Goal: Information Seeking & Learning: Find specific fact

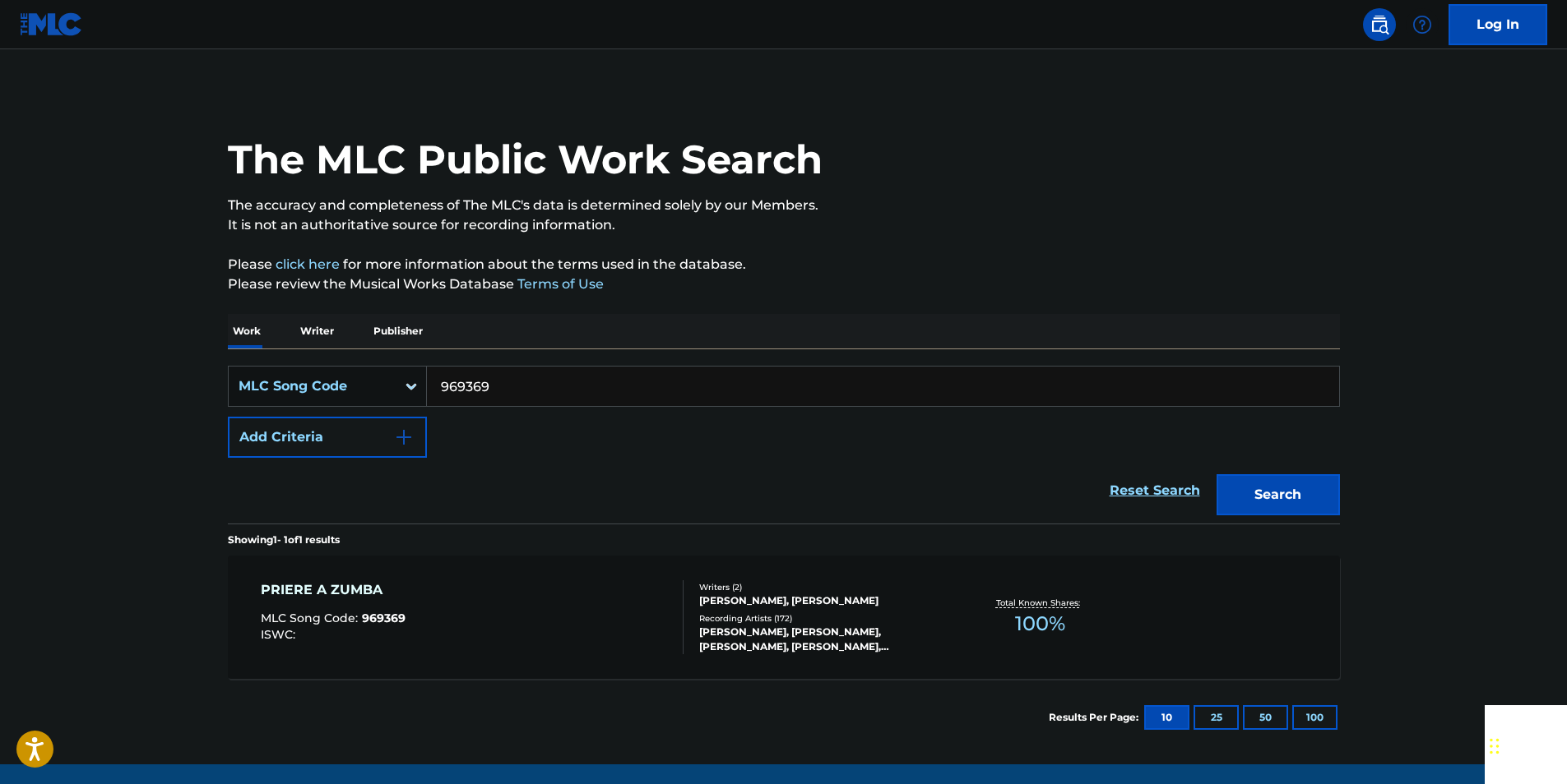
click at [499, 379] on input "969369" at bounding box center [882, 386] width 912 height 39
paste input "C8160"
click at [1256, 490] on button "Search" at bounding box center [1278, 495] width 123 height 41
click at [501, 389] on input "C81609" at bounding box center [882, 386] width 912 height 39
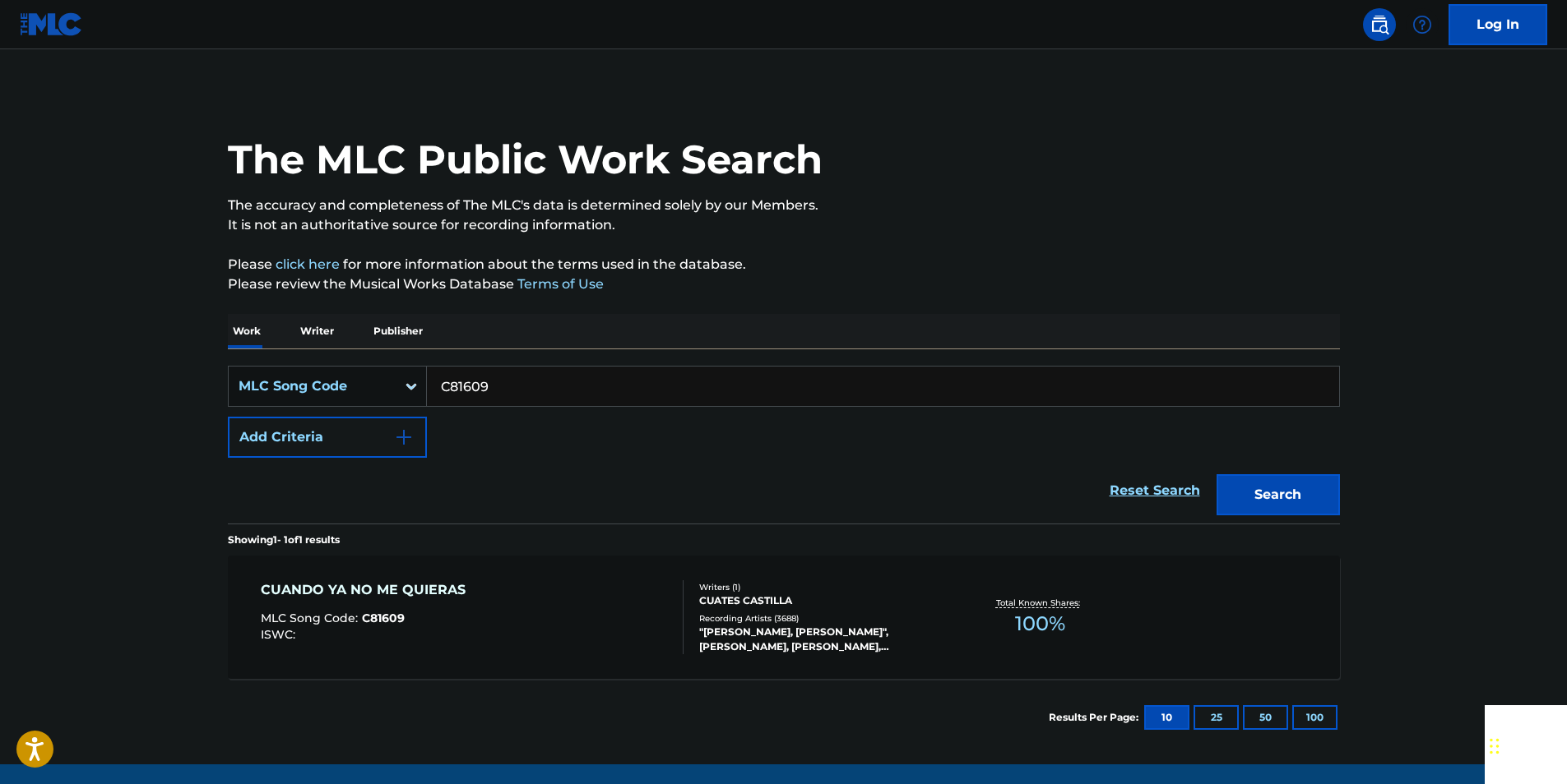
click at [501, 389] on input "C81609" at bounding box center [882, 386] width 912 height 39
paste input "L00678"
click at [1317, 498] on button "Search" at bounding box center [1278, 495] width 123 height 41
click at [502, 389] on input "L00678" at bounding box center [882, 386] width 912 height 39
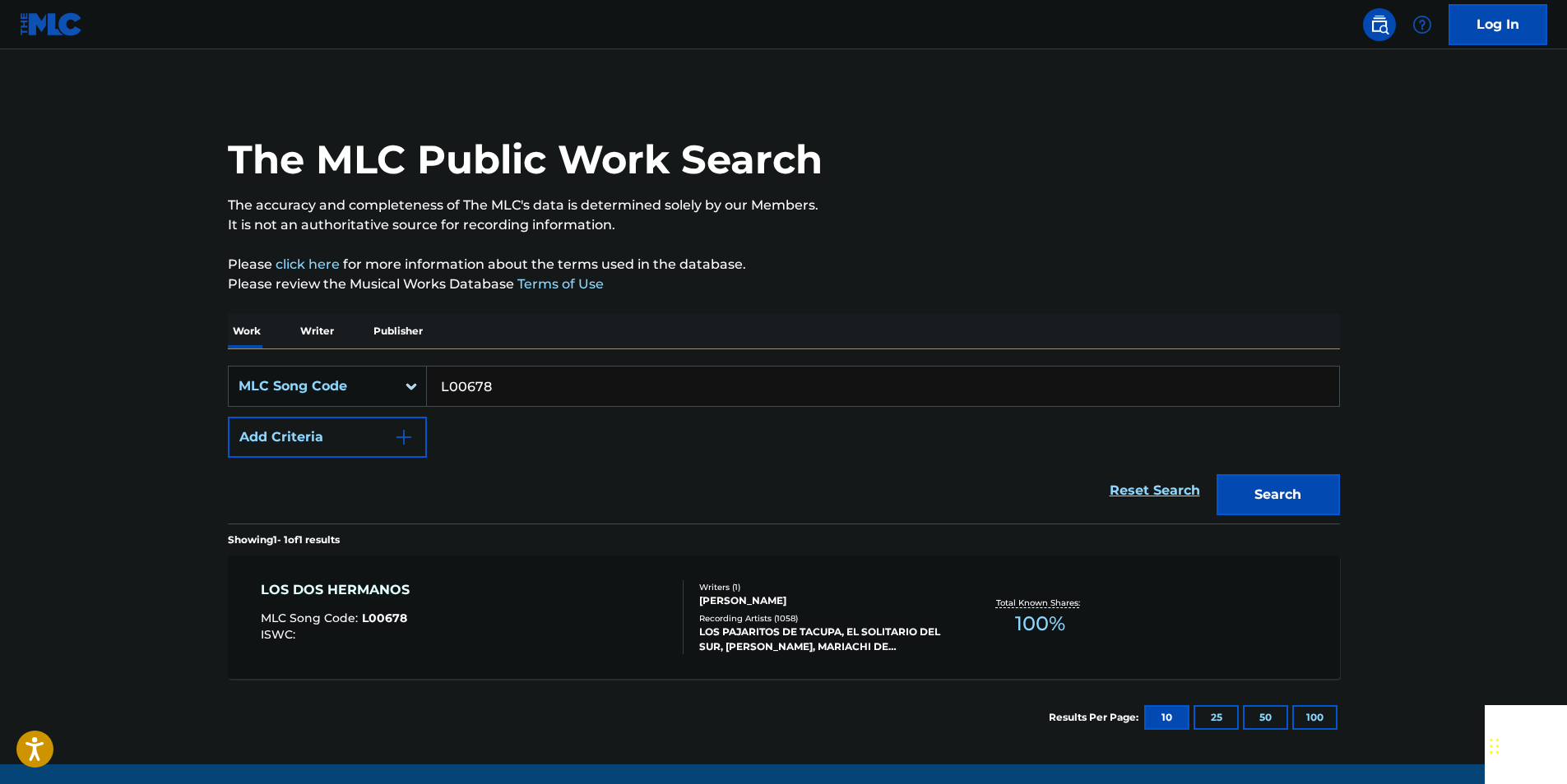
paste input "C00249"
click at [1289, 498] on button "Search" at bounding box center [1278, 495] width 123 height 41
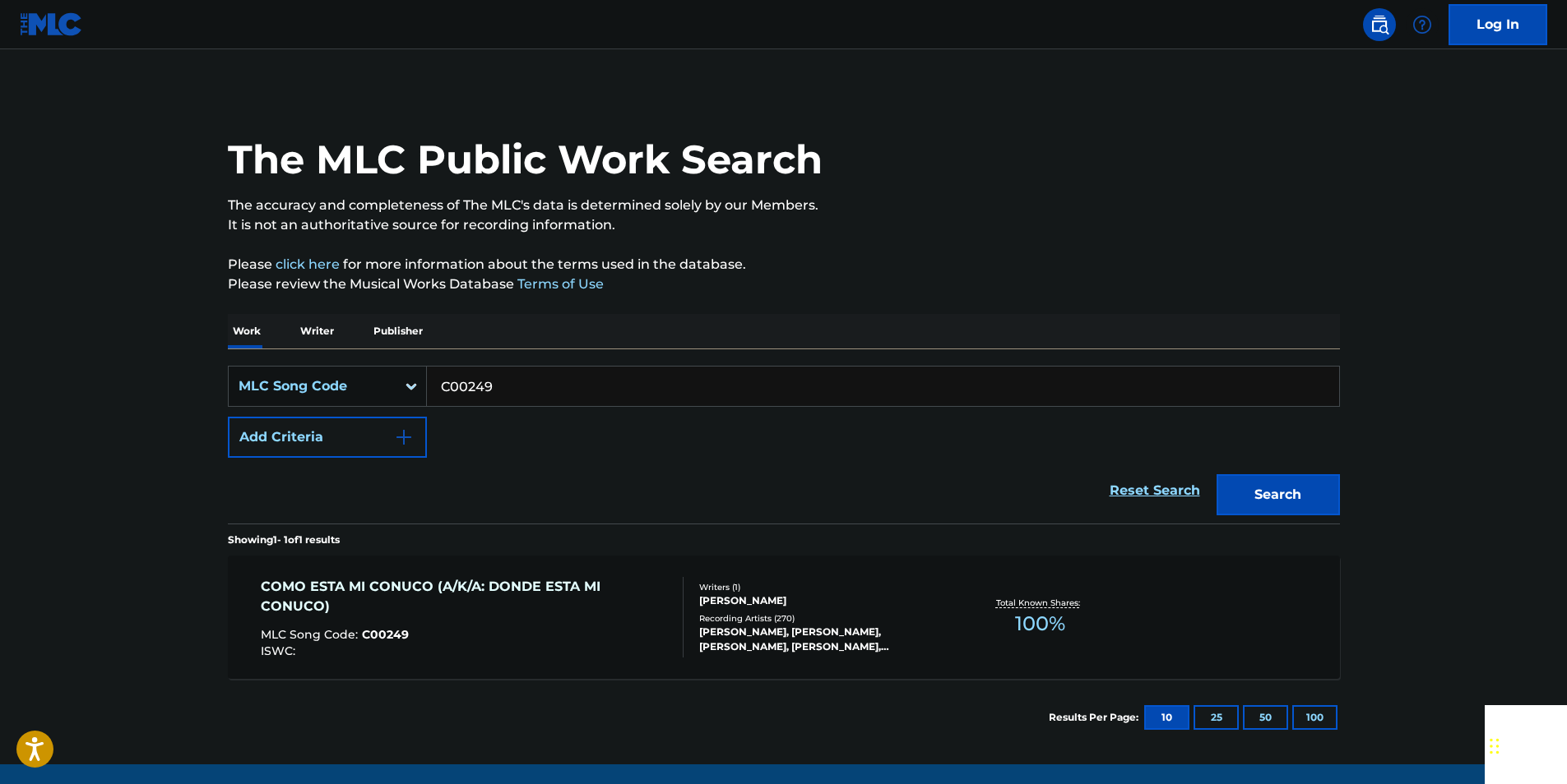
click at [535, 401] on input "C00249" at bounding box center [882, 386] width 912 height 39
paste input "I43675"
click at [1288, 490] on button "Search" at bounding box center [1278, 495] width 123 height 41
click at [500, 382] on input "I43675" at bounding box center [882, 386] width 912 height 39
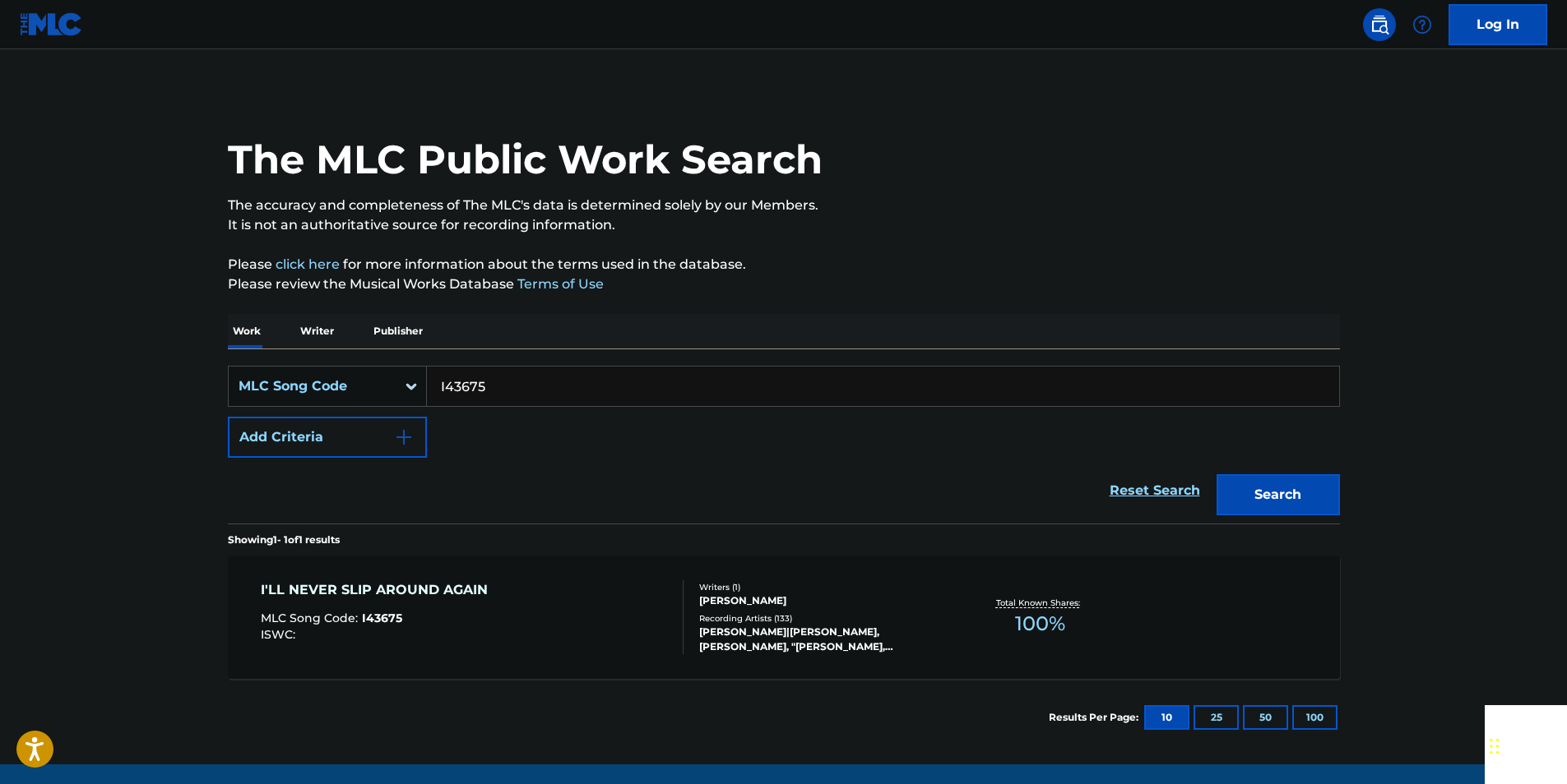
click at [500, 382] on input "I43675" at bounding box center [882, 386] width 912 height 39
paste input "L19000"
click at [1294, 496] on button "Search" at bounding box center [1278, 495] width 123 height 41
click at [496, 384] on input "L19000" at bounding box center [882, 386] width 912 height 39
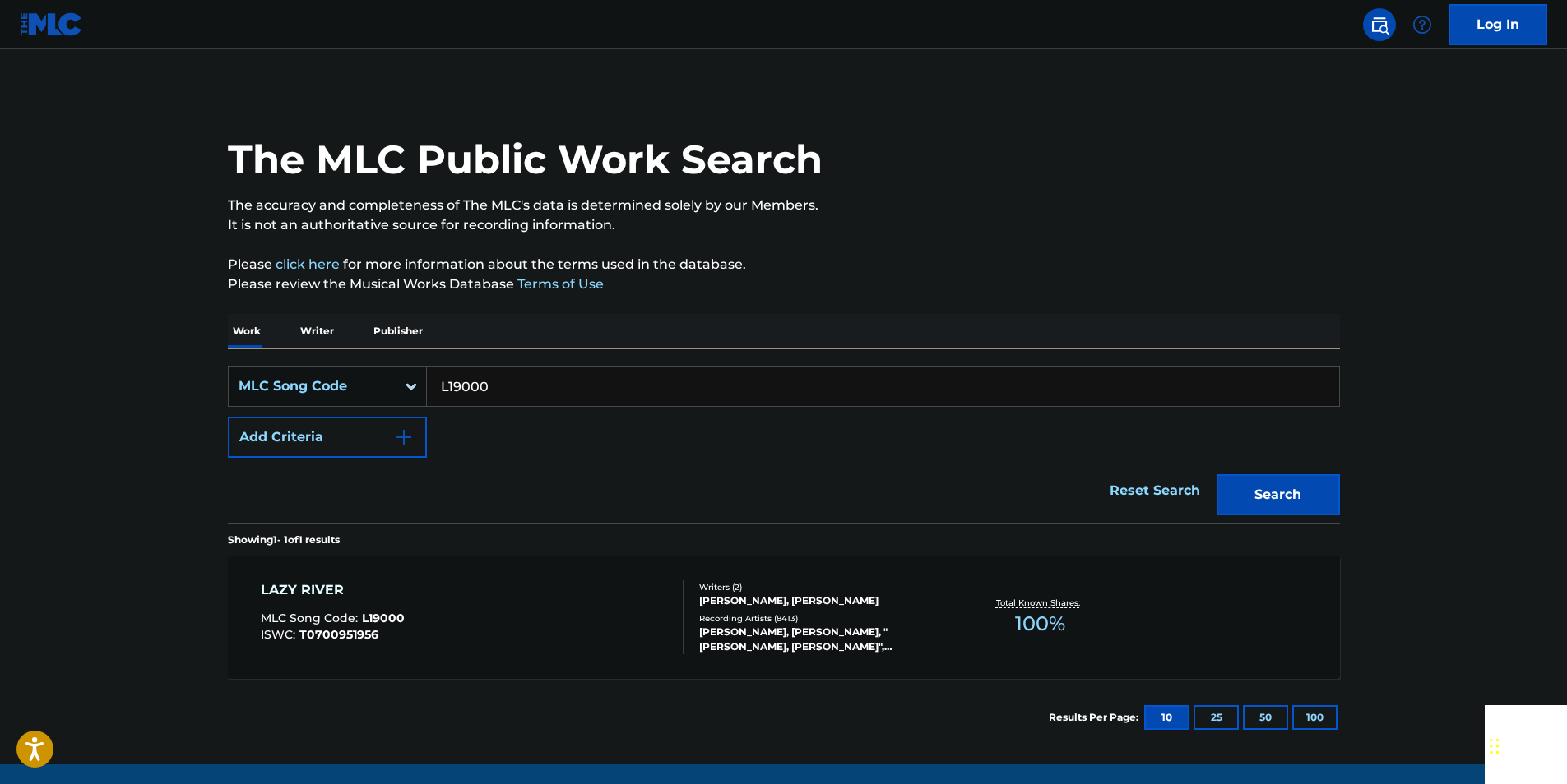
paste input "I43675"
click at [1270, 486] on button "Search" at bounding box center [1278, 495] width 123 height 41
click at [520, 391] on input "I43675" at bounding box center [882, 386] width 912 height 39
paste input "E26780"
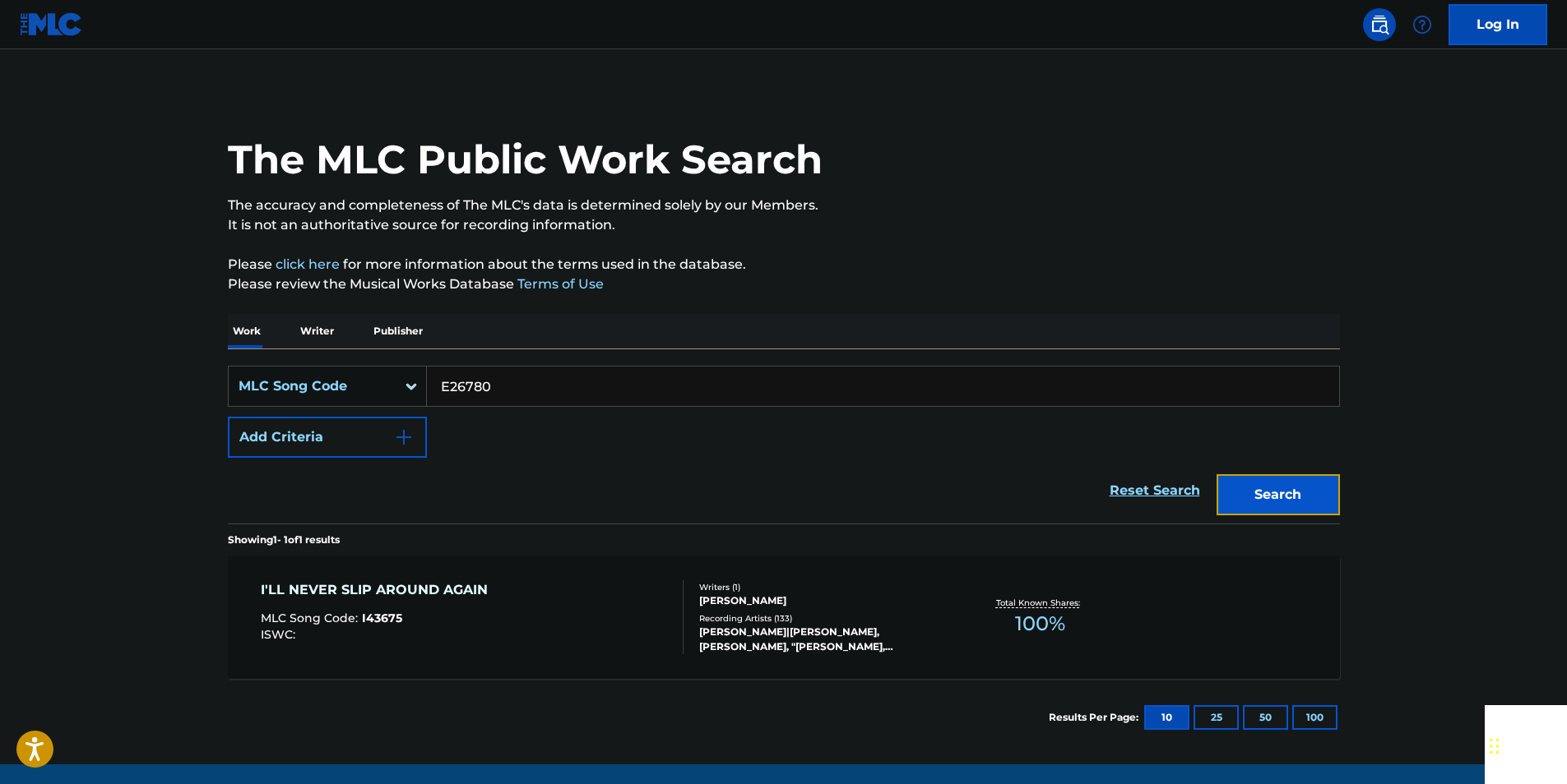
click at [1257, 484] on button "Search" at bounding box center [1278, 495] width 123 height 41
click at [509, 388] on input "E26780" at bounding box center [882, 386] width 912 height 39
paste input "P6582A"
drag, startPoint x: 1232, startPoint y: 486, endPoint x: 937, endPoint y: 330, distance: 333.7
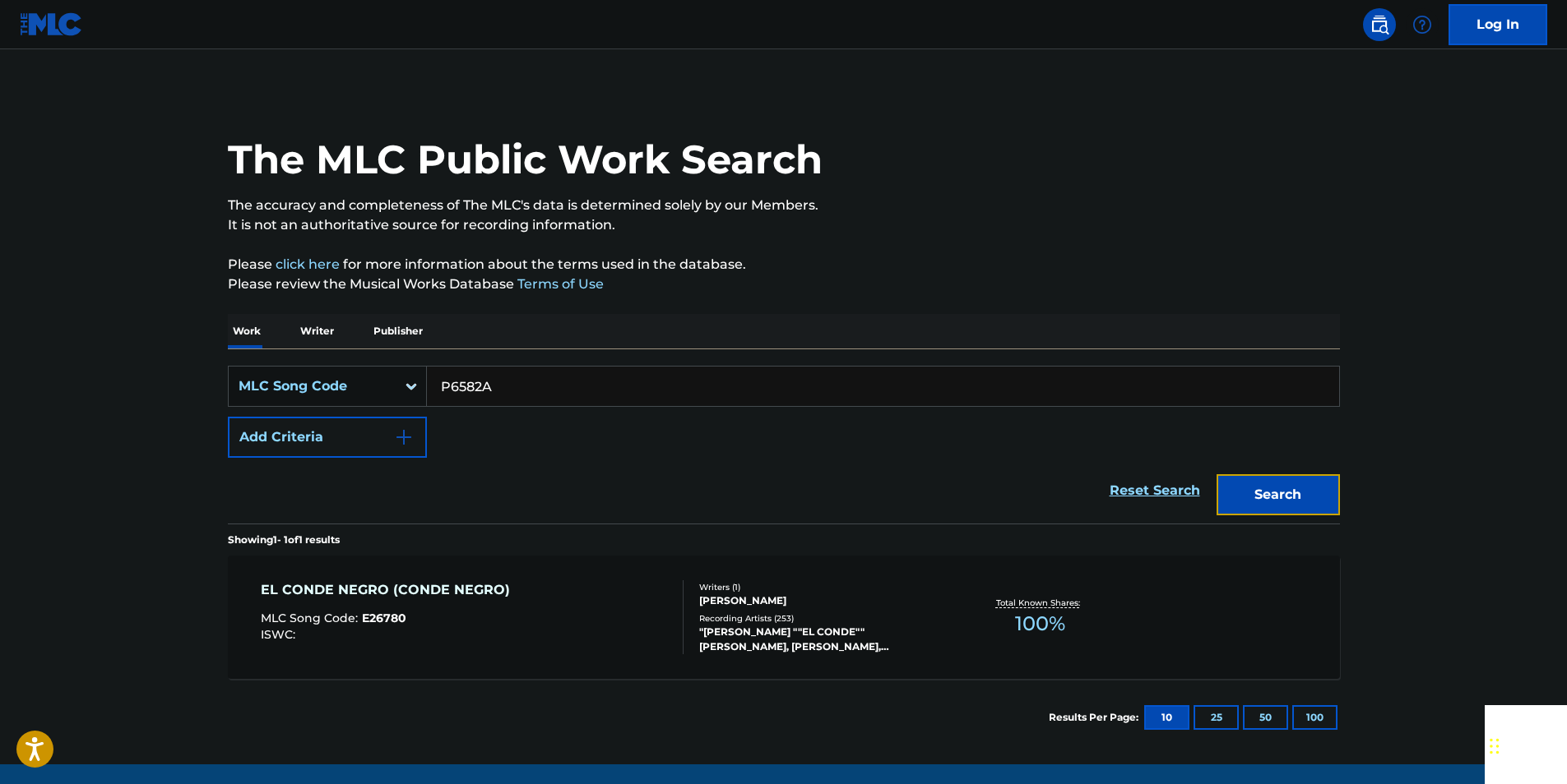
click at [1232, 486] on button "Search" at bounding box center [1278, 495] width 123 height 41
click at [522, 378] on input "P6582A" at bounding box center [882, 386] width 912 height 39
click at [521, 377] on input "P6582A" at bounding box center [882, 386] width 912 height 39
paste input "J03113"
click at [1306, 482] on button "Search" at bounding box center [1278, 495] width 123 height 41
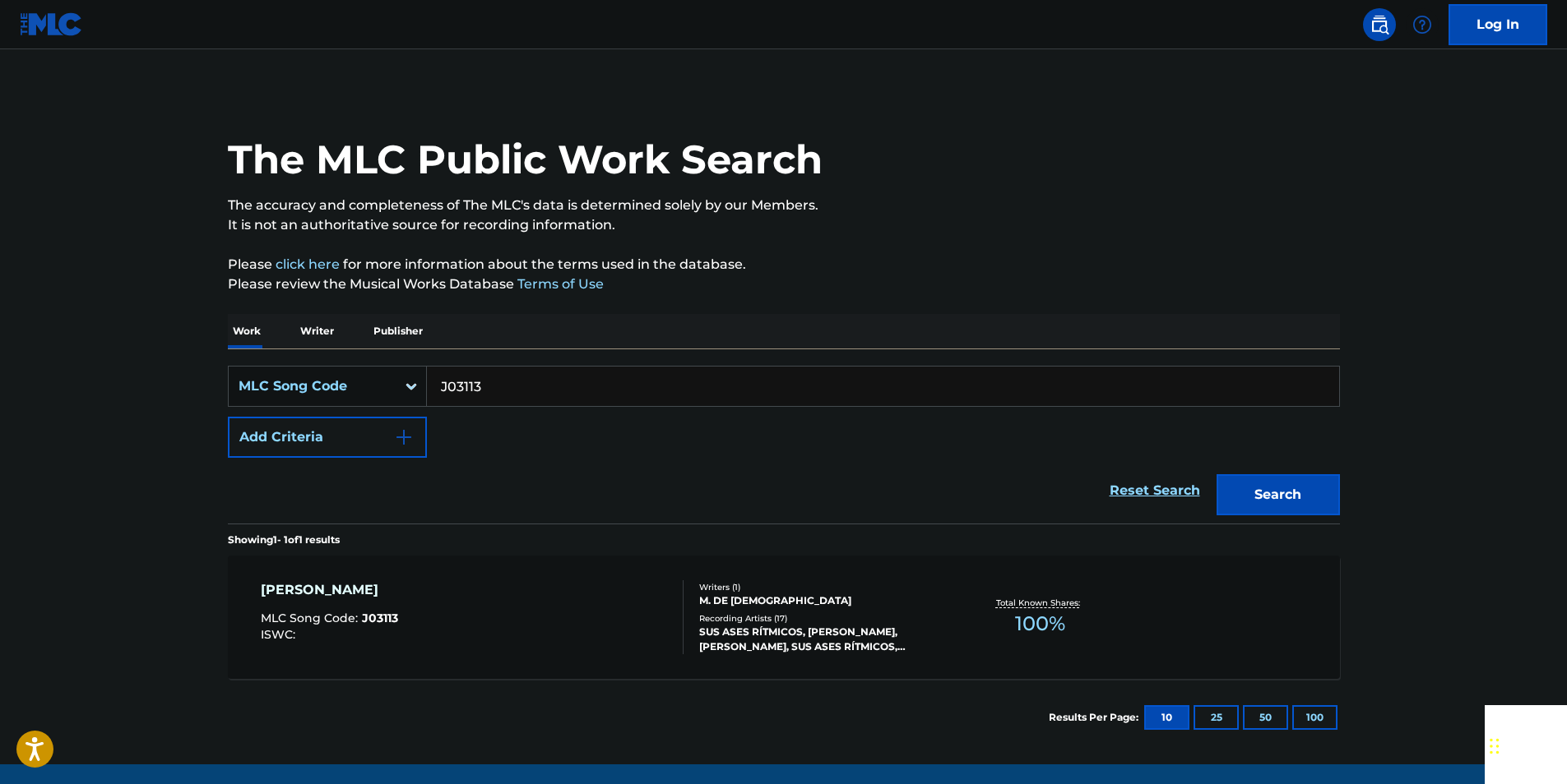
click at [502, 374] on input "J03113" at bounding box center [882, 386] width 912 height 39
paste input "949297"
click at [1270, 491] on button "Search" at bounding box center [1278, 495] width 123 height 41
click at [507, 376] on input "949297" at bounding box center [882, 386] width 912 height 39
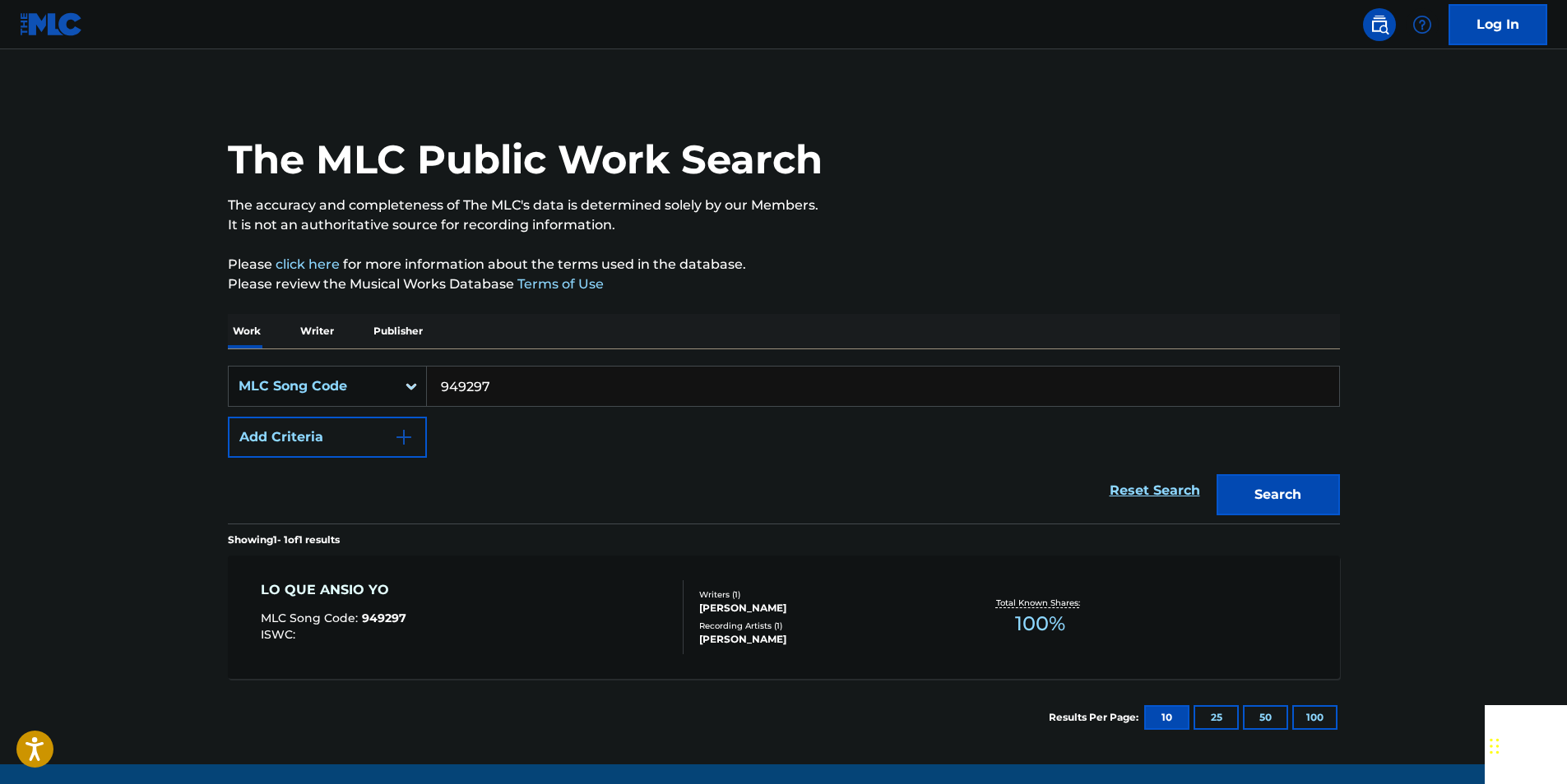
click at [507, 376] on input "949297" at bounding box center [882, 386] width 912 height 39
paste input "S0772U"
click at [1325, 495] on button "Search" at bounding box center [1278, 495] width 123 height 41
click at [502, 389] on input "S0772U" at bounding box center [882, 386] width 912 height 39
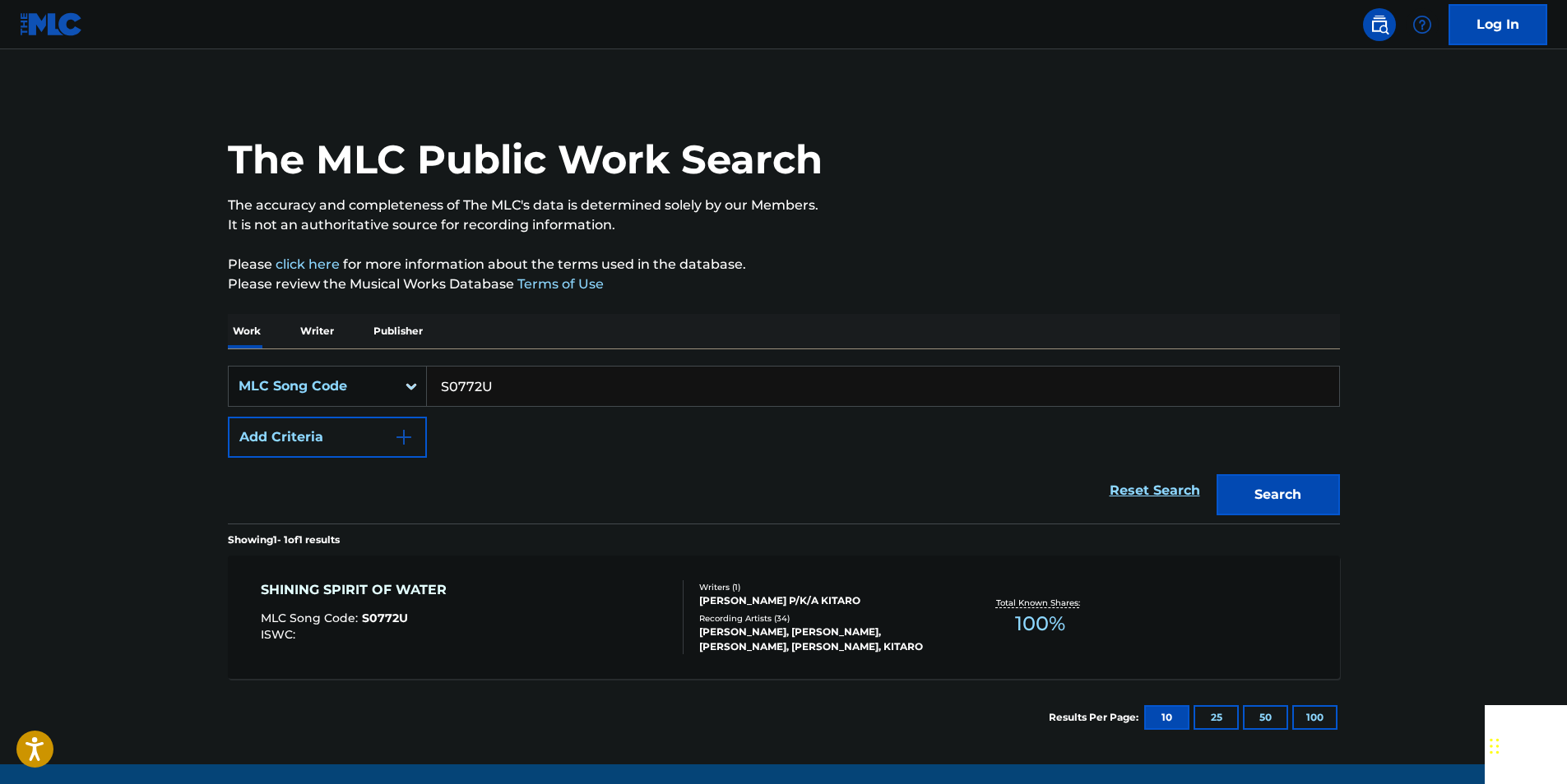
paste input "GVCGUN"
click at [1325, 491] on button "Search" at bounding box center [1278, 495] width 123 height 41
click at [501, 379] on input "GVCGUN" at bounding box center [882, 386] width 912 height 39
paste input "M56757"
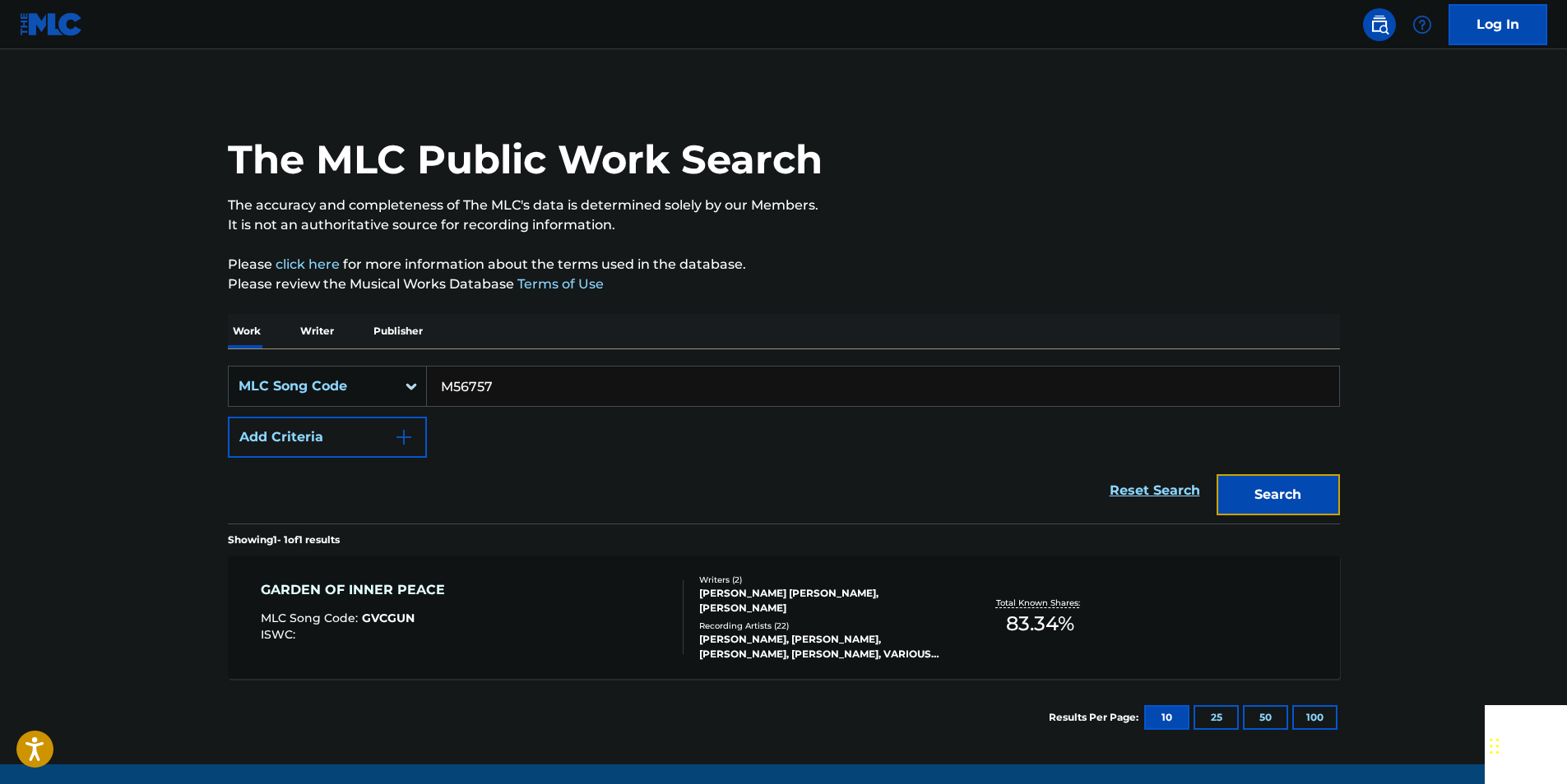
drag, startPoint x: 1324, startPoint y: 511, endPoint x: 1269, endPoint y: 476, distance: 65.2
click at [1324, 511] on button "Search" at bounding box center [1278, 495] width 123 height 41
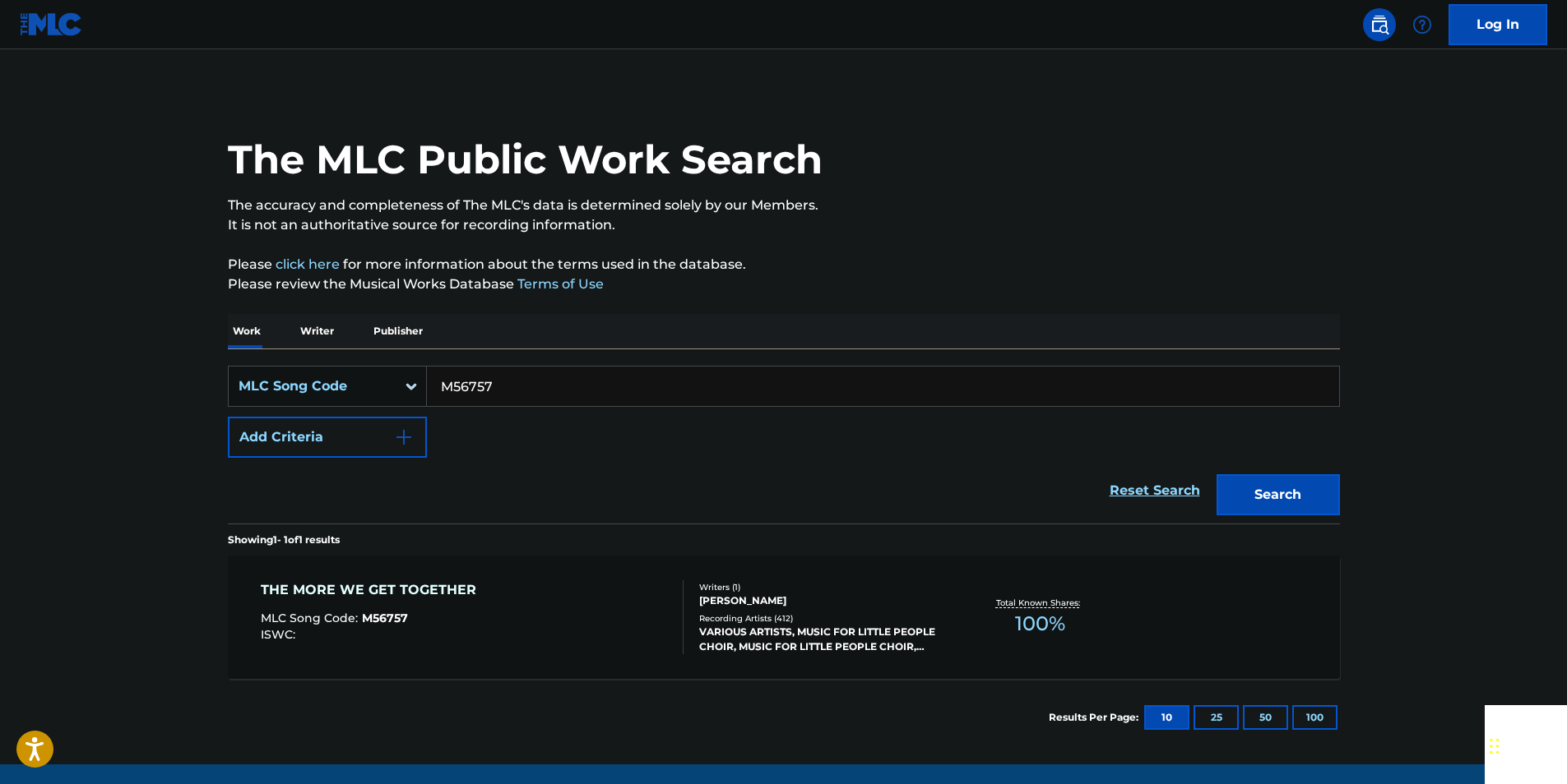
click at [508, 398] on input "M56757" at bounding box center [882, 386] width 912 height 39
paste input "A84905"
click at [1272, 491] on button "Search" at bounding box center [1278, 495] width 123 height 41
click at [543, 393] on input "A84905" at bounding box center [882, 386] width 912 height 39
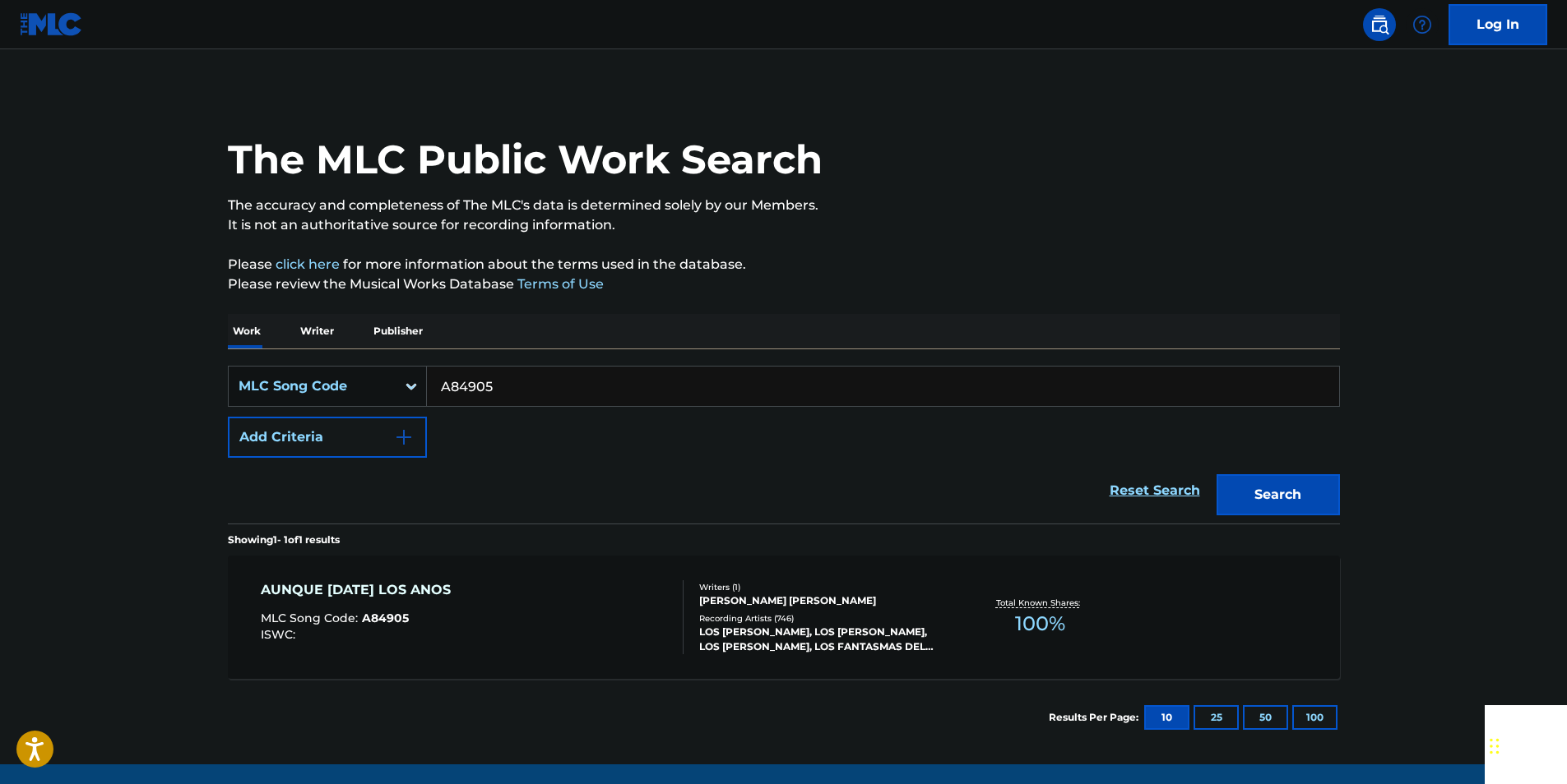
click at [541, 393] on input "A84905" at bounding box center [882, 386] width 912 height 39
paste input "L3981A"
click at [1285, 501] on button "Search" at bounding box center [1278, 495] width 123 height 41
click at [508, 369] on input "L3981A" at bounding box center [882, 386] width 912 height 39
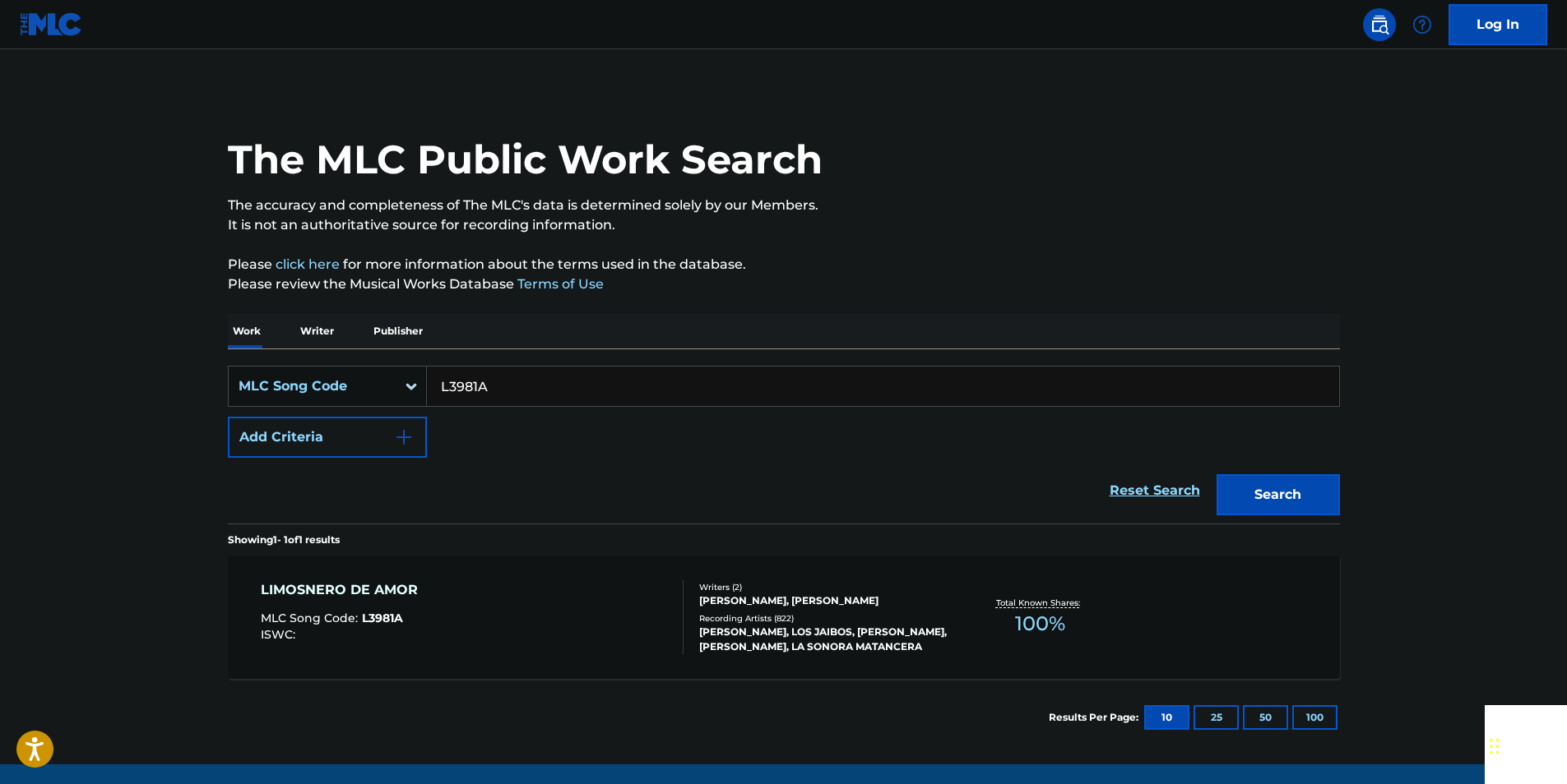
paste input "S67691"
click at [1321, 498] on button "Search" at bounding box center [1278, 495] width 123 height 41
click at [523, 397] on input "S67691" at bounding box center [882, 386] width 912 height 39
drag, startPoint x: 522, startPoint y: 397, endPoint x: 511, endPoint y: 397, distance: 11.0
click at [519, 397] on input "S67691" at bounding box center [882, 386] width 912 height 39
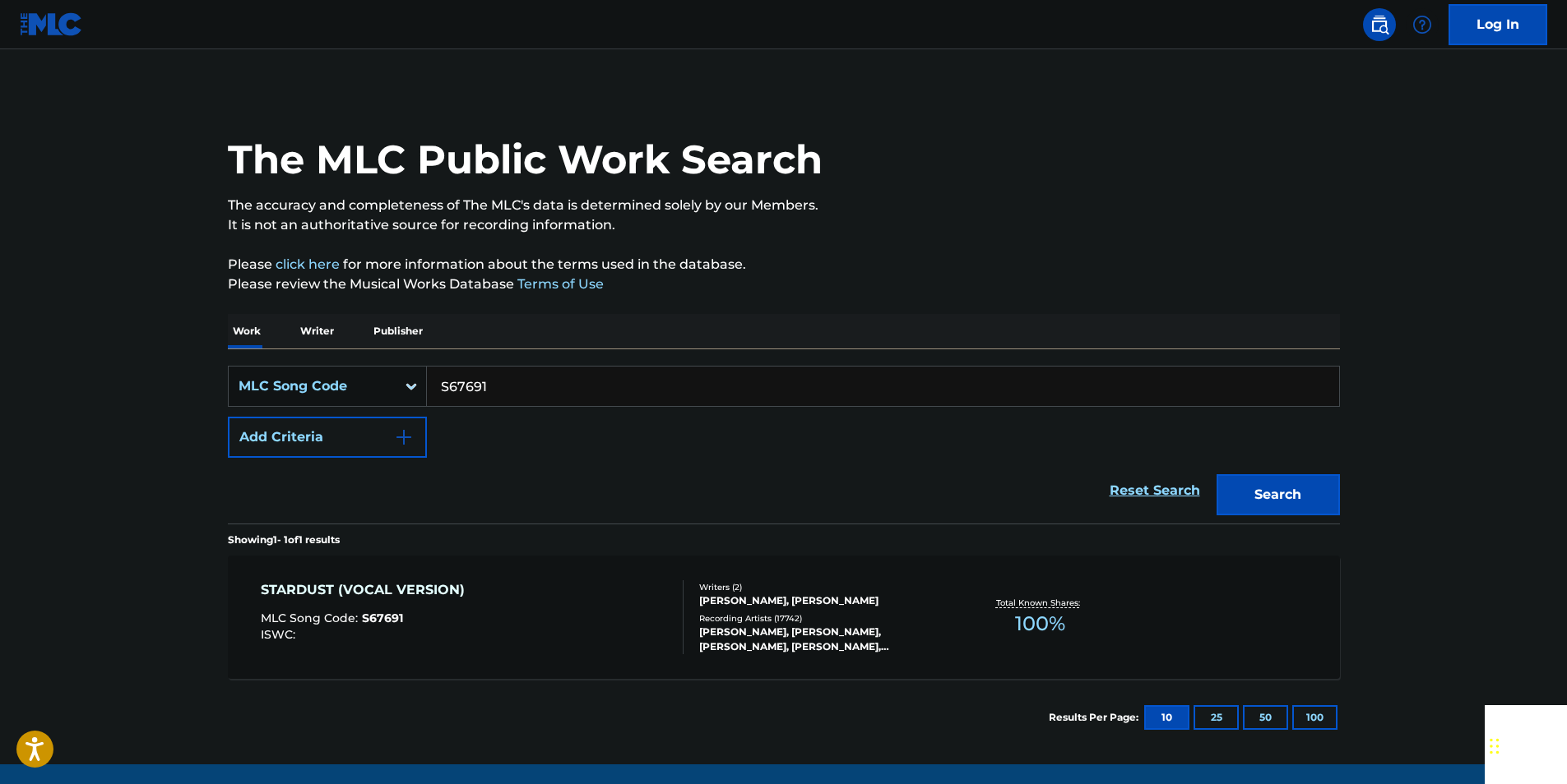
paste input "L59155"
click at [1281, 485] on button "Search" at bounding box center [1278, 495] width 123 height 41
click at [513, 391] on input "L59155" at bounding box center [882, 386] width 912 height 39
drag, startPoint x: 513, startPoint y: 391, endPoint x: 490, endPoint y: 391, distance: 23.0
click at [511, 391] on input "L59155" at bounding box center [882, 386] width 912 height 39
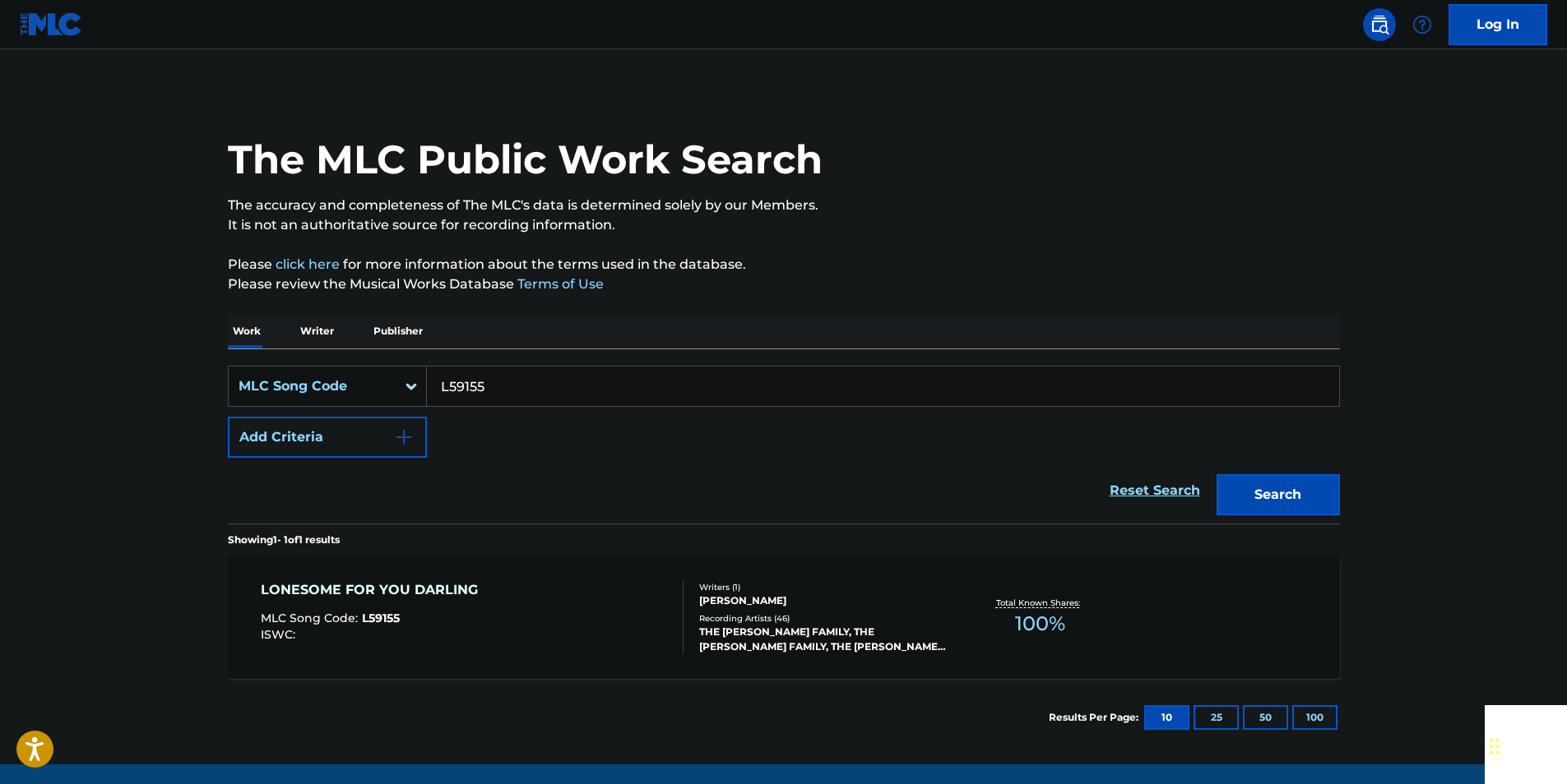
paste input "940711"
click at [1319, 484] on button "Search" at bounding box center [1278, 495] width 123 height 41
click at [513, 397] on input "940711" at bounding box center [882, 386] width 912 height 39
click at [512, 397] on input "940711" at bounding box center [882, 386] width 912 height 39
paste input "M3184J"
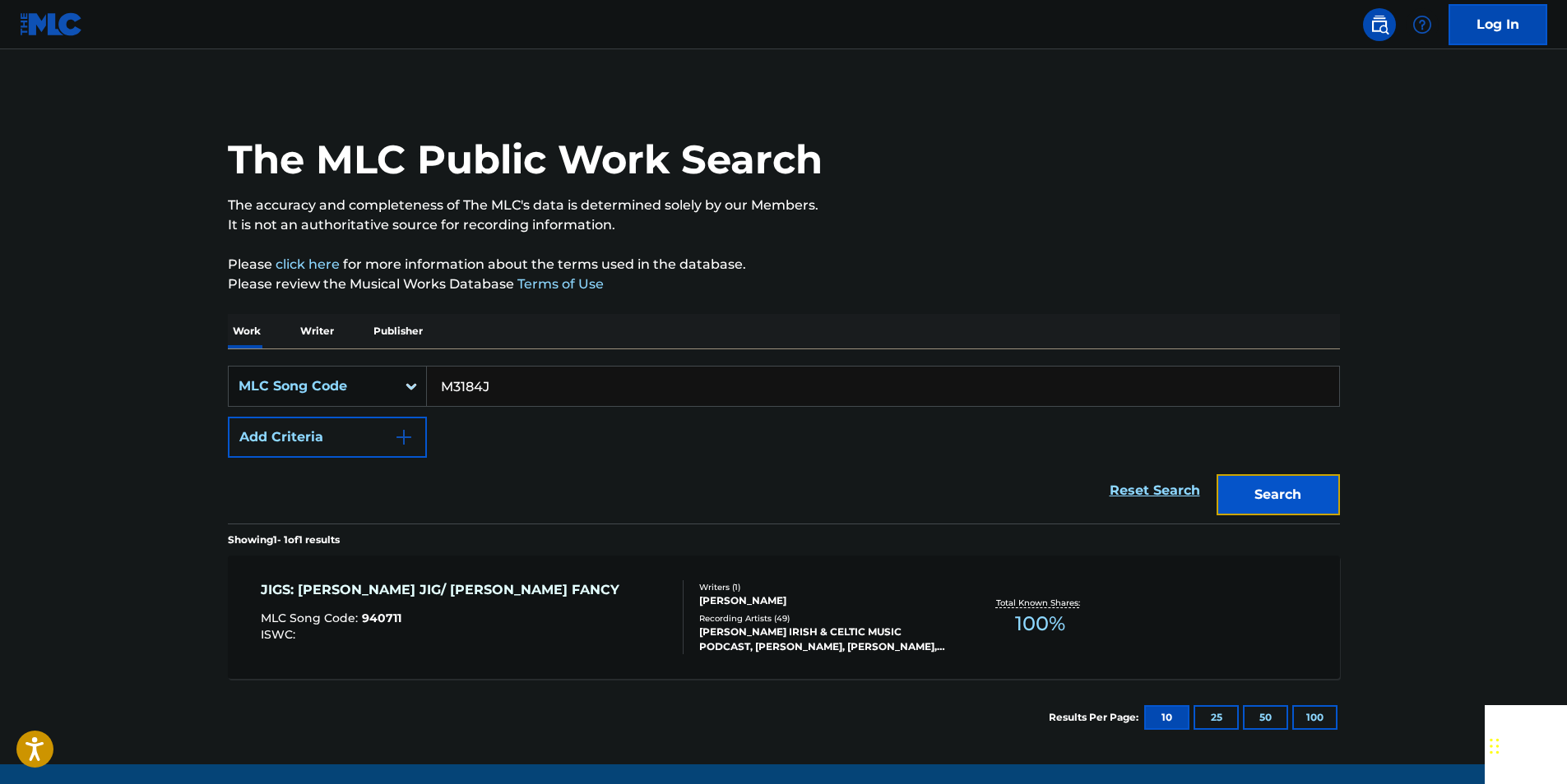
click at [1294, 499] on button "Search" at bounding box center [1278, 495] width 123 height 41
click at [491, 389] on input "M3184J" at bounding box center [882, 386] width 912 height 39
paste input "994397"
click at [1295, 501] on button "Search" at bounding box center [1278, 495] width 123 height 41
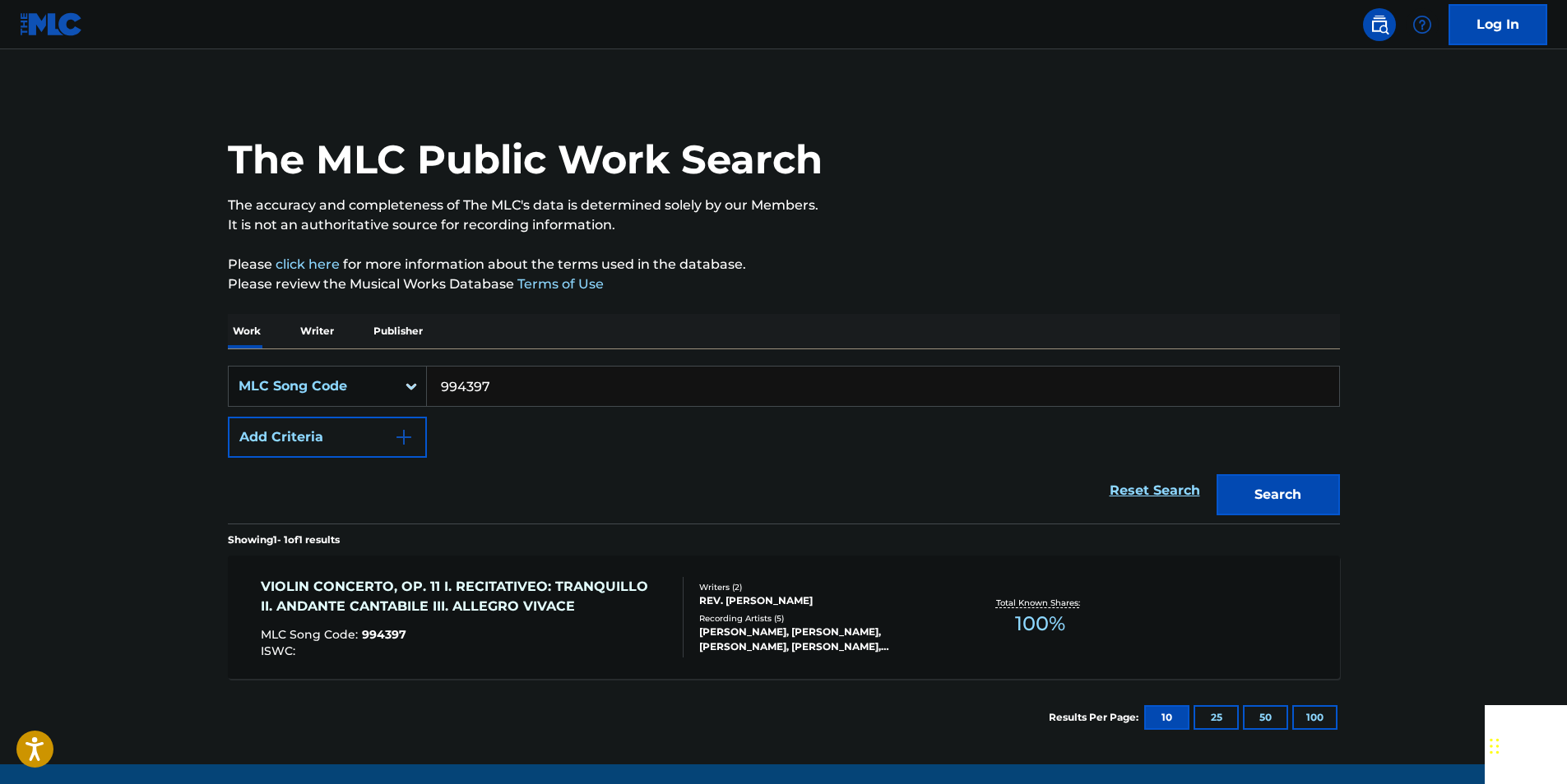
click at [492, 373] on input "994397" at bounding box center [882, 386] width 912 height 39
paste input "T96390"
drag, startPoint x: 1299, startPoint y: 501, endPoint x: 1320, endPoint y: 498, distance: 21.2
click at [1301, 501] on button "Search" at bounding box center [1278, 495] width 123 height 41
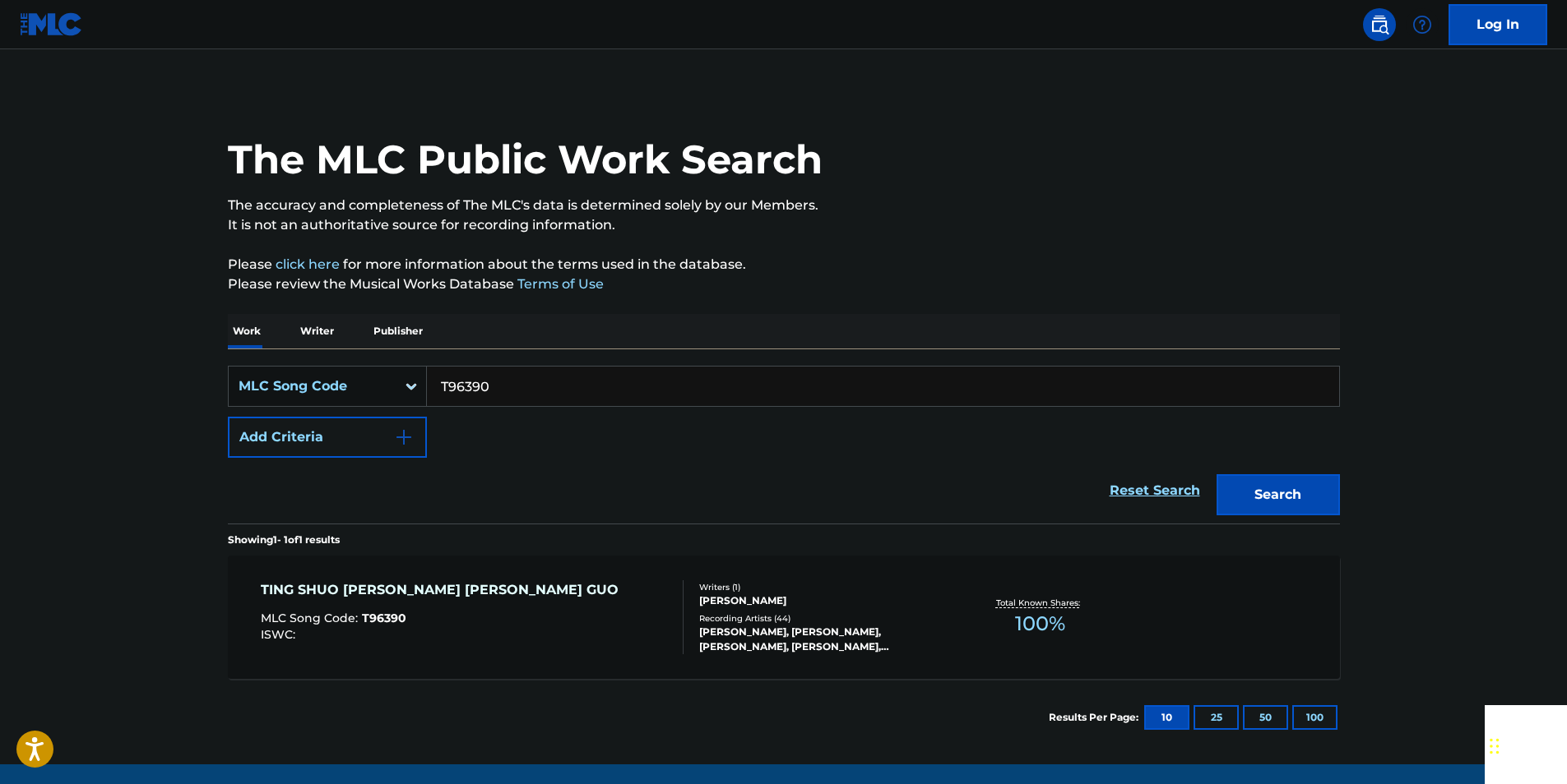
click at [514, 375] on input "T96390" at bounding box center [882, 386] width 912 height 39
paste input "C5471L"
click at [1274, 492] on button "Search" at bounding box center [1278, 495] width 123 height 41
click at [494, 387] on input "C5471L" at bounding box center [882, 386] width 912 height 39
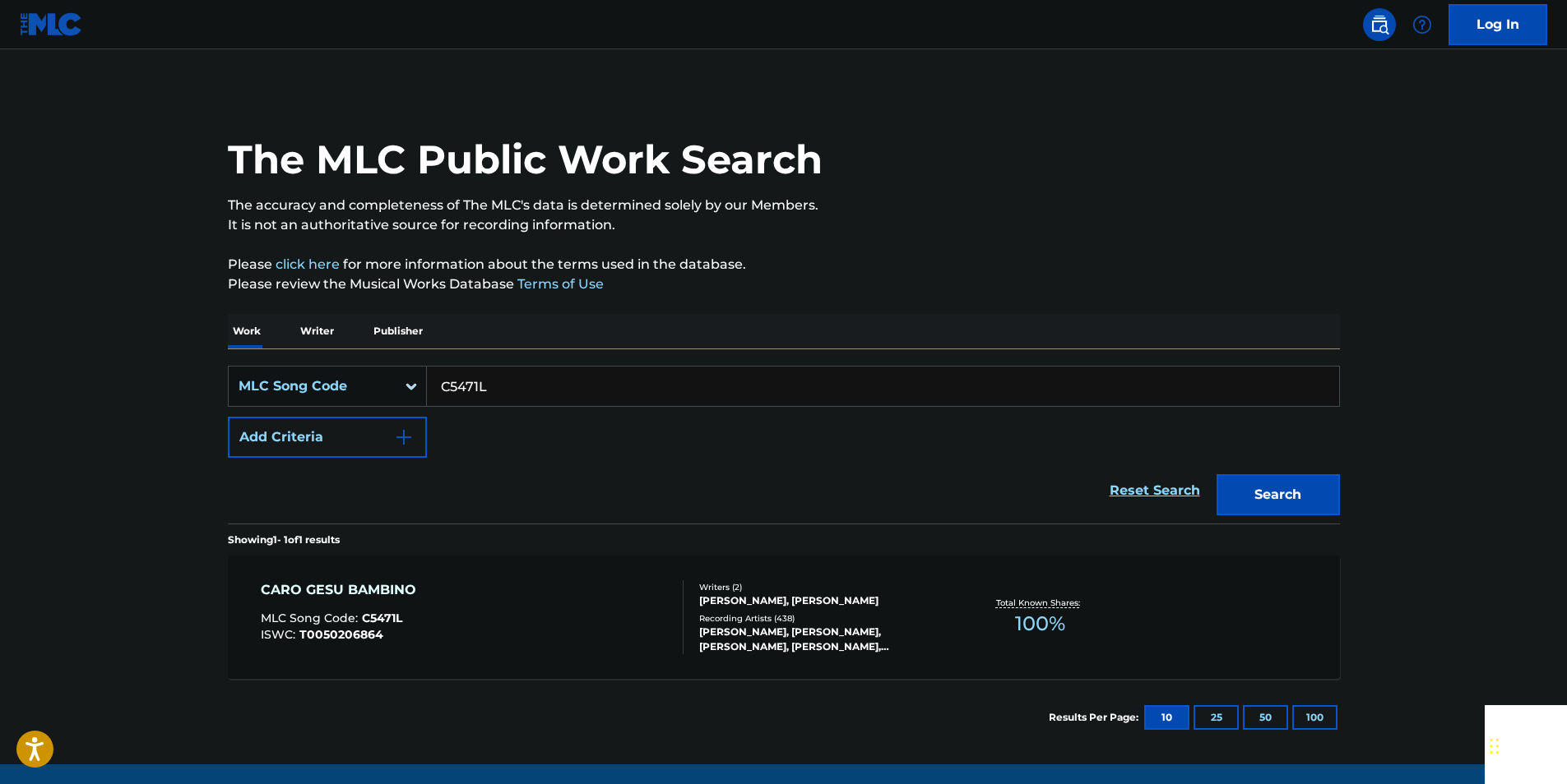
click at [494, 387] on input "C5471L" at bounding box center [882, 386] width 912 height 39
paste input "R26472"
click at [1307, 495] on button "Search" at bounding box center [1278, 495] width 123 height 41
click at [510, 380] on input "R26472" at bounding box center [882, 386] width 912 height 39
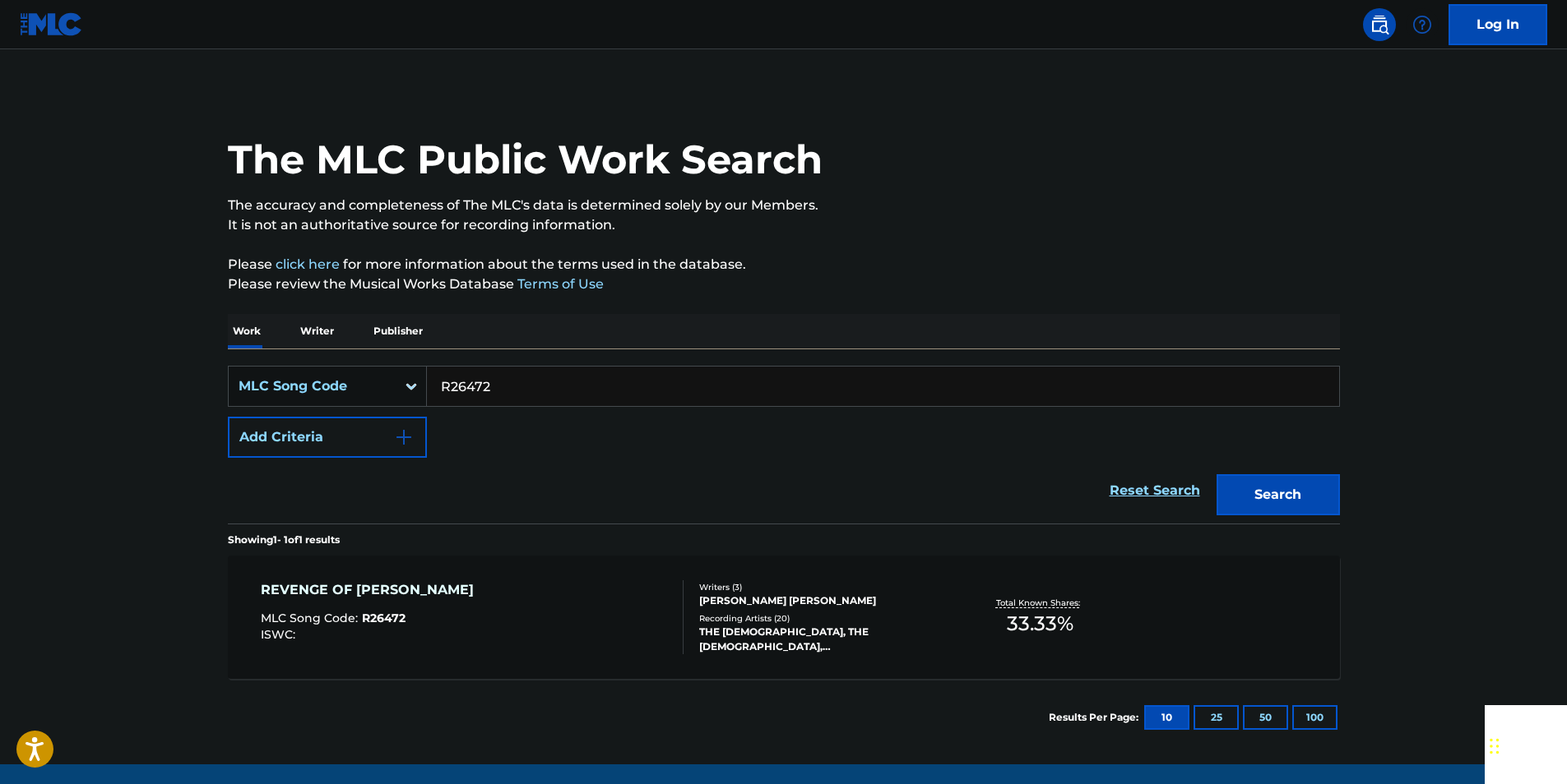
paste input "N03789"
click at [1283, 486] on button "Search" at bounding box center [1278, 495] width 123 height 41
click at [518, 376] on input "N03789" at bounding box center [882, 386] width 912 height 39
paste input "F1788Z"
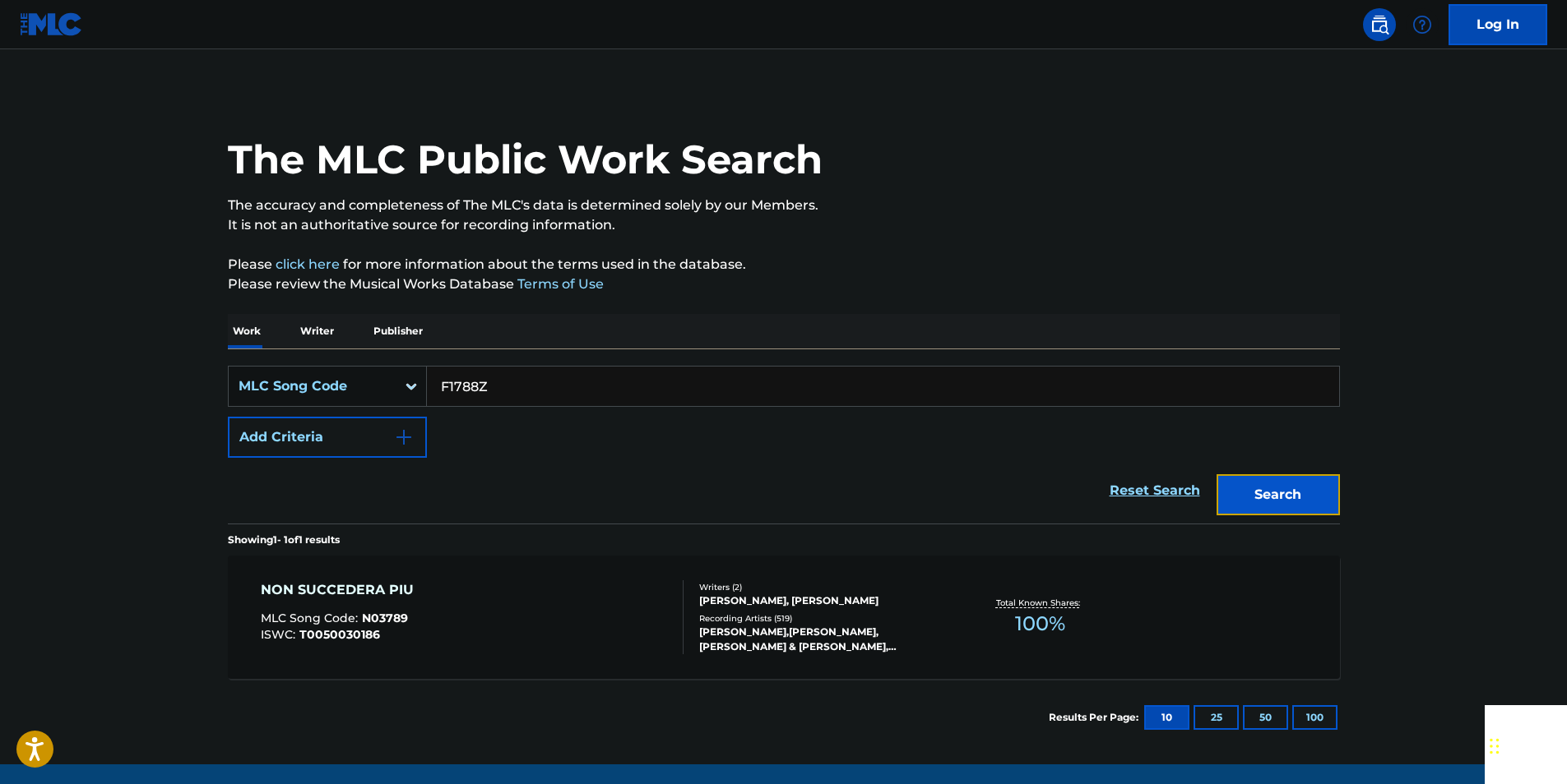
click at [1304, 501] on button "Search" at bounding box center [1278, 495] width 123 height 41
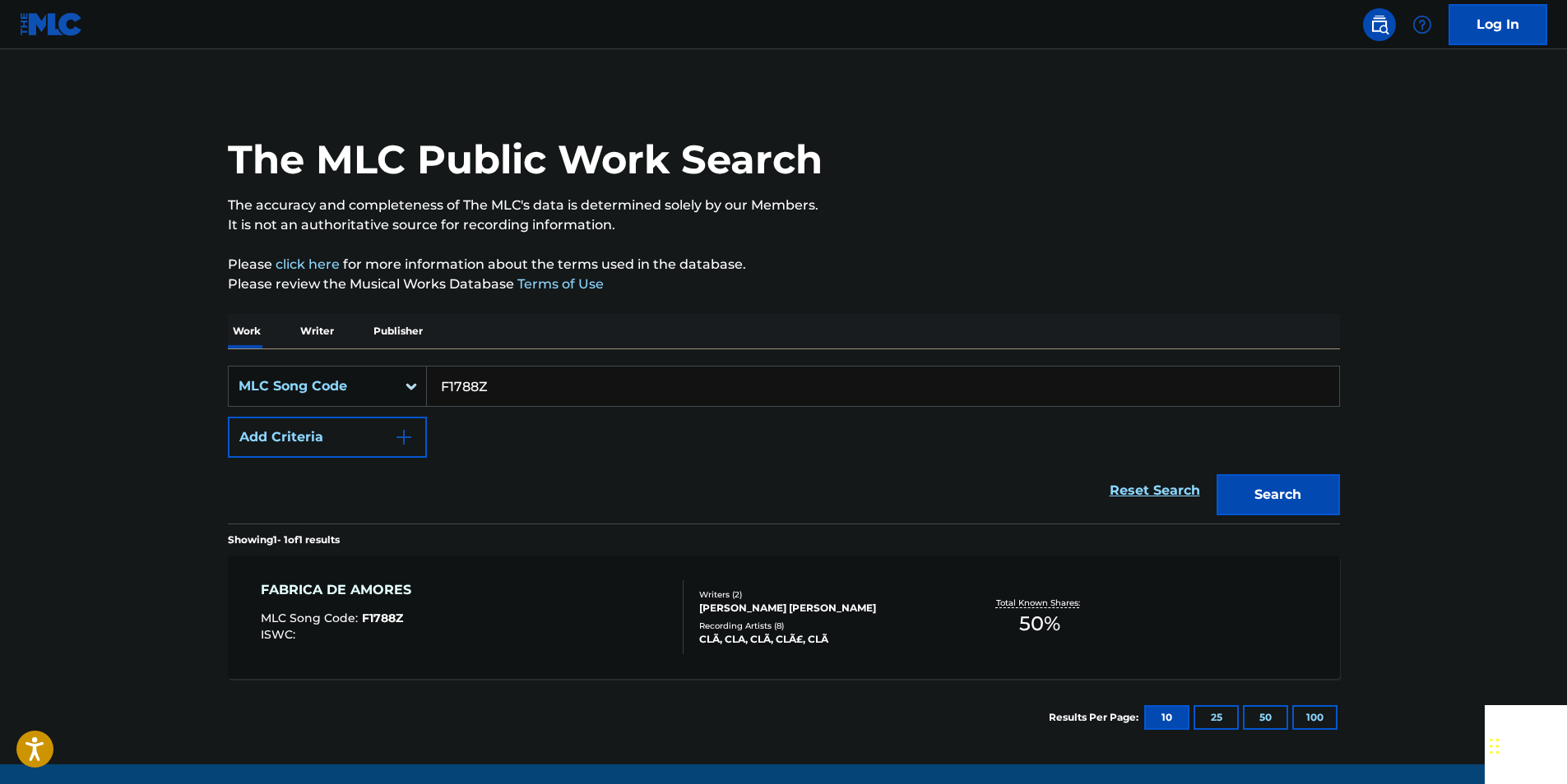
click at [500, 388] on input "F1788Z" at bounding box center [882, 386] width 912 height 39
click at [1262, 497] on button "Search" at bounding box center [1278, 495] width 123 height 41
click at [505, 390] on input "F1788Z" at bounding box center [882, 386] width 912 height 39
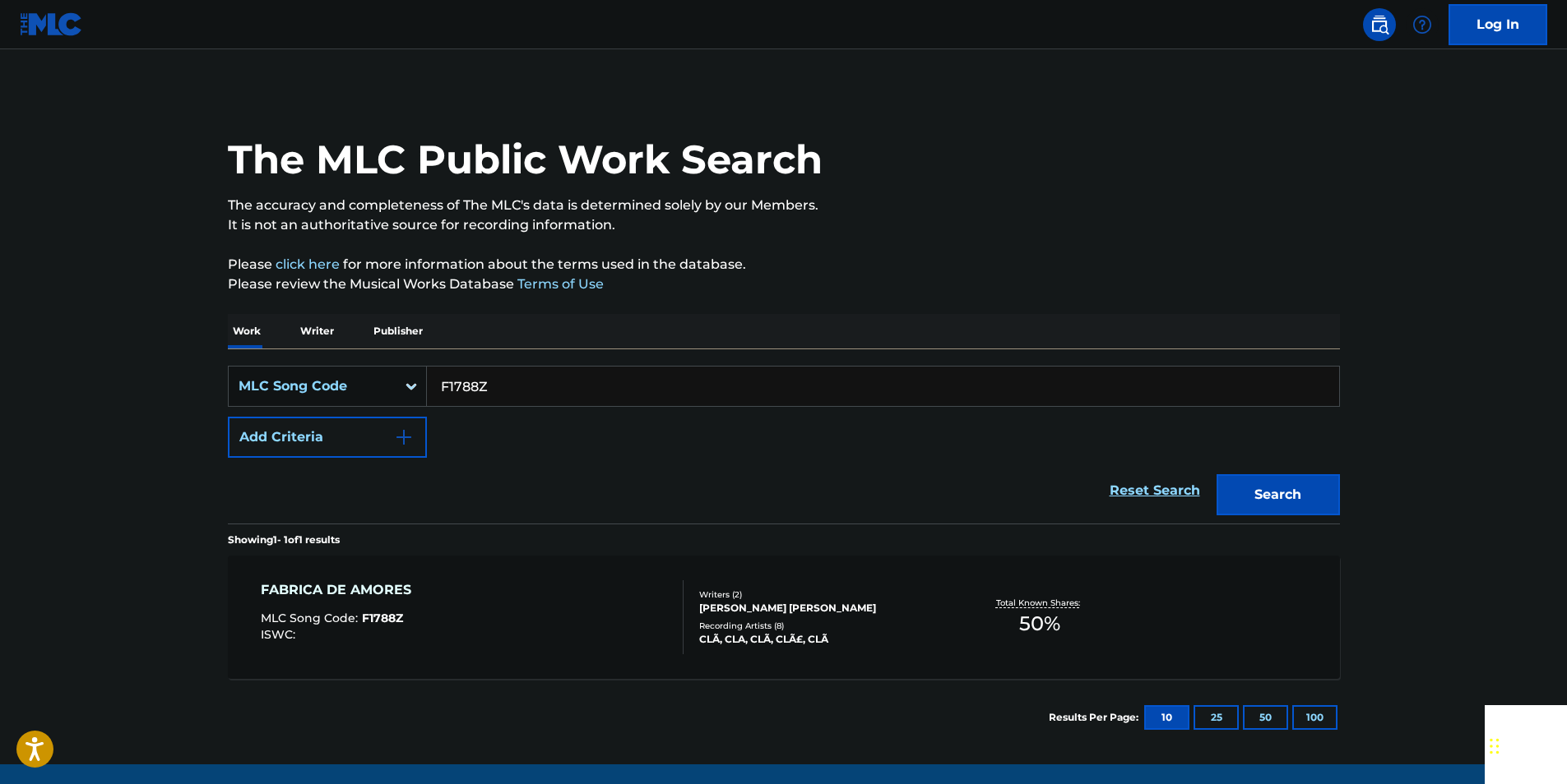
paste input "2434Y"
click at [1247, 496] on button "Search" at bounding box center [1278, 495] width 123 height 41
click at [495, 366] on div "F2434Y" at bounding box center [883, 386] width 913 height 41
click at [496, 380] on input "F2434Y" at bounding box center [882, 386] width 912 height 39
click at [496, 382] on input "F2434Y" at bounding box center [882, 386] width 912 height 39
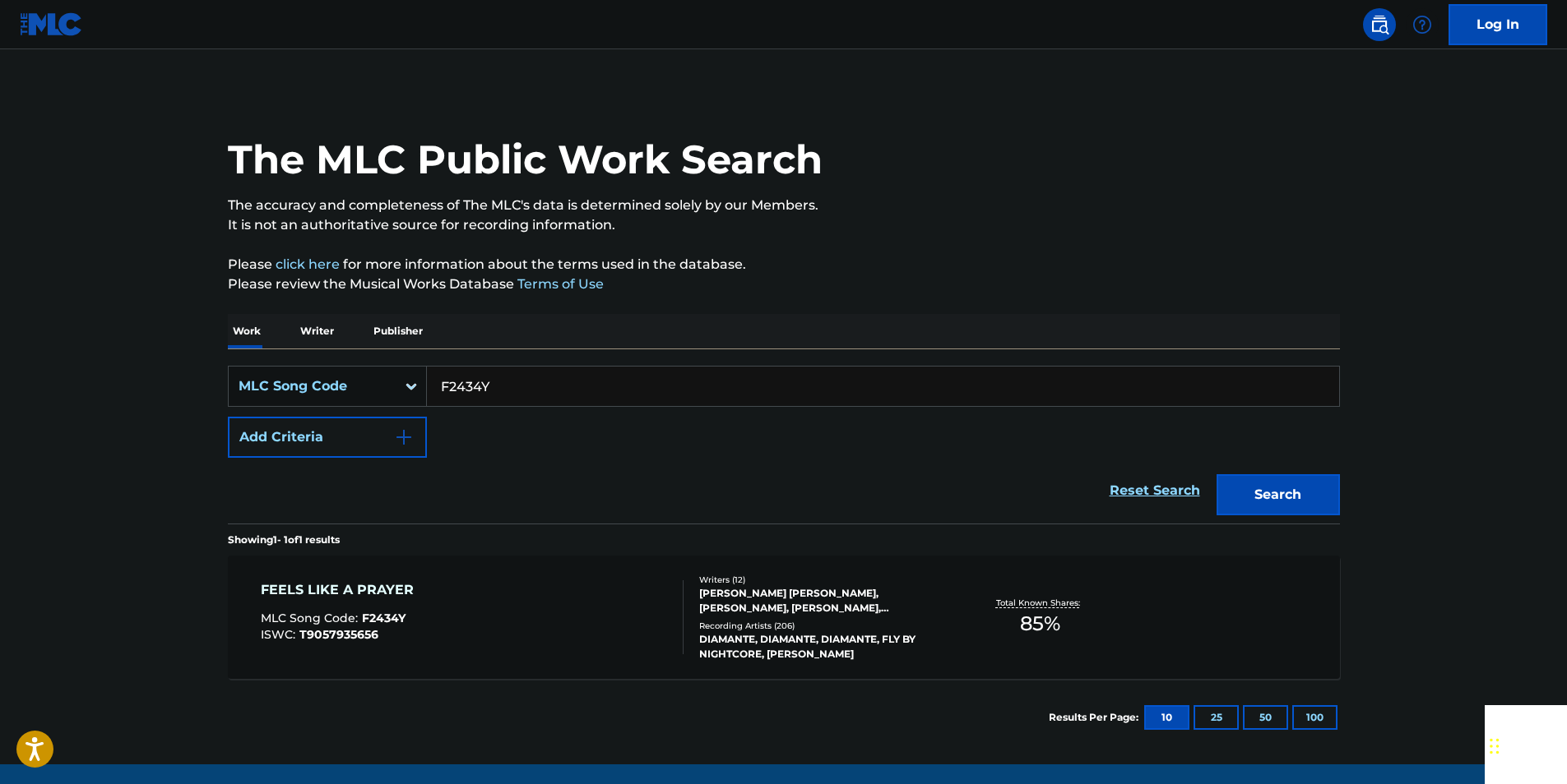
paste input "W07569"
click at [1294, 496] on button "Search" at bounding box center [1278, 495] width 123 height 41
click at [507, 386] on input "W07569" at bounding box center [882, 386] width 912 height 39
paste input "Z6071X"
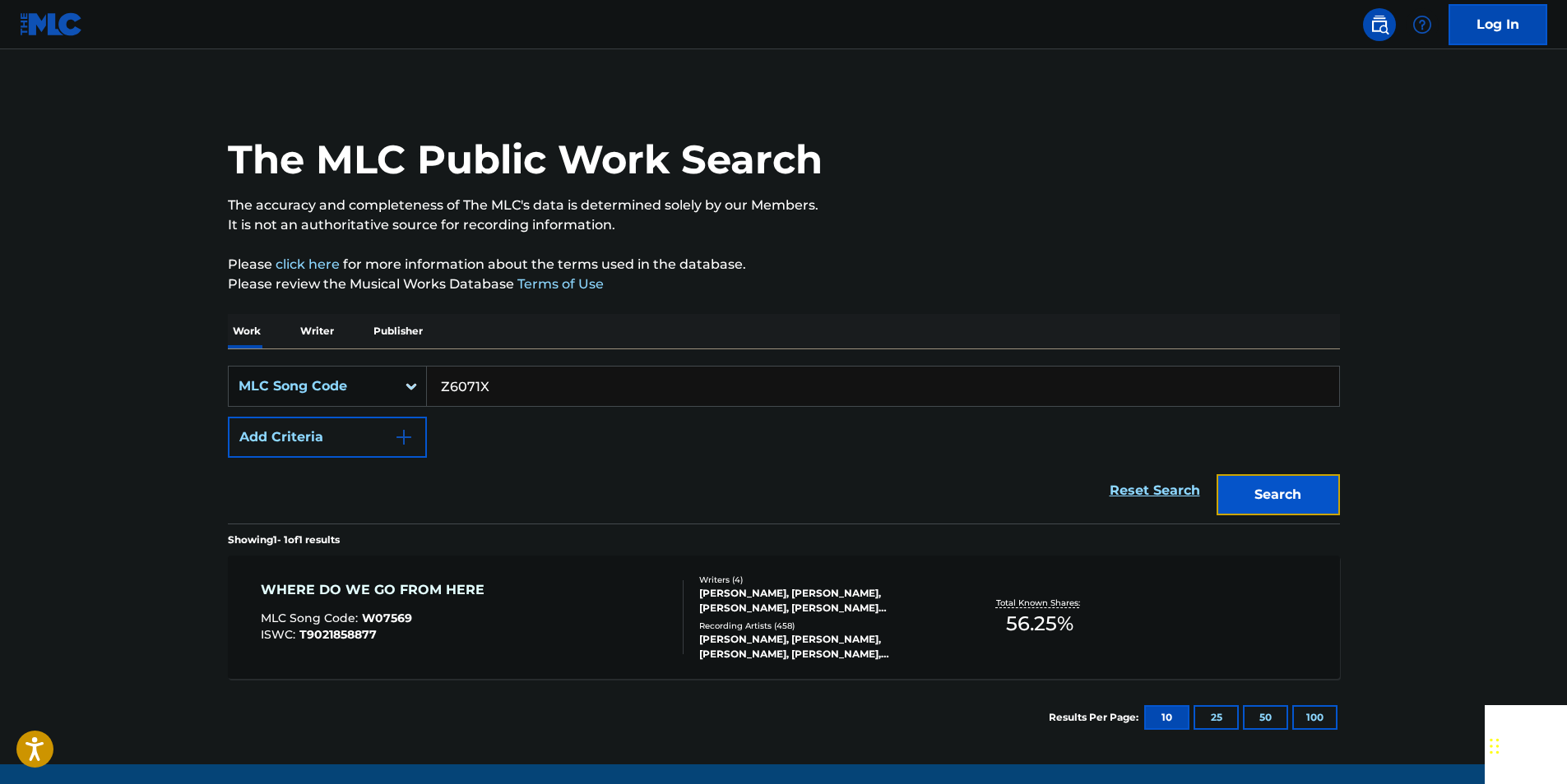
click at [1320, 482] on button "Search" at bounding box center [1278, 495] width 123 height 41
click at [511, 387] on input "Z6071X" at bounding box center [882, 386] width 912 height 39
paste input "L5214S"
click at [1322, 483] on button "Search" at bounding box center [1278, 495] width 123 height 41
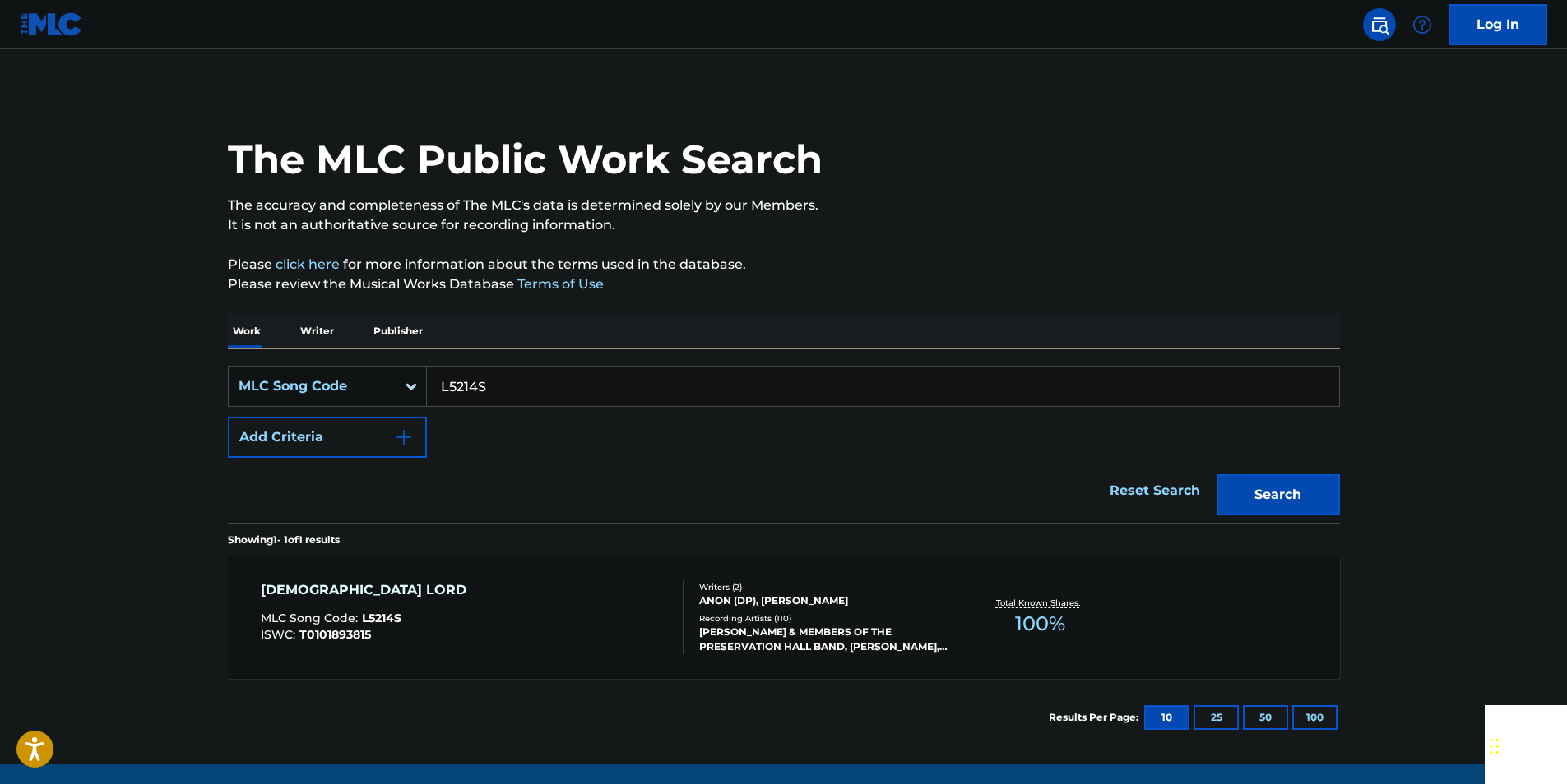
click at [495, 387] on input "L5214S" at bounding box center [882, 386] width 912 height 39
click at [1318, 491] on button "Search" at bounding box center [1278, 495] width 123 height 41
click at [490, 380] on input "L5214S" at bounding box center [882, 386] width 912 height 39
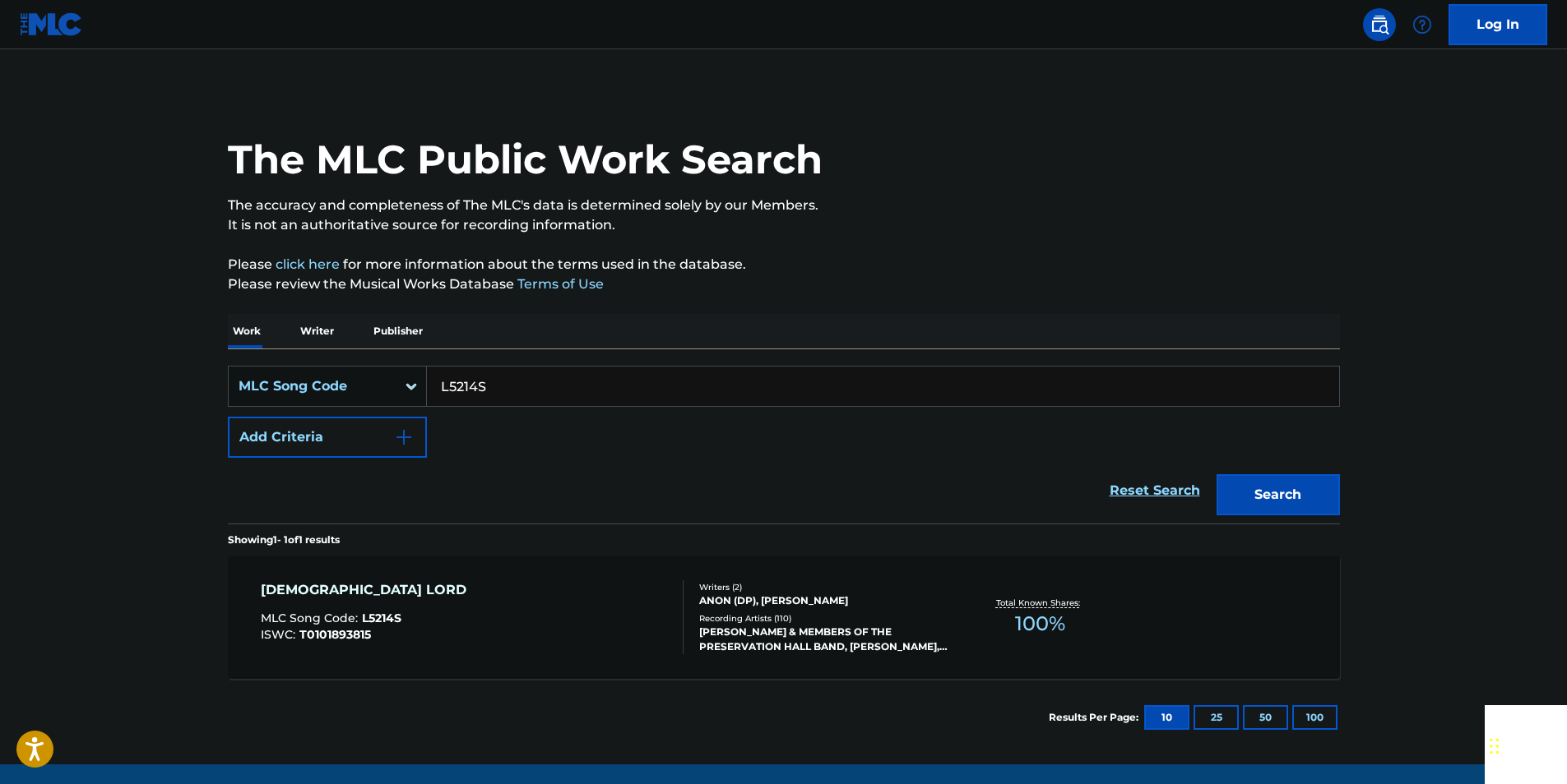
paste input "929933"
click at [1259, 487] on button "Search" at bounding box center [1278, 495] width 123 height 41
click at [494, 387] on input "929933" at bounding box center [882, 386] width 912 height 39
paste input "L90434"
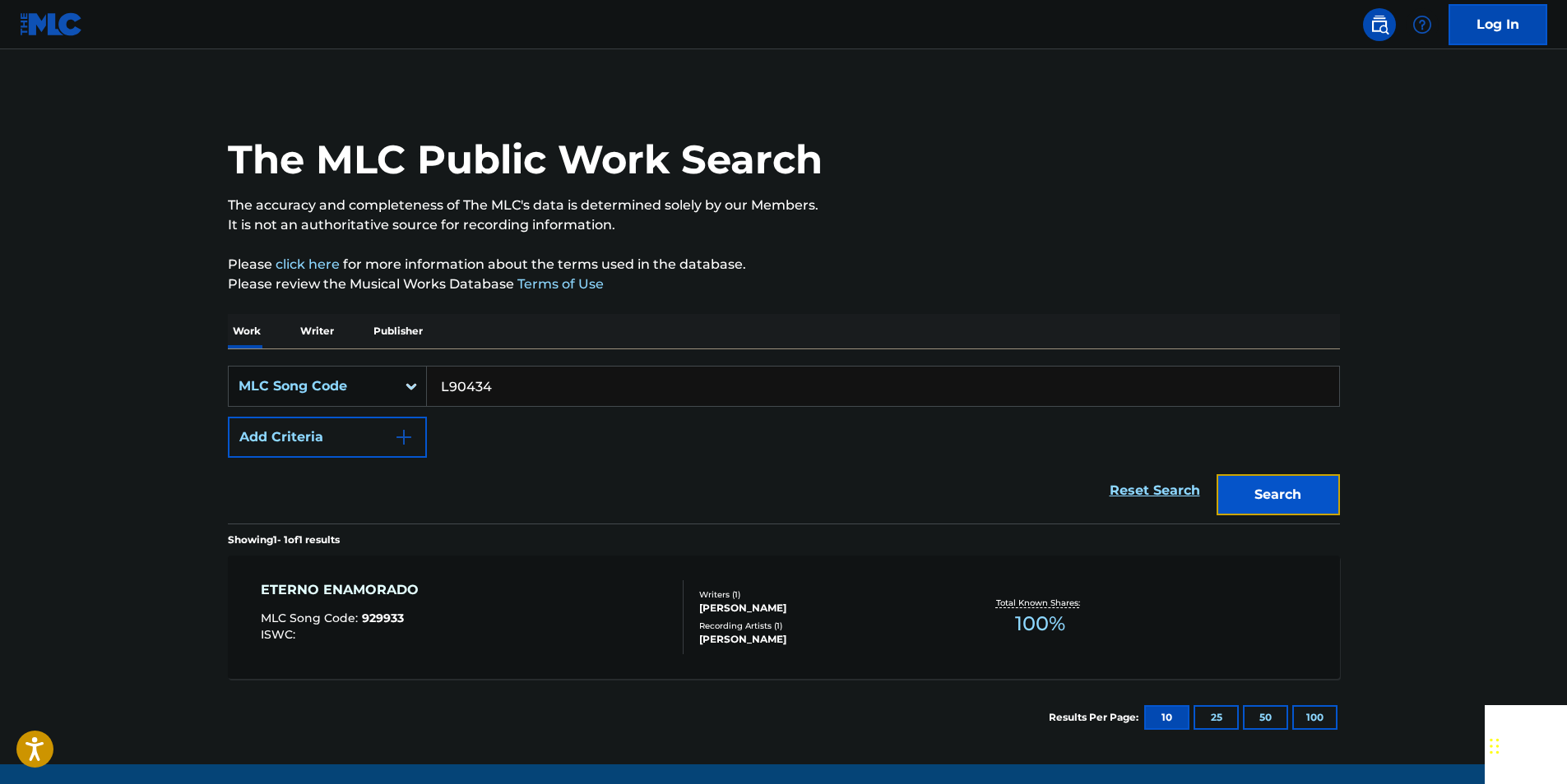
click at [1304, 496] on button "Search" at bounding box center [1278, 495] width 123 height 41
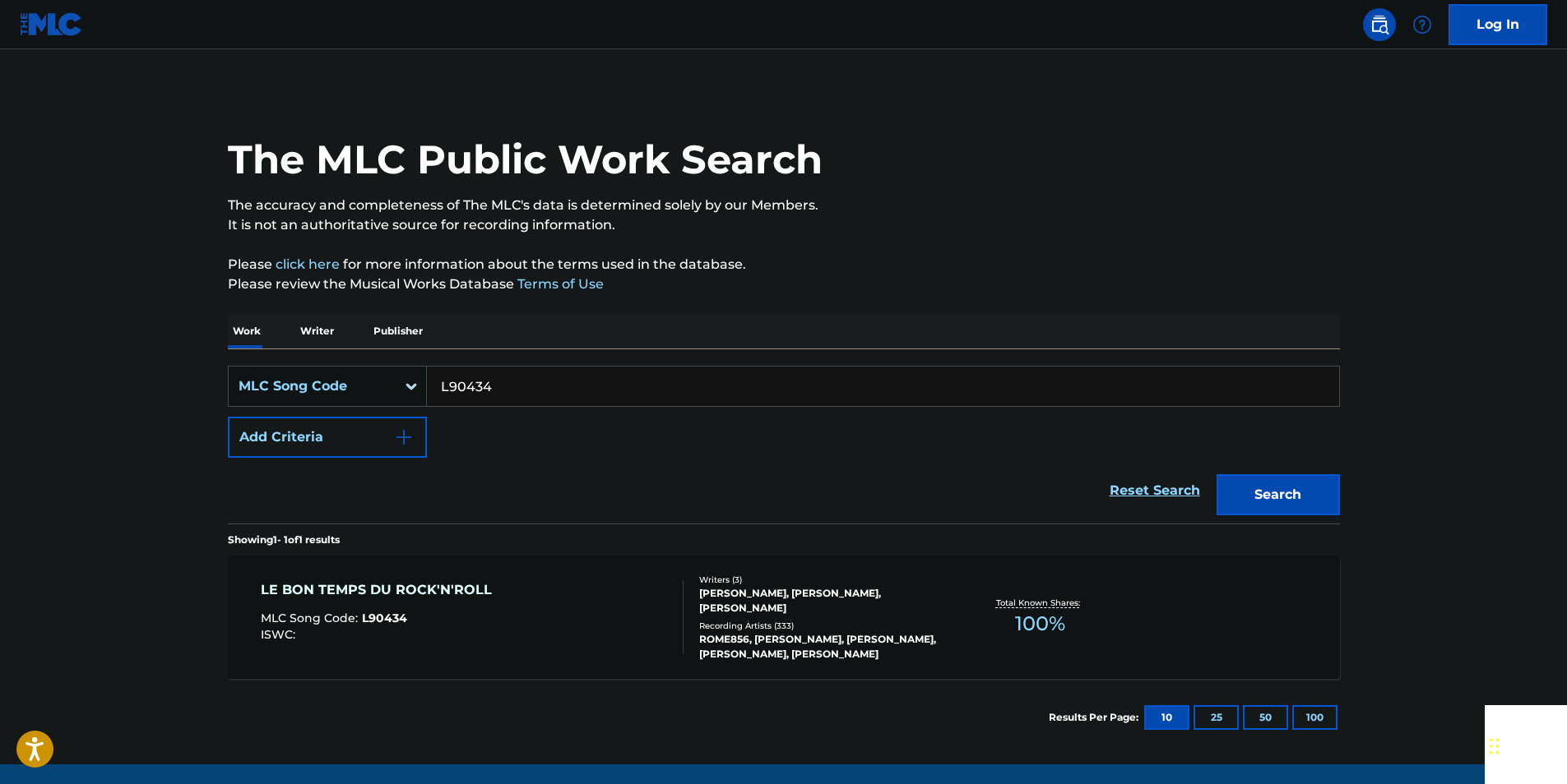
click at [516, 402] on input "L90434" at bounding box center [882, 386] width 912 height 39
paste input "V1074X"
click at [1313, 483] on button "Search" at bounding box center [1278, 495] width 123 height 41
click at [503, 382] on input "V1074X" at bounding box center [882, 386] width 912 height 39
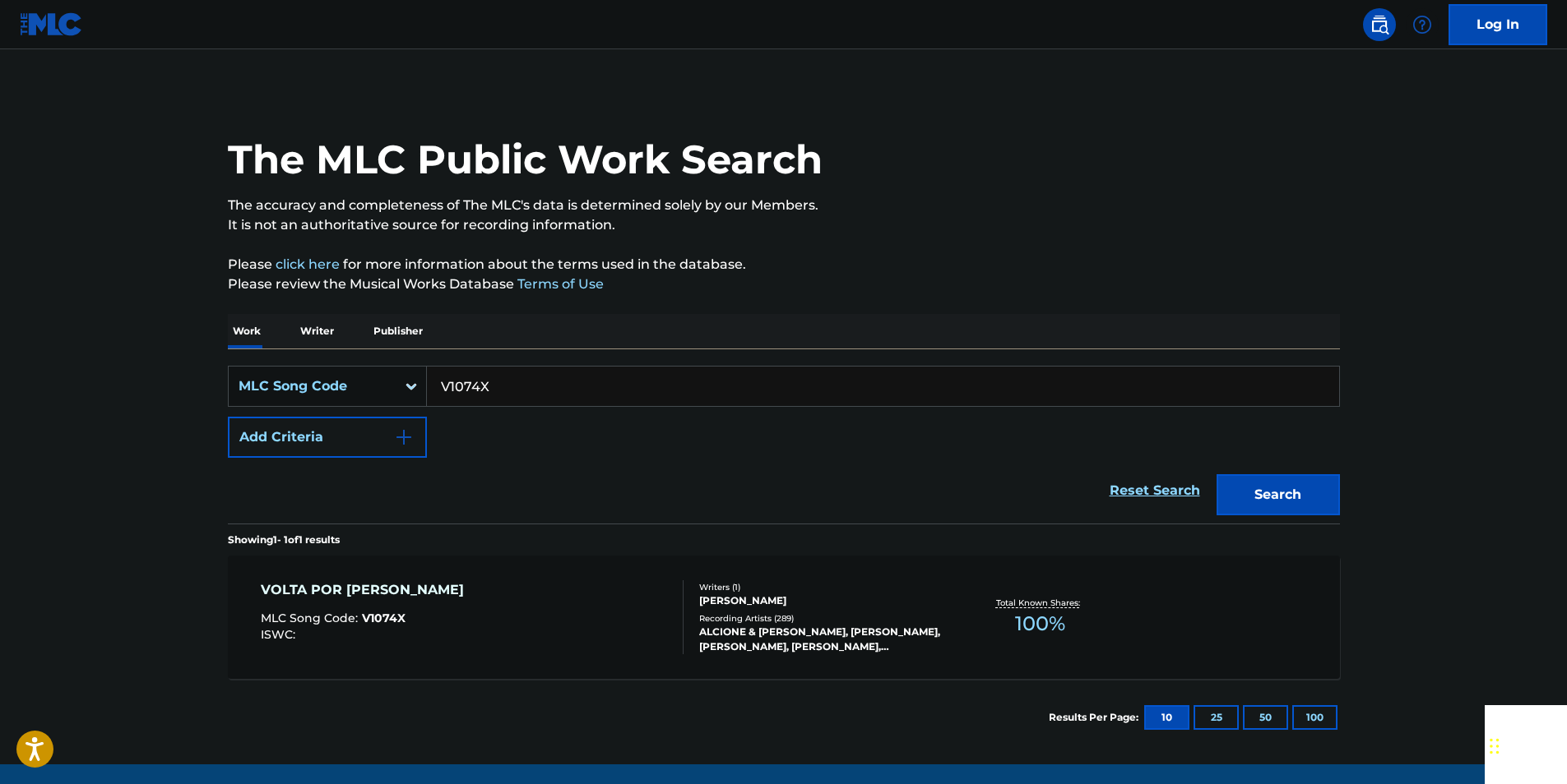
click at [503, 382] on input "V1074X" at bounding box center [882, 386] width 912 height 39
click at [549, 480] on div "Reset Search Search" at bounding box center [784, 491] width 1112 height 65
click at [488, 390] on input "V1074X" at bounding box center [882, 386] width 912 height 39
paste input "T3240J"
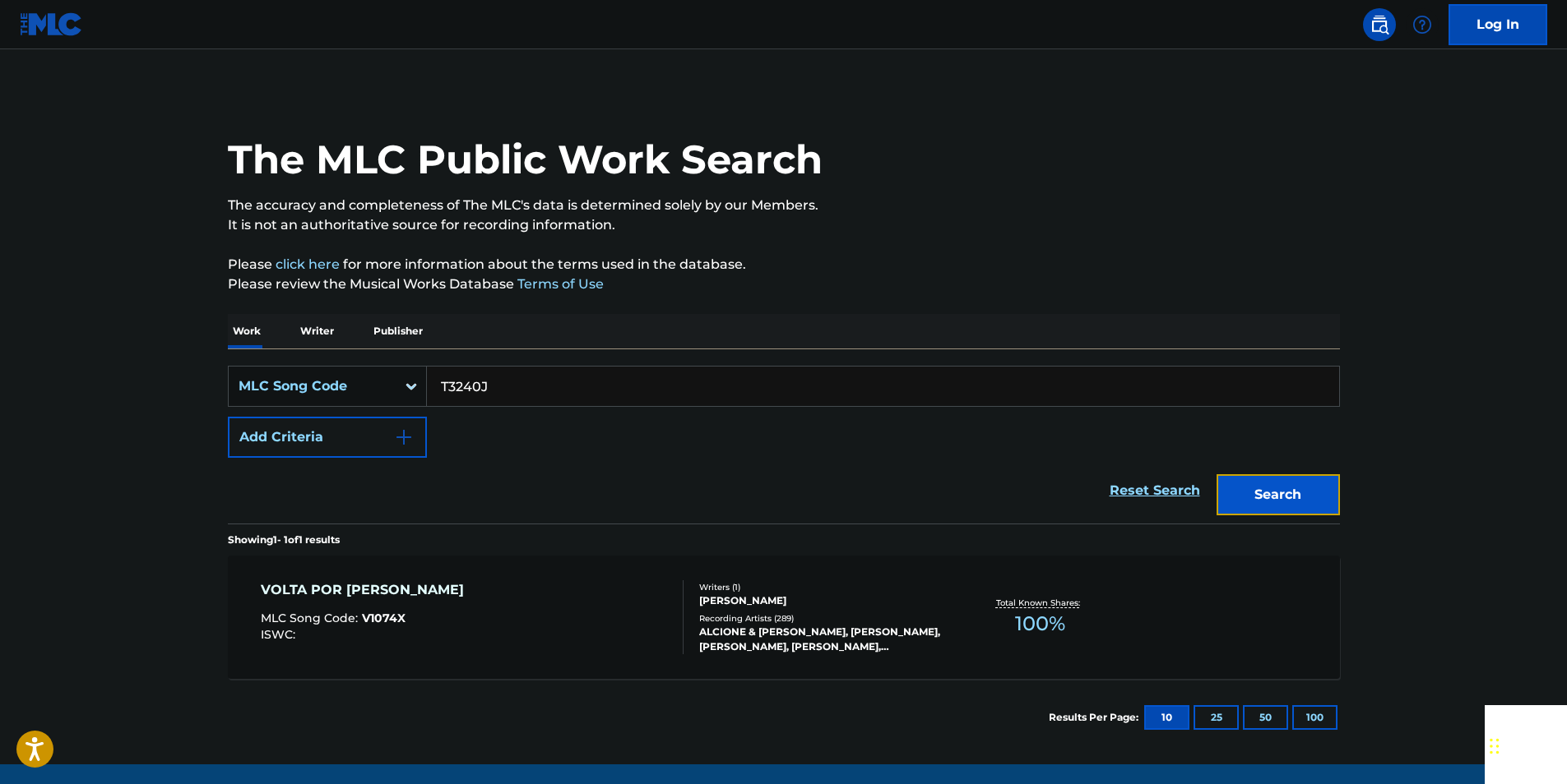
click at [1310, 484] on button "Search" at bounding box center [1278, 495] width 123 height 41
click at [505, 379] on input "T3240J" at bounding box center [882, 386] width 912 height 39
click at [505, 381] on input "T3240J" at bounding box center [882, 386] width 912 height 39
click at [485, 388] on input "T3240J" at bounding box center [882, 386] width 912 height 39
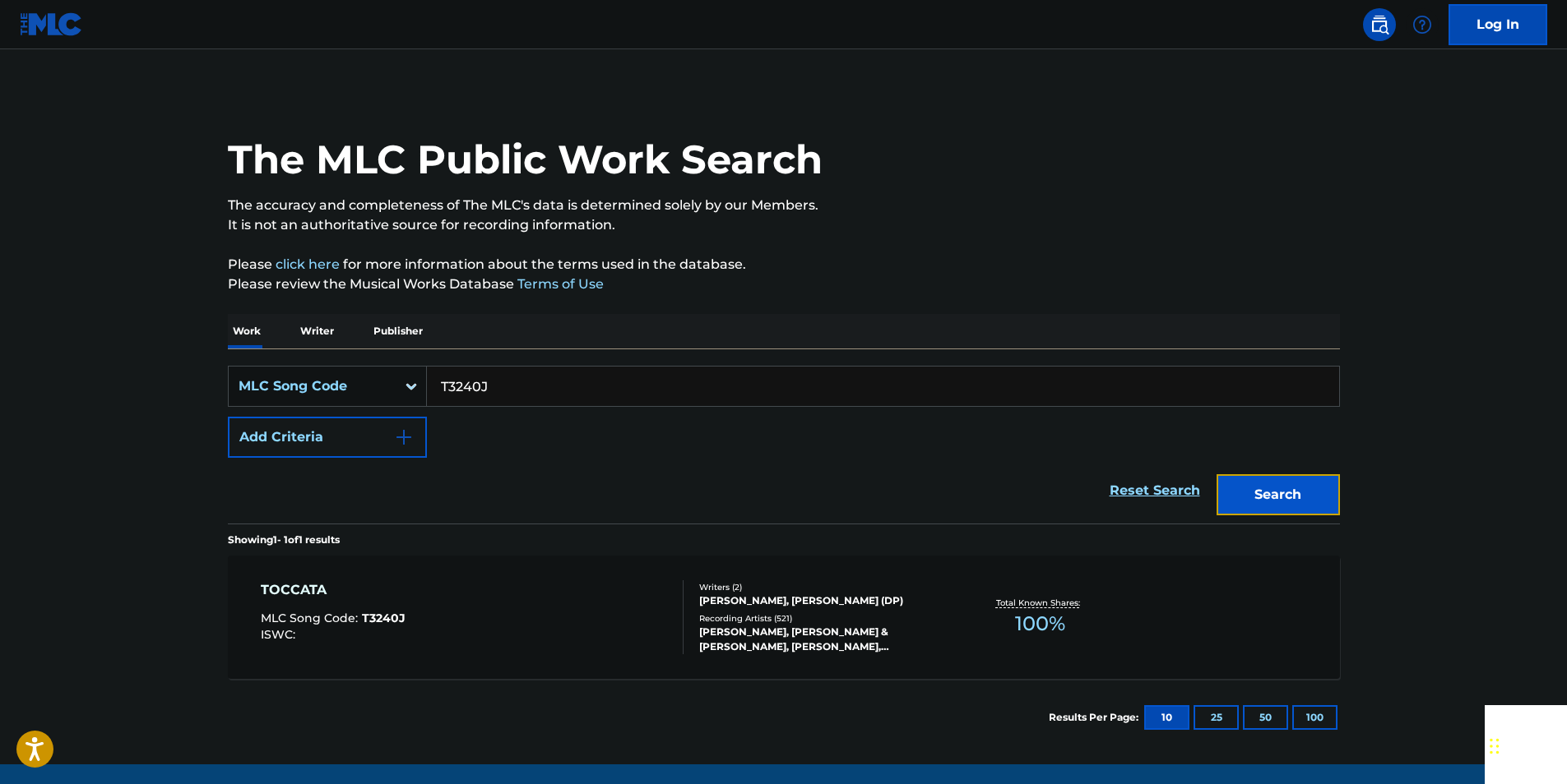
click at [1247, 495] on button "Search" at bounding box center [1278, 495] width 123 height 41
click at [497, 382] on input "T3240J" at bounding box center [882, 386] width 912 height 39
paste input "E10566"
click at [1302, 480] on button "Search" at bounding box center [1278, 495] width 123 height 41
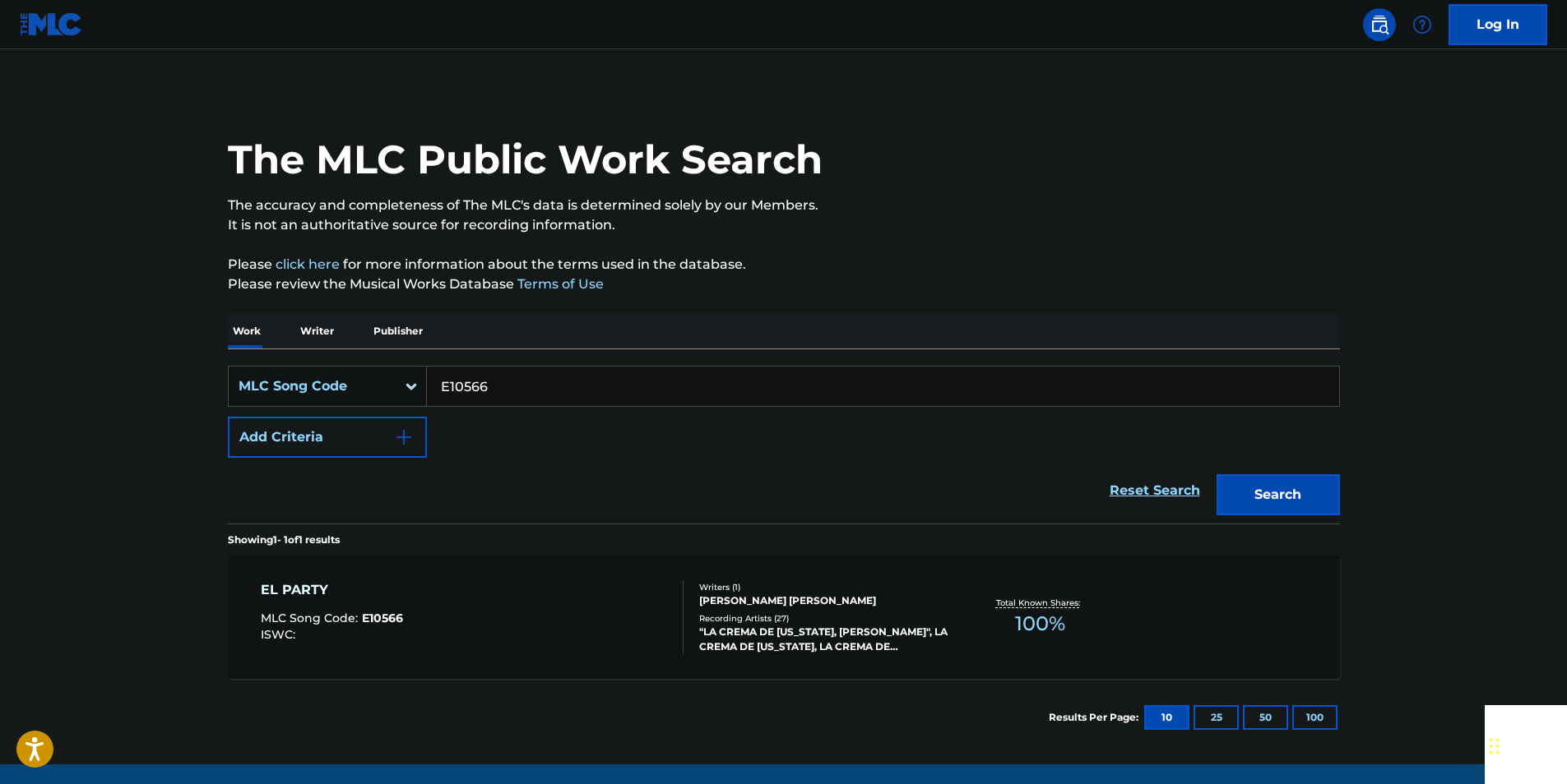
click at [520, 379] on input "E10566" at bounding box center [882, 386] width 912 height 39
paste input "L02251"
click at [1294, 483] on button "Search" at bounding box center [1278, 495] width 123 height 41
click at [521, 385] on input "L02251" at bounding box center [882, 386] width 912 height 39
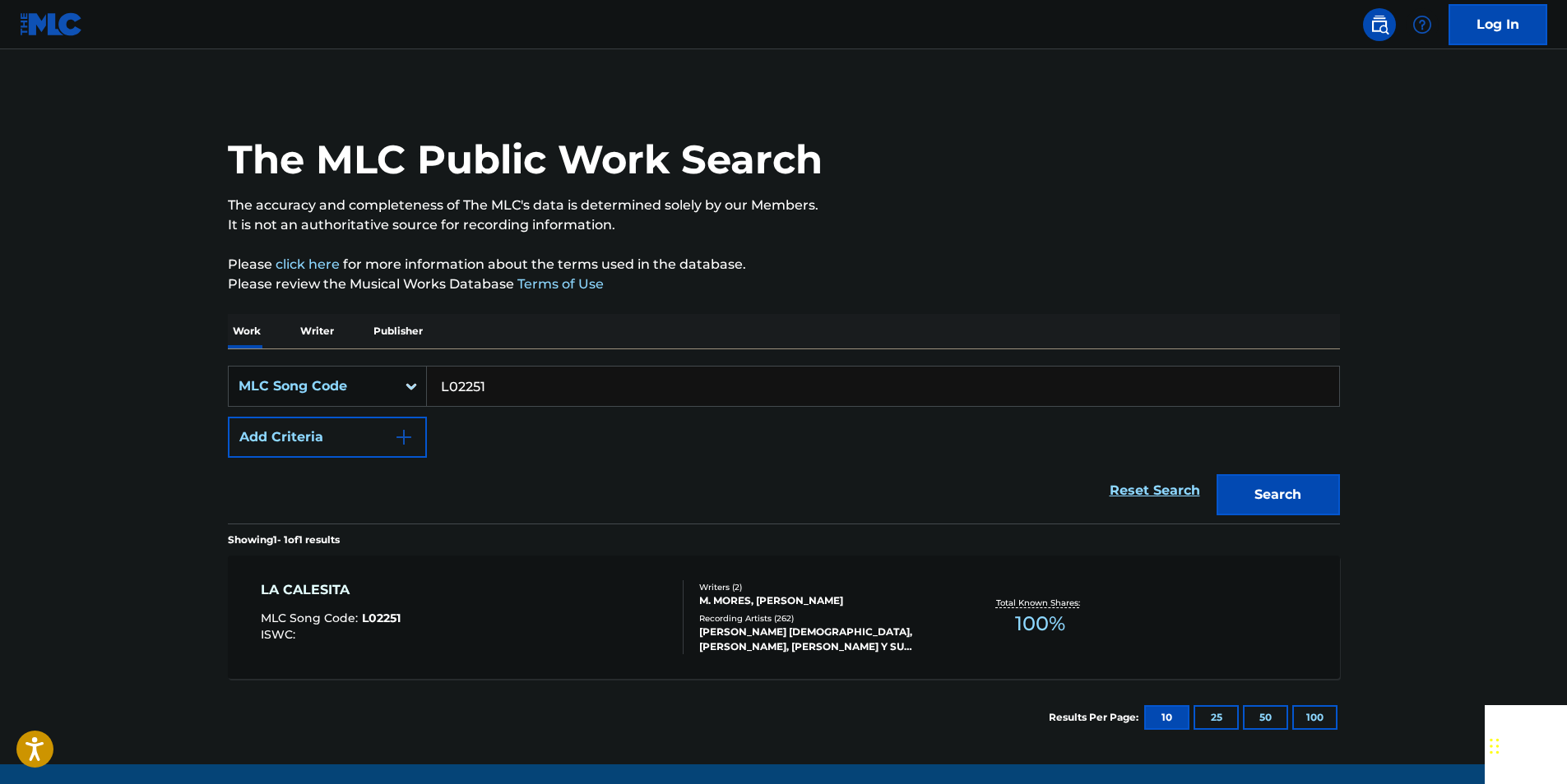
click at [521, 385] on input "L02251" at bounding box center [882, 386] width 912 height 39
paste input "80"
click at [1307, 493] on button "Search" at bounding box center [1278, 495] width 123 height 41
click at [525, 386] on input "L08051" at bounding box center [882, 386] width 912 height 39
drag, startPoint x: 525, startPoint y: 386, endPoint x: 472, endPoint y: 389, distance: 53.1
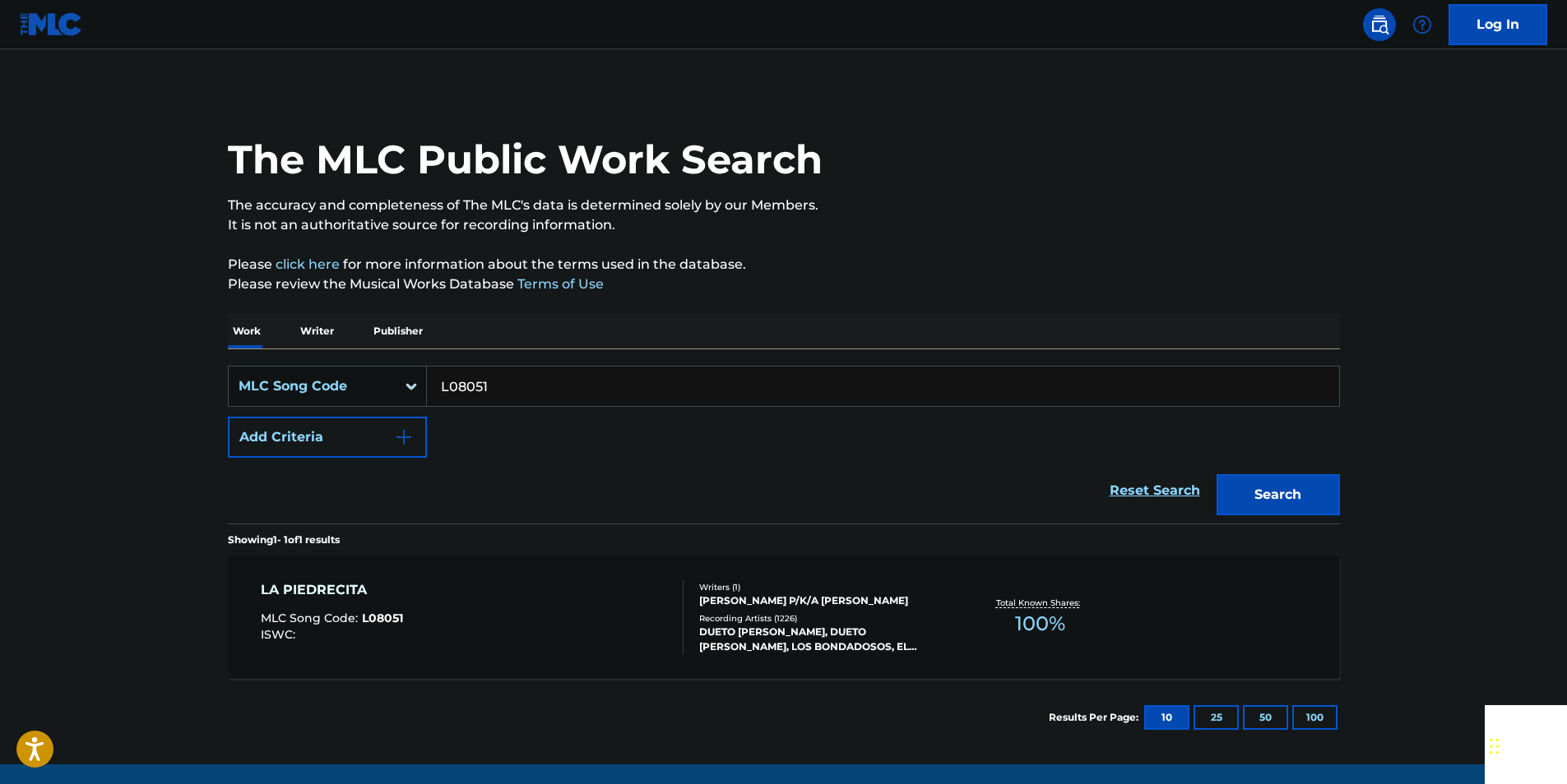
click at [525, 387] on input "L08051" at bounding box center [882, 386] width 912 height 39
click at [1325, 493] on button "Search" at bounding box center [1278, 495] width 123 height 41
click at [496, 392] on input "L08051" at bounding box center [882, 386] width 912 height 39
paste input "C7744N"
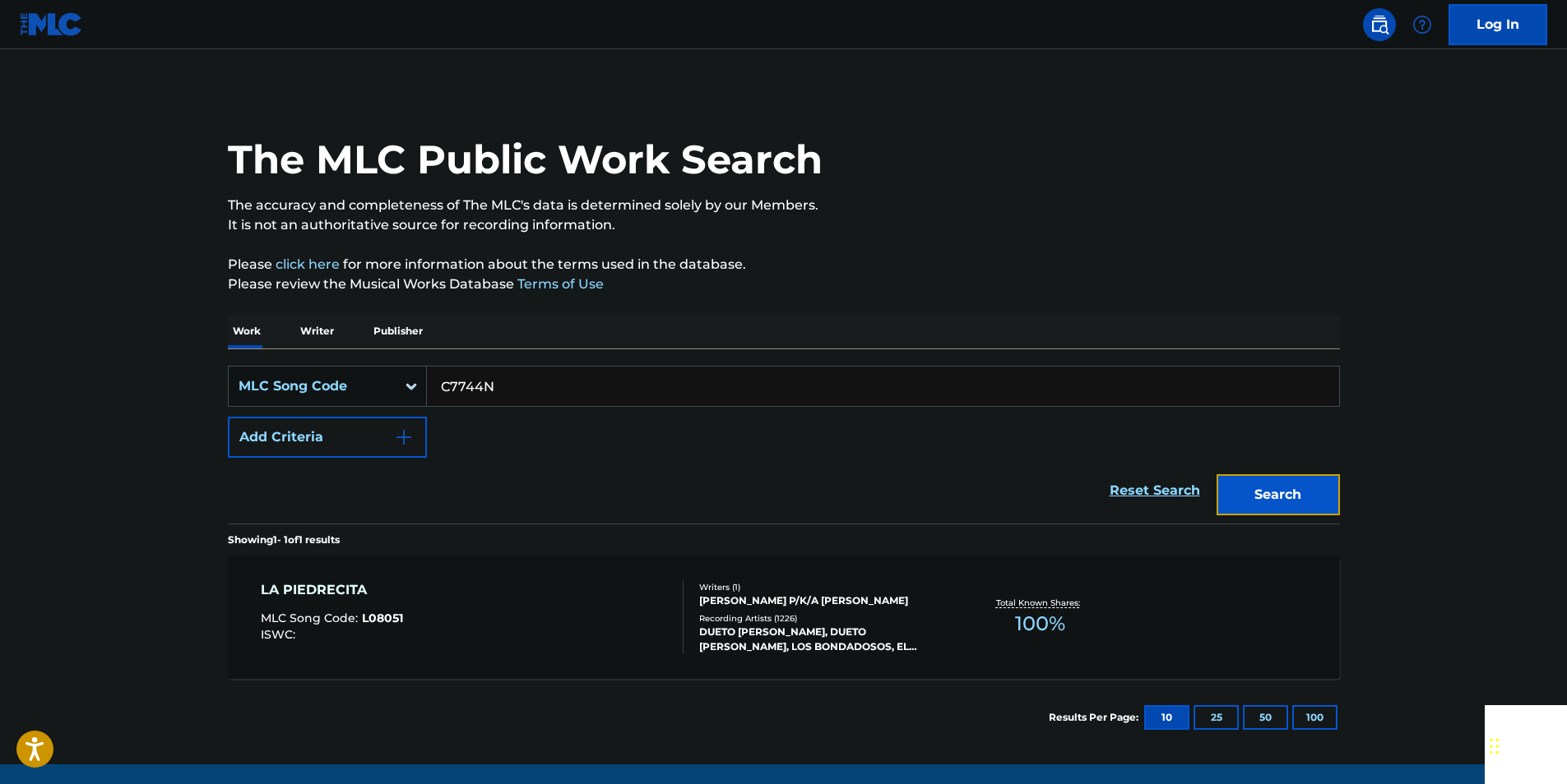
click at [1325, 493] on button "Search" at bounding box center [1278, 495] width 123 height 41
click at [496, 389] on input "C7744N" at bounding box center [882, 386] width 912 height 39
click at [495, 390] on input "C7744N" at bounding box center [882, 386] width 912 height 39
paste input "B1778D"
click at [1309, 486] on button "Search" at bounding box center [1278, 495] width 123 height 41
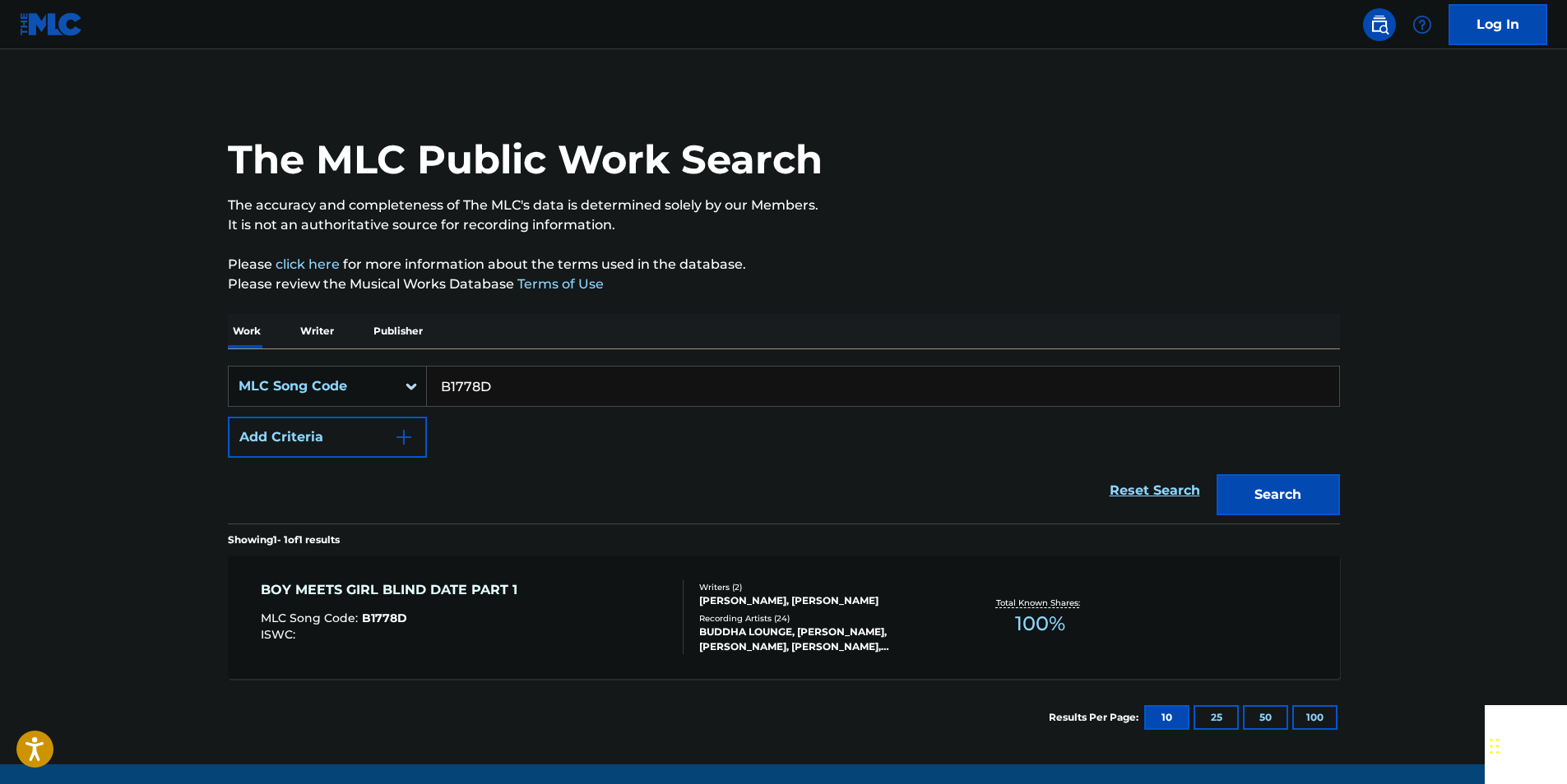
click at [496, 394] on input "B1778D" at bounding box center [882, 386] width 912 height 39
paste input "959847"
click at [1317, 486] on button "Search" at bounding box center [1278, 495] width 123 height 41
click at [535, 376] on input "959847" at bounding box center [882, 386] width 912 height 39
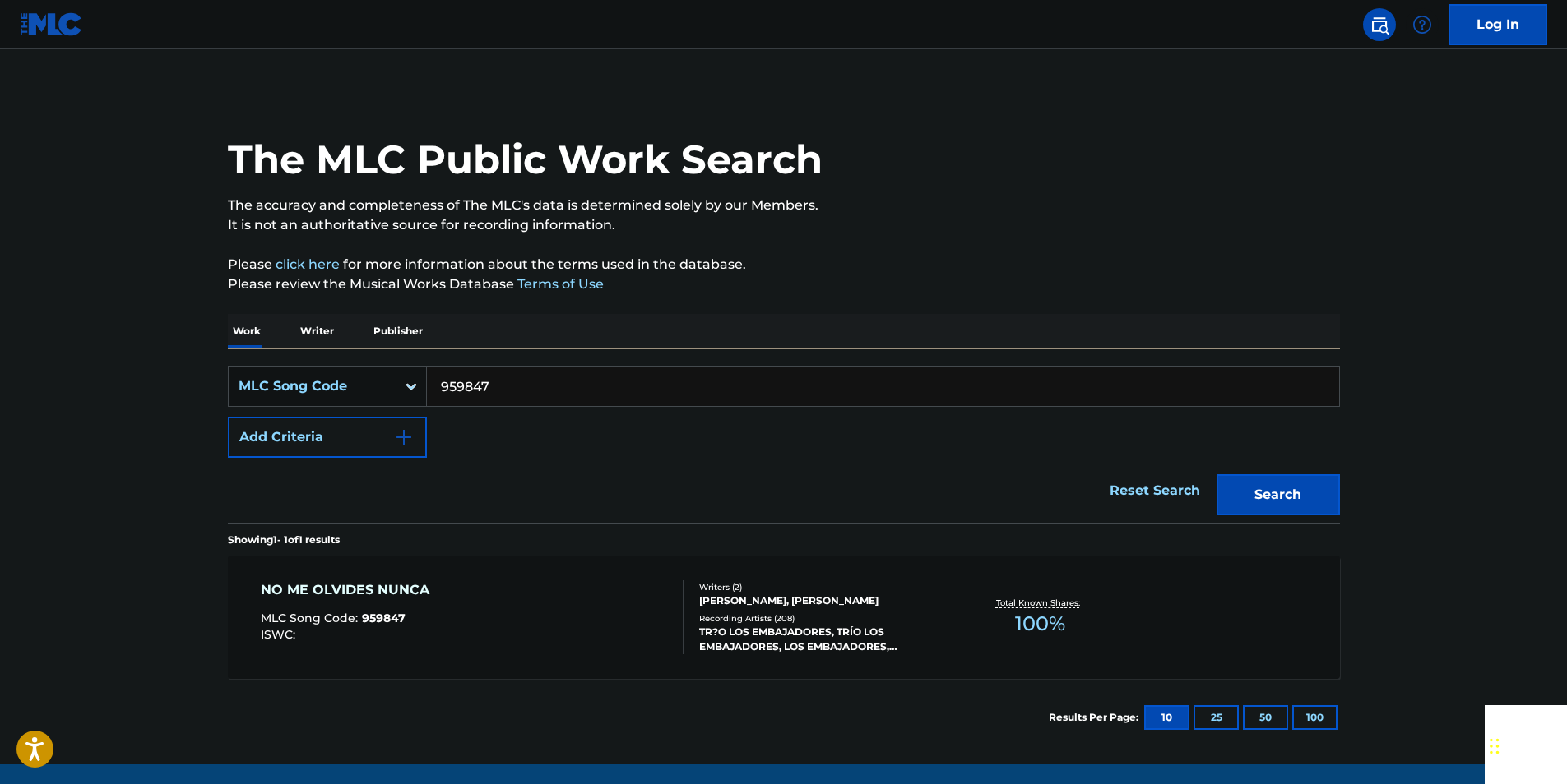
click at [535, 376] on input "959847" at bounding box center [882, 386] width 912 height 39
paste input "P66649"
click at [1331, 494] on button "Search" at bounding box center [1278, 495] width 123 height 41
click at [525, 375] on input "P66649" at bounding box center [882, 386] width 912 height 39
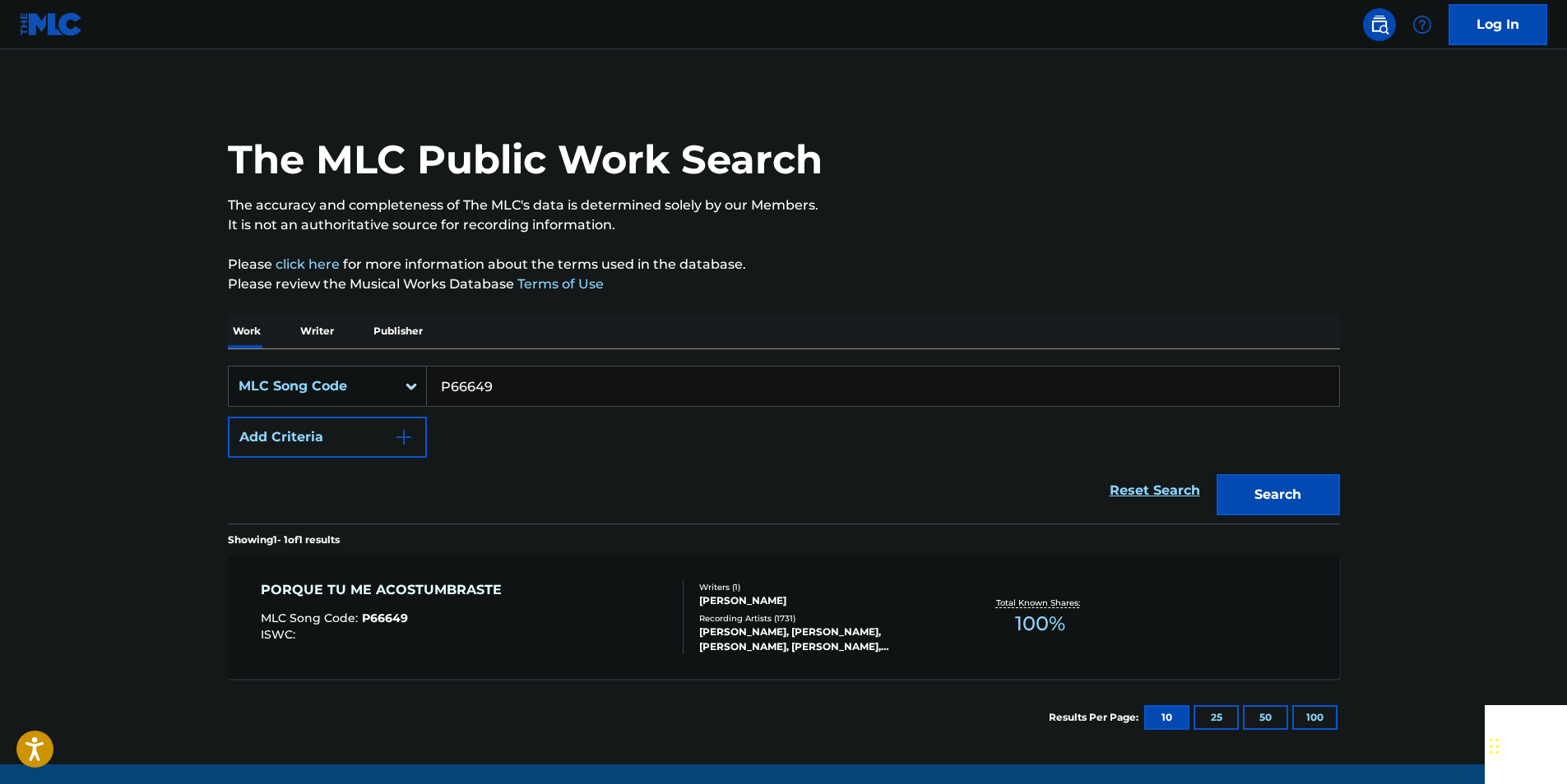
paste input "4327"
click at [1323, 480] on button "Search" at bounding box center [1278, 495] width 123 height 41
click at [501, 383] on input "P64327" at bounding box center [882, 386] width 912 height 39
click at [1257, 499] on button "Search" at bounding box center [1278, 495] width 123 height 41
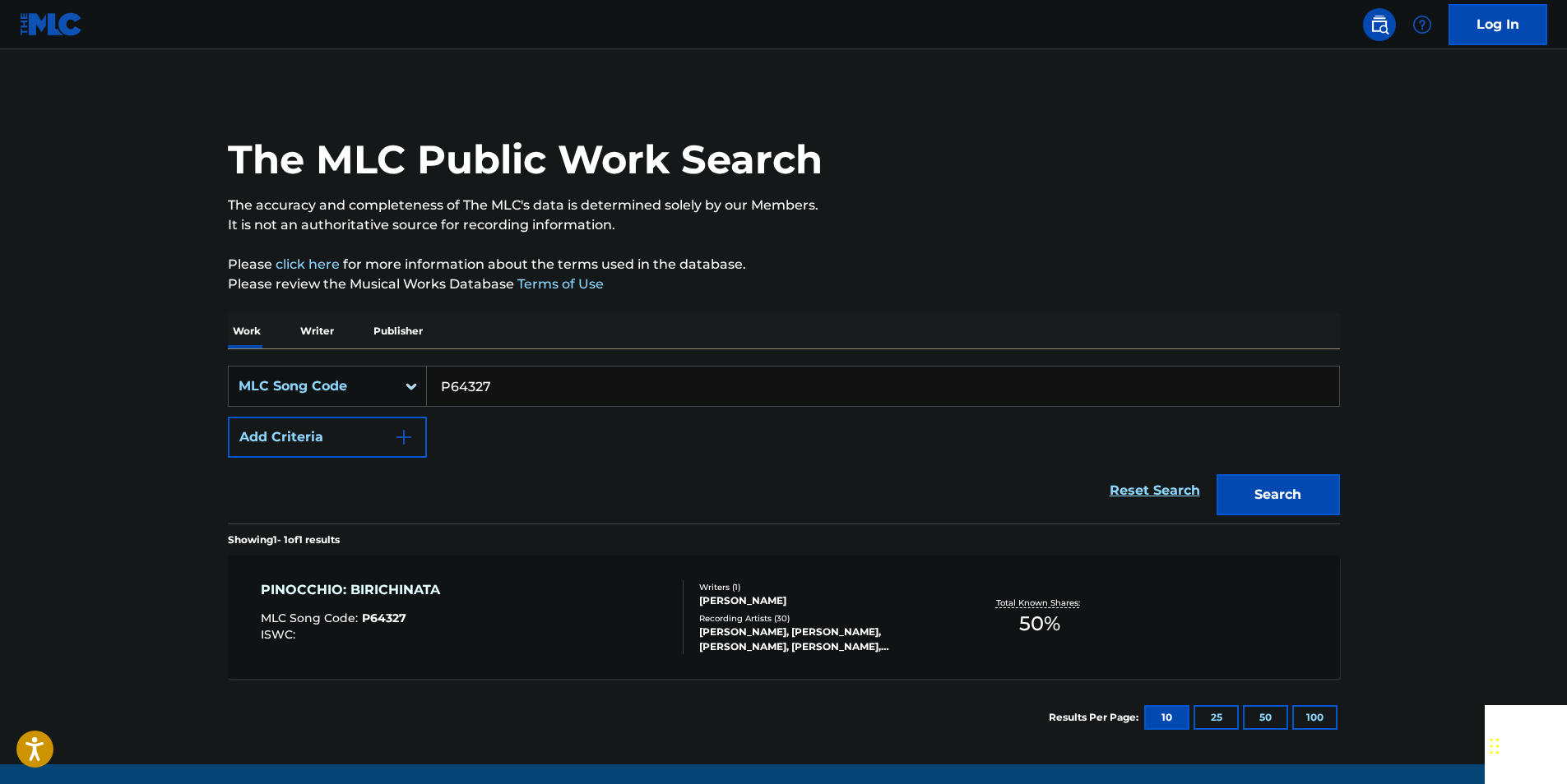
click at [509, 387] on input "P64327" at bounding box center [882, 386] width 912 height 39
paste input "M6035I"
click at [1273, 499] on button "Search" at bounding box center [1278, 495] width 123 height 41
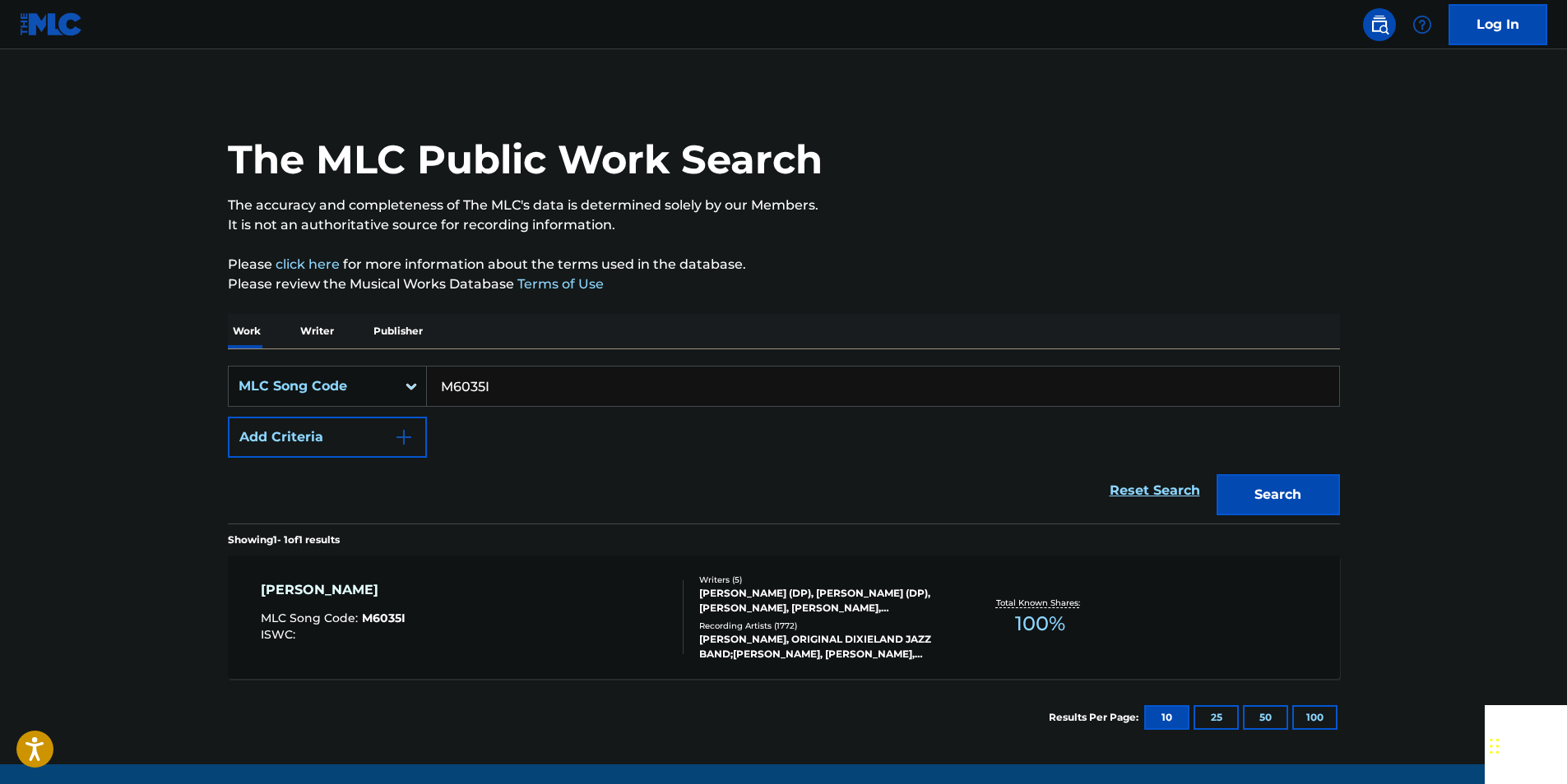
click at [502, 377] on input "M6035I" at bounding box center [882, 386] width 912 height 39
paste input "H63815"
click at [1325, 482] on button "Search" at bounding box center [1278, 495] width 123 height 41
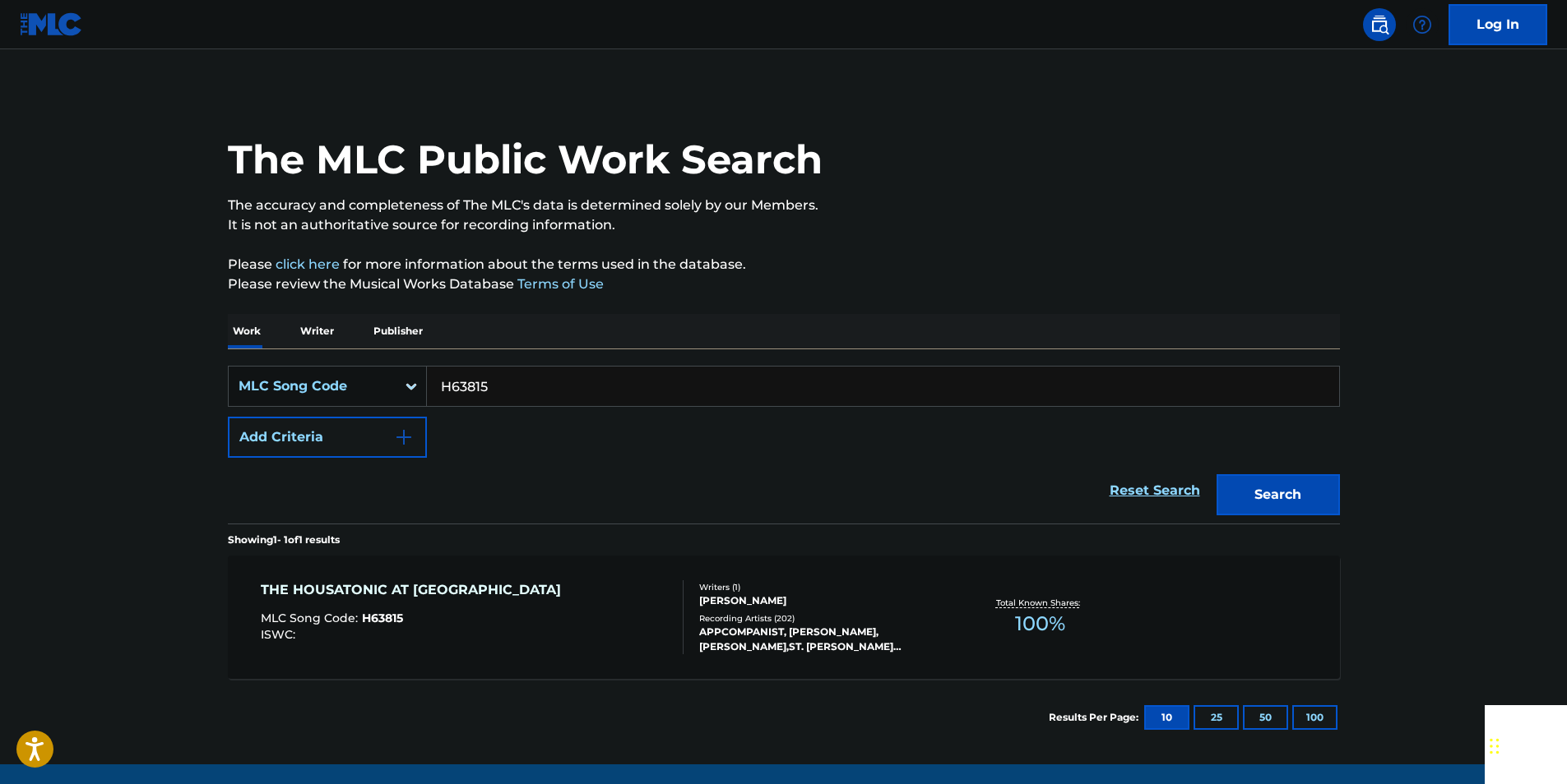
click at [498, 383] on input "H63815" at bounding box center [882, 386] width 912 height 39
paste input "YA1K8G"
click at [1320, 489] on button "Search" at bounding box center [1278, 495] width 123 height 41
click at [490, 383] on input "YA1K8G" at bounding box center [882, 386] width 912 height 39
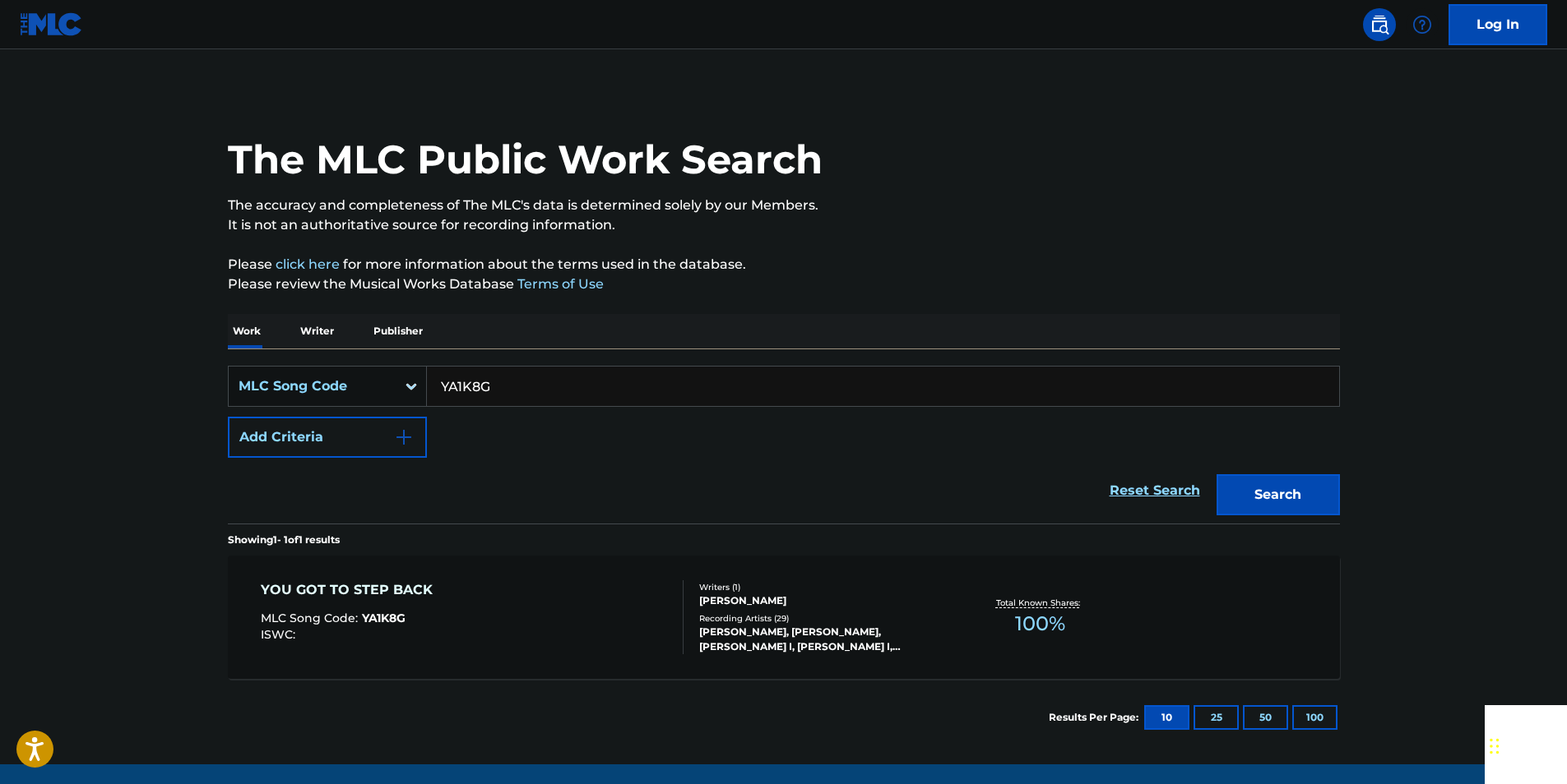
click at [491, 384] on input "YA1K8G" at bounding box center [882, 386] width 912 height 39
click at [1315, 485] on button "Search" at bounding box center [1278, 495] width 123 height 41
click at [520, 383] on input "YA1K8G" at bounding box center [882, 386] width 912 height 39
paste input "918485"
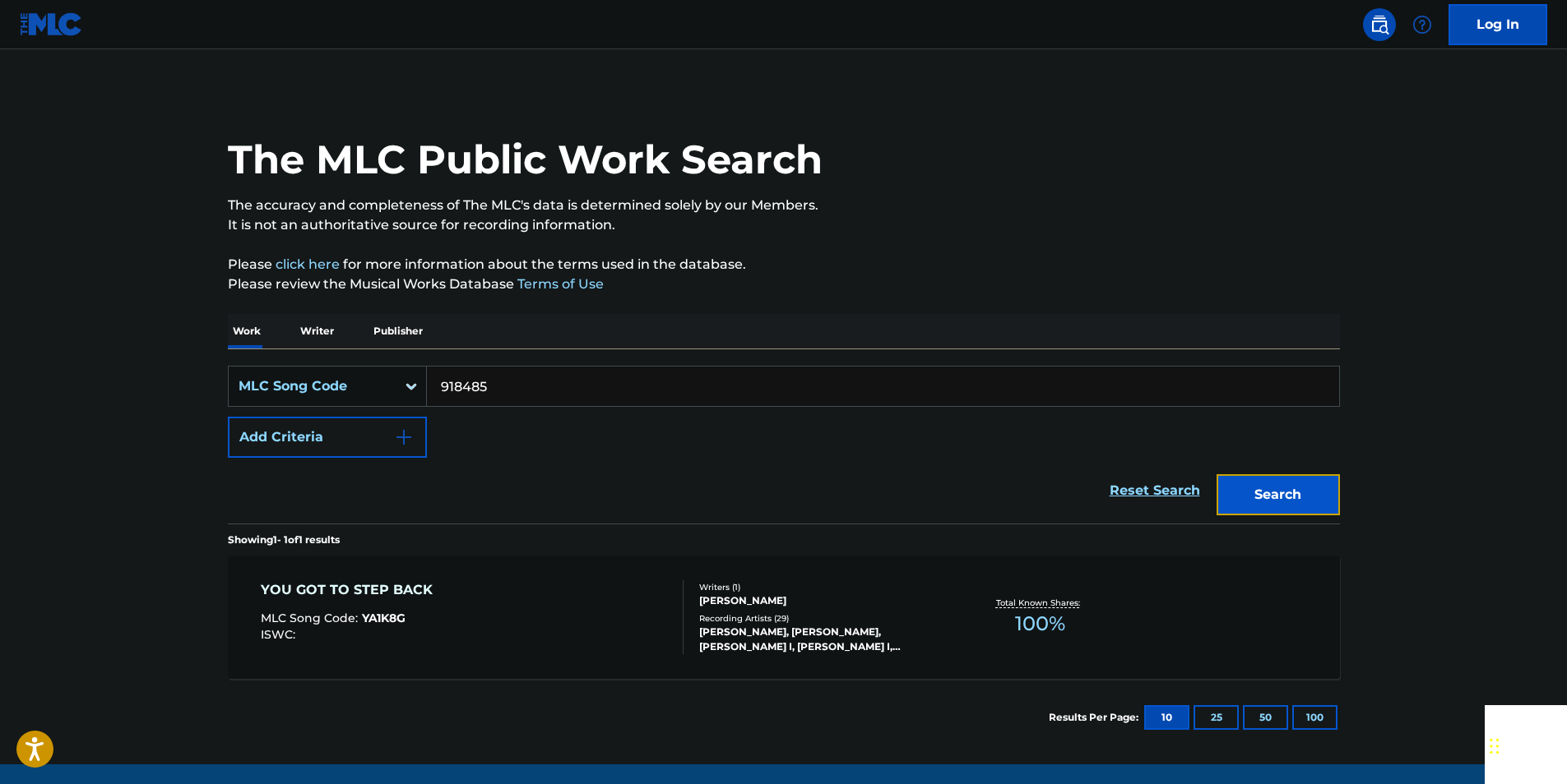
click at [1262, 499] on button "Search" at bounding box center [1278, 495] width 123 height 41
click at [507, 382] on input "918485" at bounding box center [882, 386] width 912 height 39
paste input "H75160"
click at [1325, 491] on button "Search" at bounding box center [1278, 495] width 123 height 41
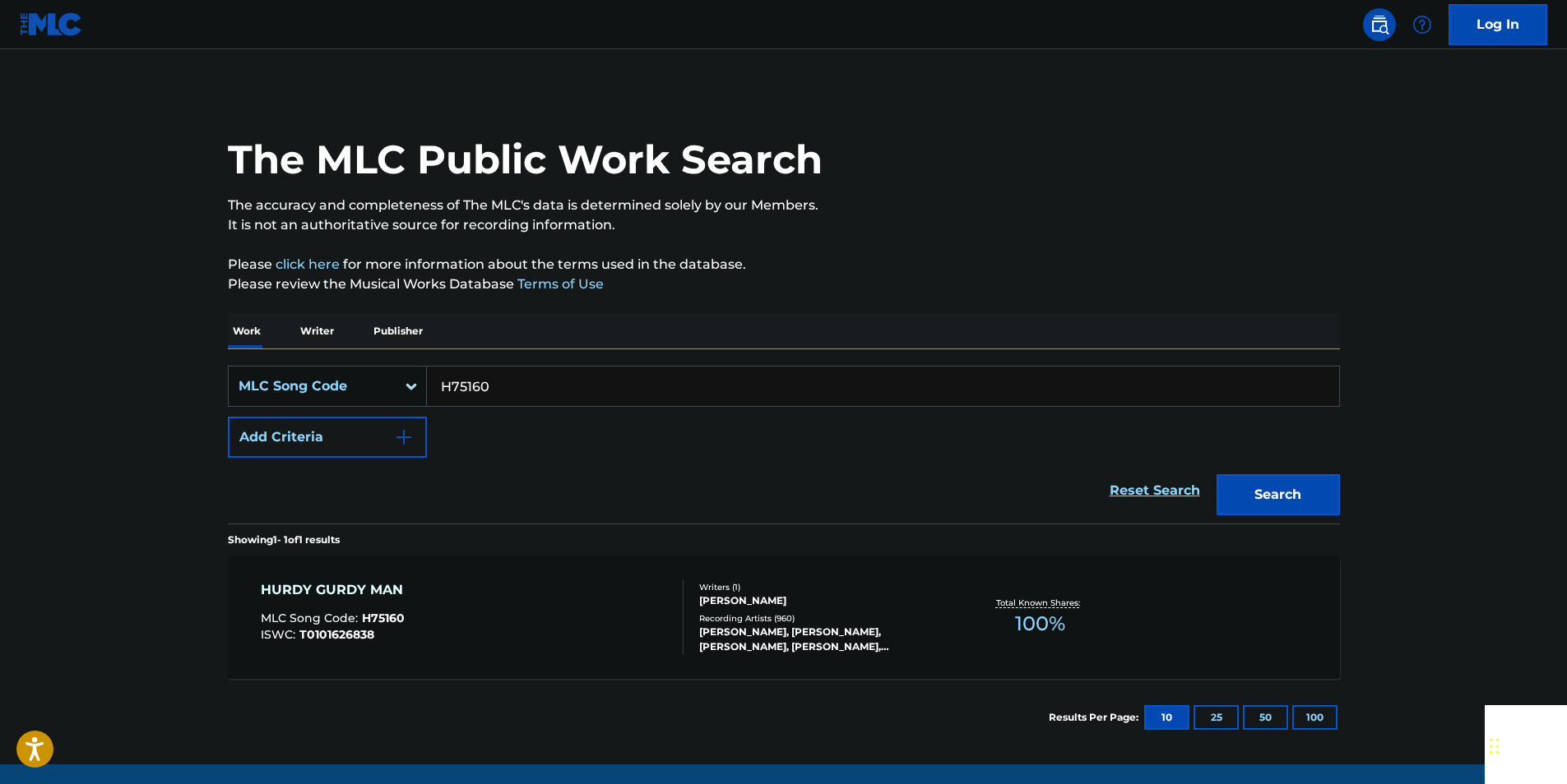
click at [539, 379] on input "H75160" at bounding box center [882, 386] width 912 height 39
paste input "E2207"
click at [1305, 490] on button "Search" at bounding box center [1278, 495] width 123 height 41
click at [498, 387] on input "E22070" at bounding box center [882, 386] width 912 height 39
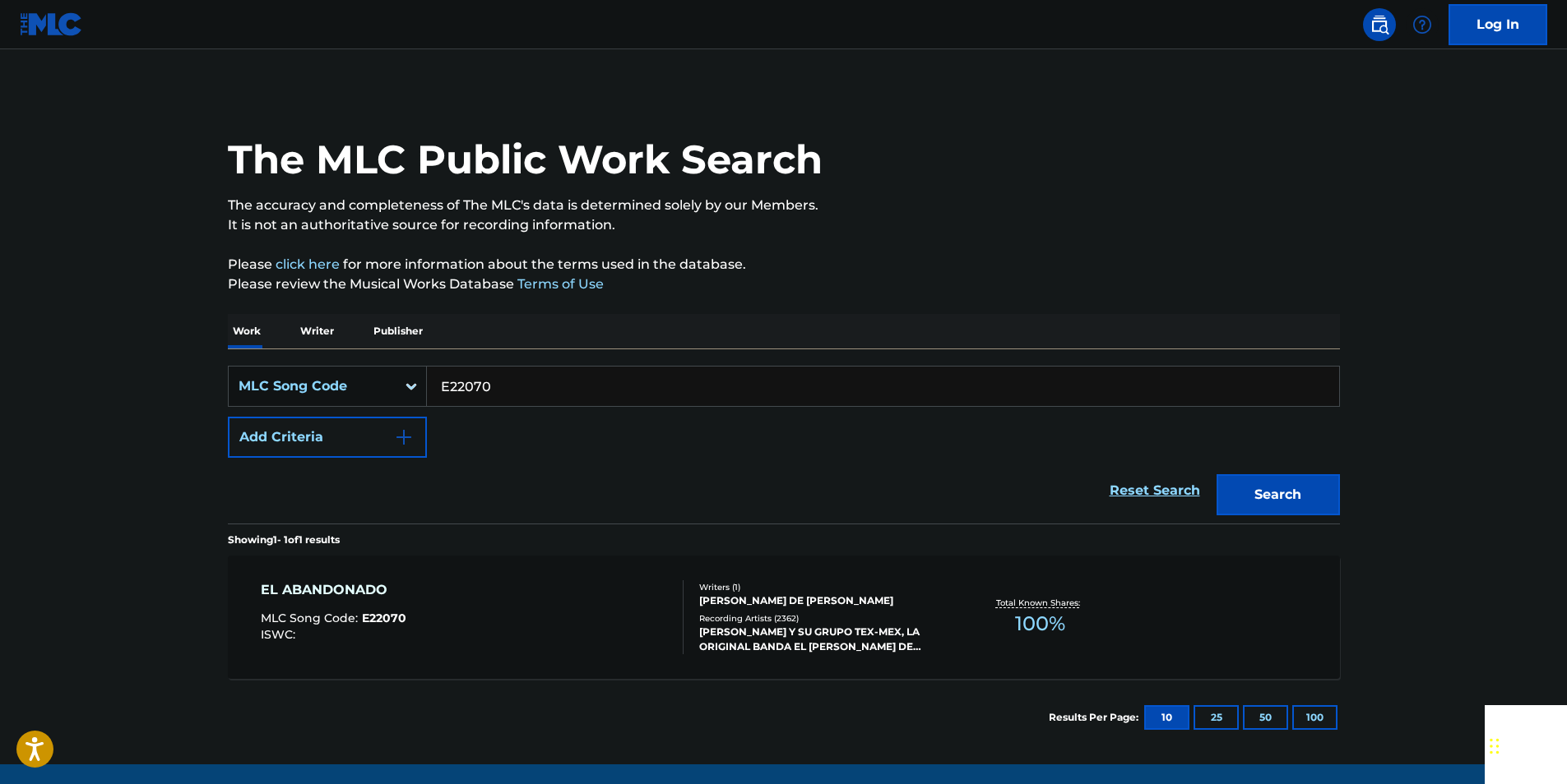
click at [498, 387] on input "E22070" at bounding box center [882, 386] width 912 height 39
paste input "O02394"
drag, startPoint x: 1288, startPoint y: 495, endPoint x: 1273, endPoint y: 492, distance: 15.3
click at [1285, 495] on button "Search" at bounding box center [1278, 495] width 123 height 41
click at [499, 397] on input "O02394" at bounding box center [882, 386] width 912 height 39
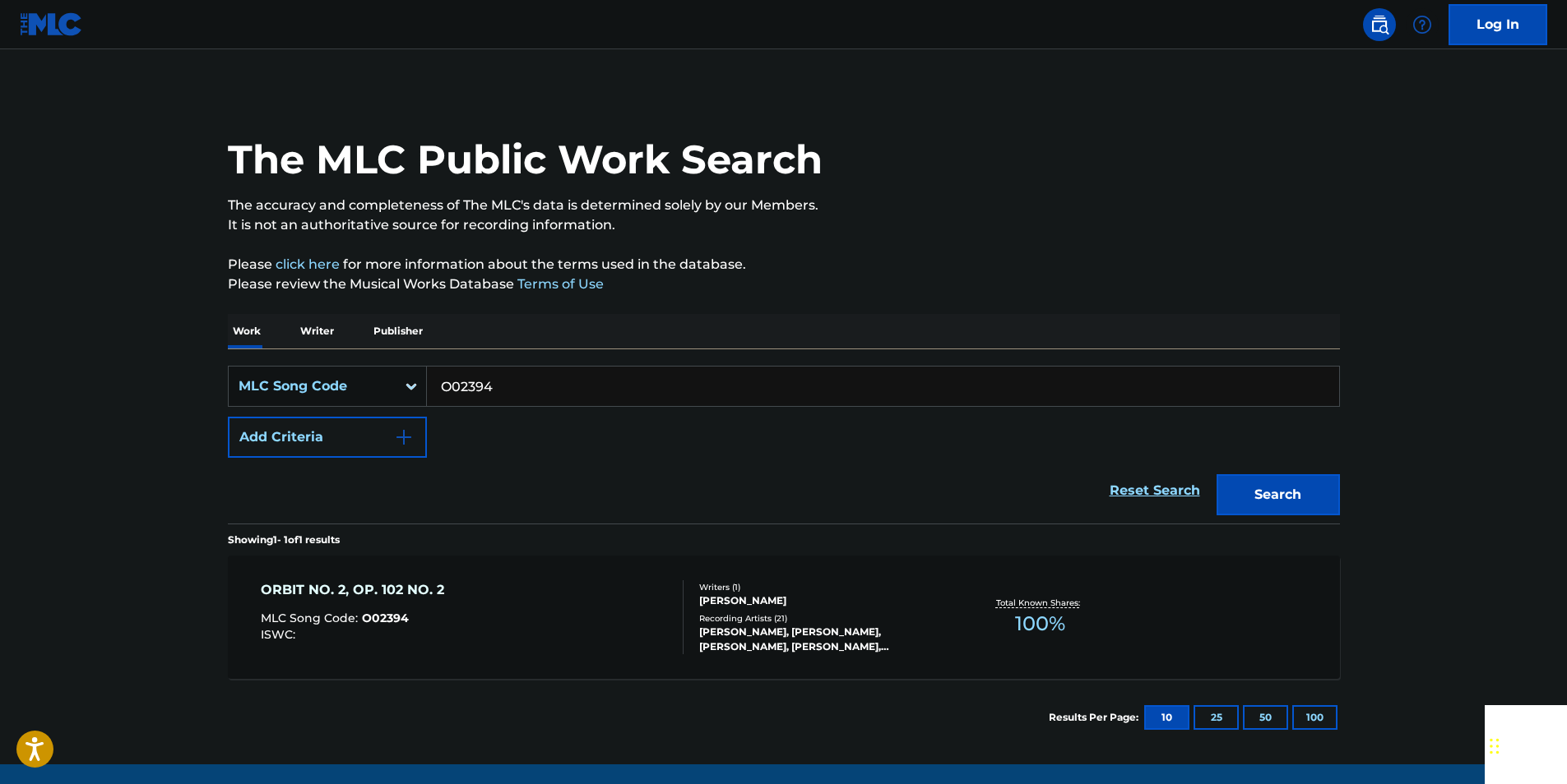
click at [499, 397] on input "O02394" at bounding box center [882, 386] width 912 height 39
paste input "BV7UVN"
click at [1306, 481] on button "Search" at bounding box center [1278, 495] width 123 height 41
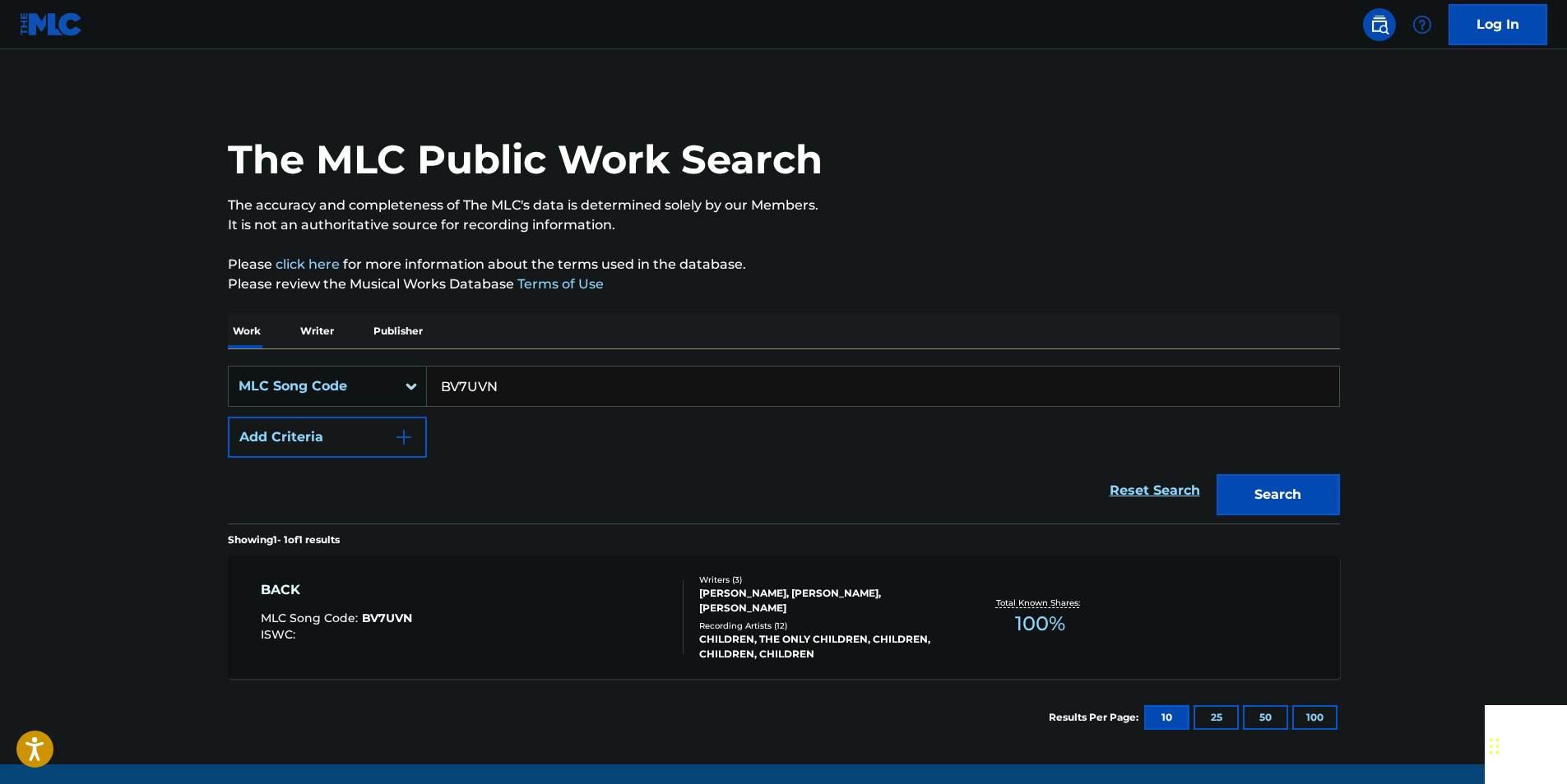
click at [514, 386] on input "BV7UVN" at bounding box center [882, 386] width 912 height 39
drag, startPoint x: 514, startPoint y: 386, endPoint x: 482, endPoint y: 390, distance: 32.2
click at [514, 387] on input "BV7UVN" at bounding box center [882, 386] width 912 height 39
paste input "998152"
click at [1325, 483] on button "Search" at bounding box center [1278, 495] width 123 height 41
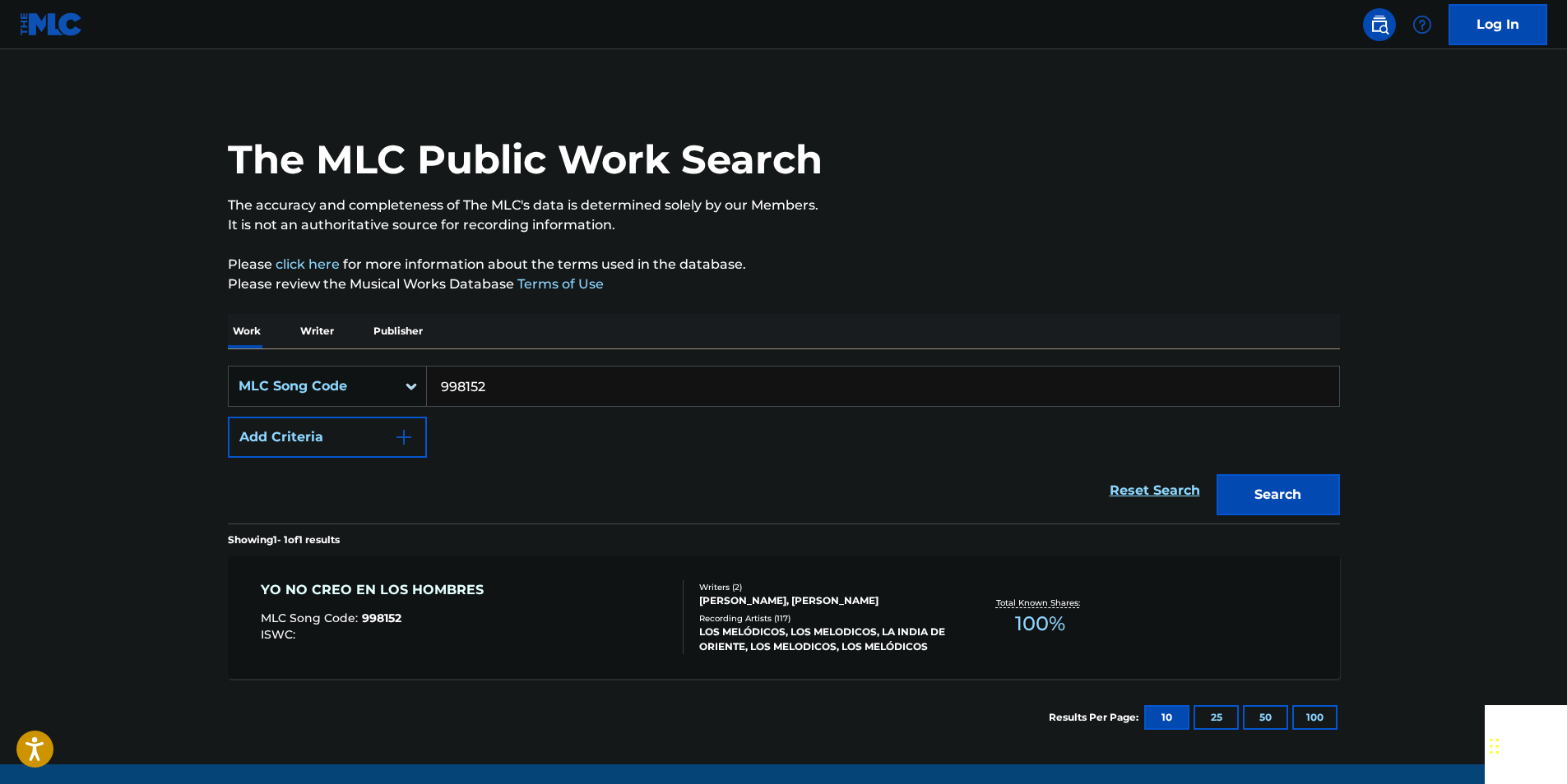
click at [500, 371] on input "998152" at bounding box center [882, 386] width 912 height 39
paste input "M2689G"
click at [1272, 481] on button "Search" at bounding box center [1278, 495] width 123 height 41
click at [502, 401] on input "M2689G" at bounding box center [882, 386] width 912 height 39
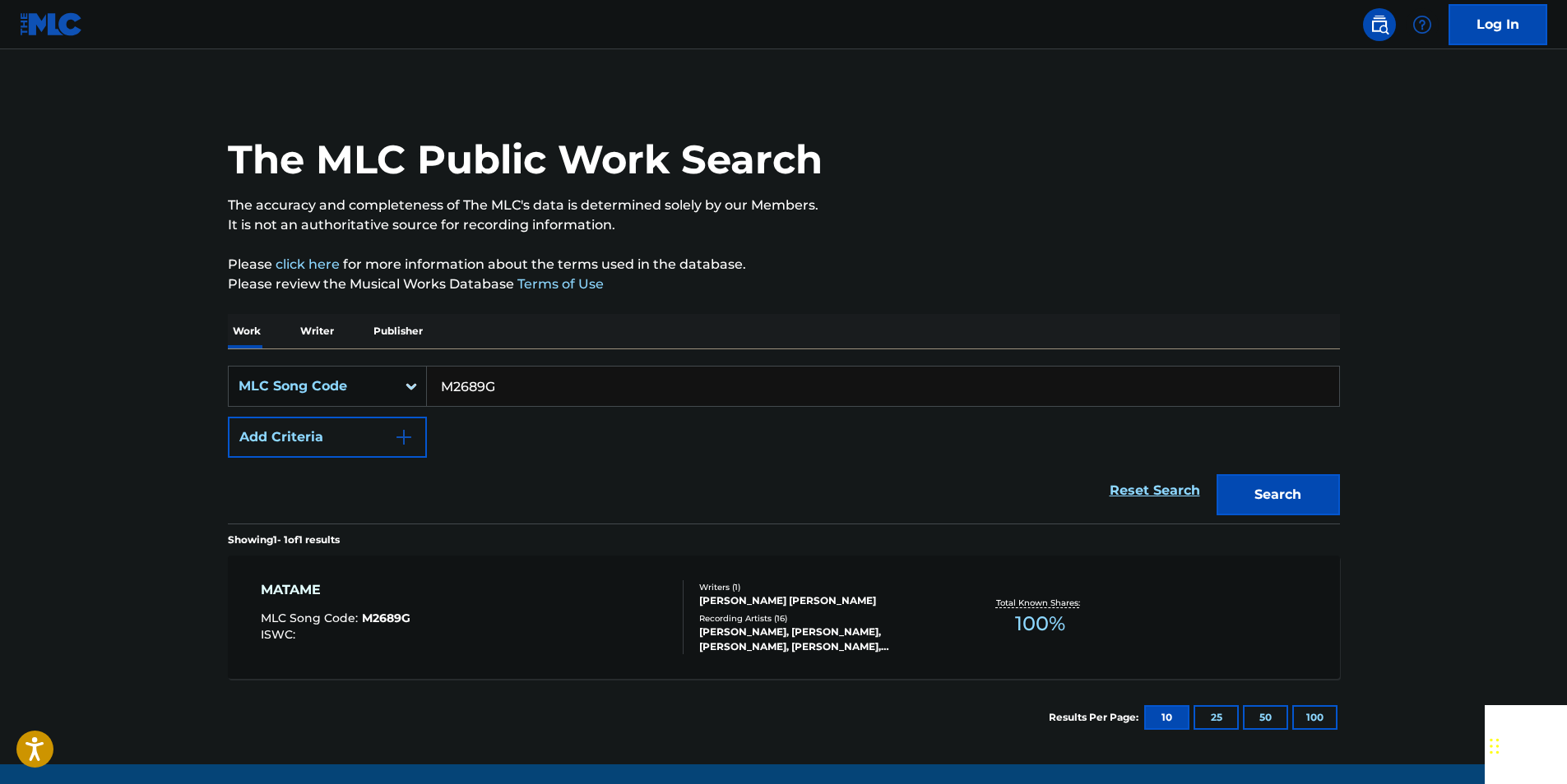
click at [502, 401] on input "M2689G" at bounding box center [882, 386] width 912 height 39
paste input "Q55300"
click at [1290, 491] on button "Search" at bounding box center [1278, 495] width 123 height 41
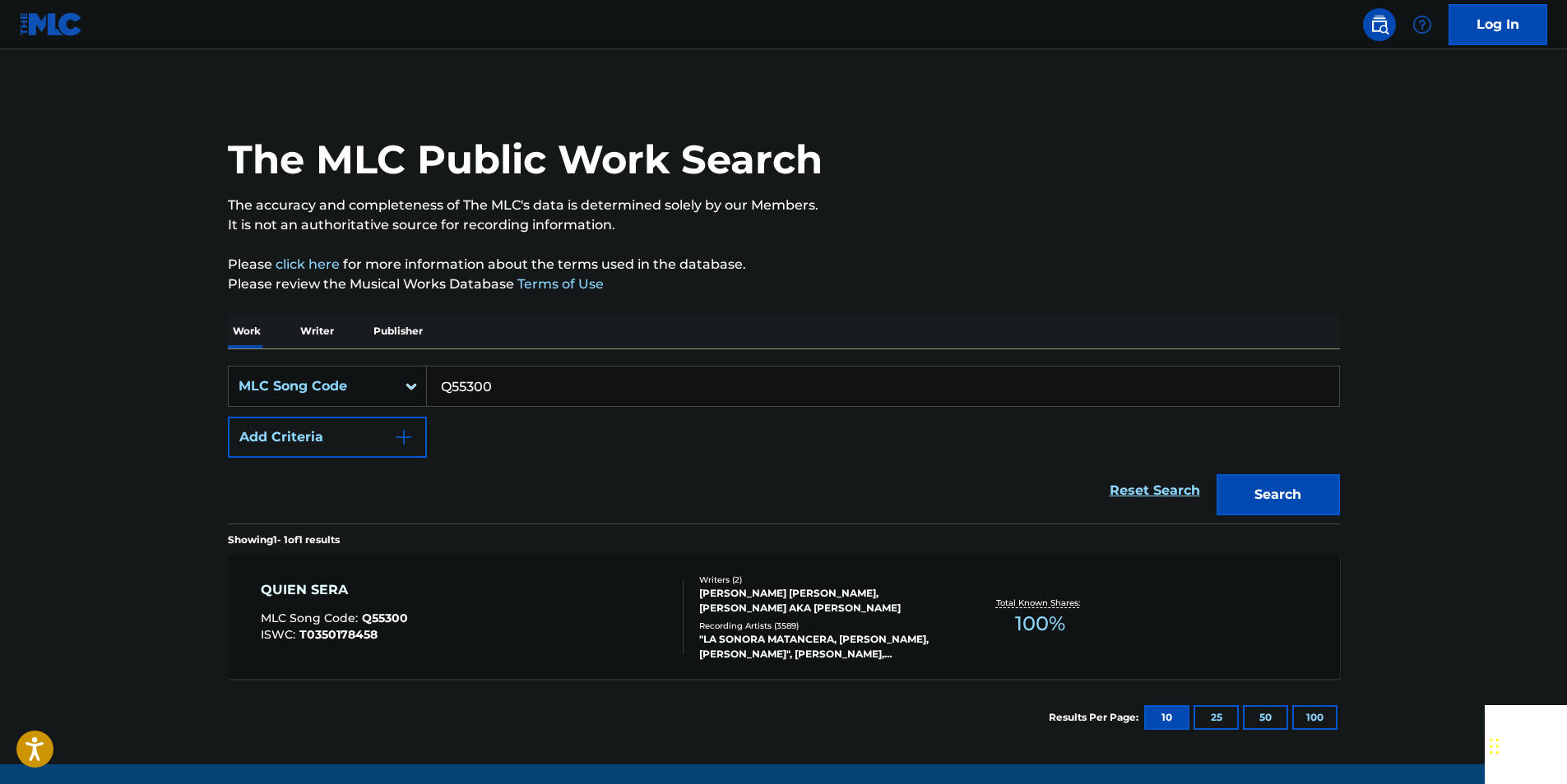
click at [501, 383] on input "Q55300" at bounding box center [882, 386] width 912 height 39
paste input "S8721V"
click at [1305, 475] on button "Search" at bounding box center [1278, 495] width 123 height 41
click at [530, 375] on input "S8721V" at bounding box center [882, 386] width 912 height 39
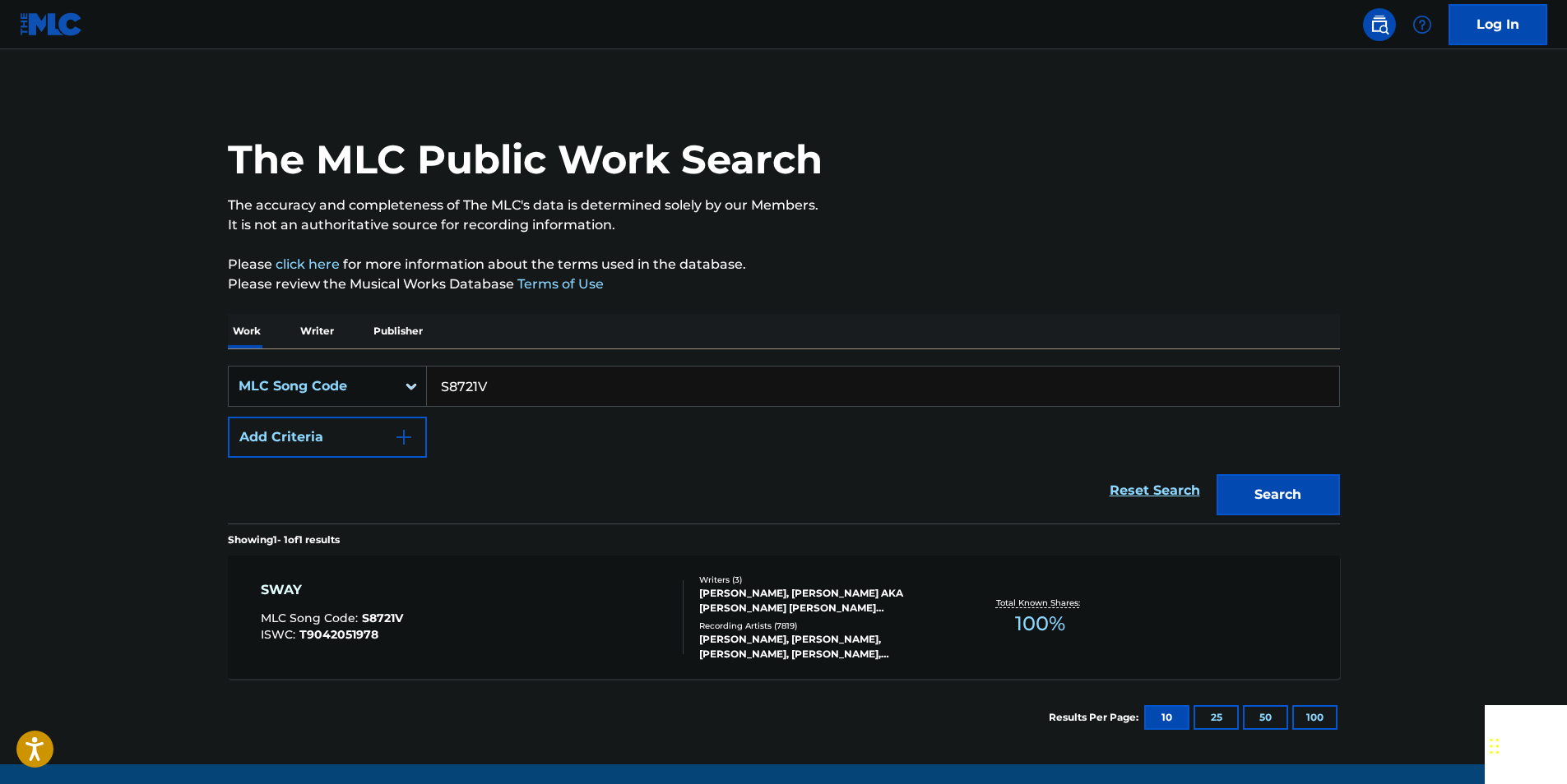
click at [530, 375] on input "S8721V" at bounding box center [882, 386] width 912 height 39
paste input "7756C"
click at [1320, 481] on button "Search" at bounding box center [1278, 495] width 123 height 41
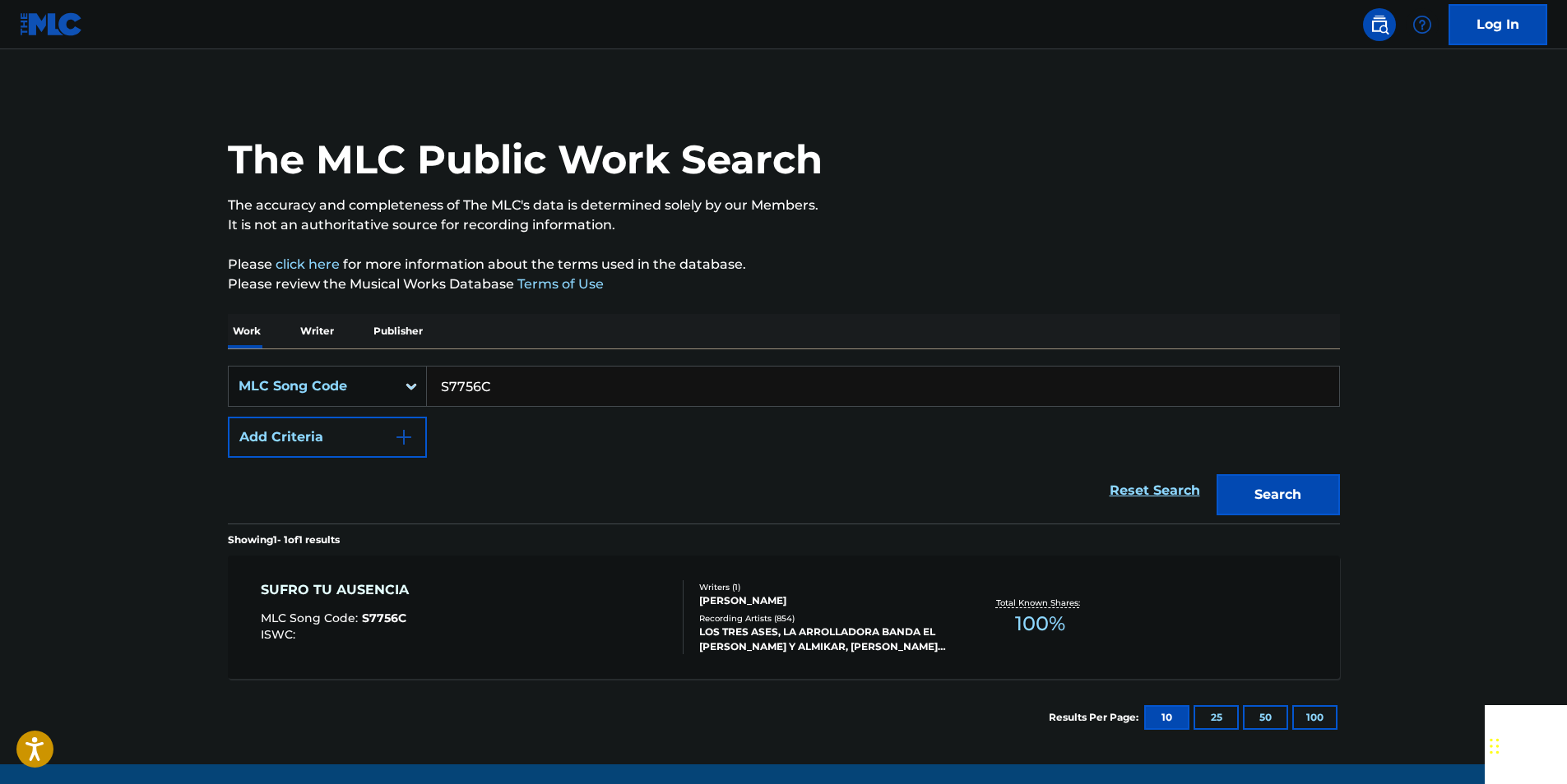
click at [541, 384] on input "S7756C" at bounding box center [882, 386] width 912 height 39
paste input "N56900"
click at [1319, 495] on button "Search" at bounding box center [1278, 495] width 123 height 41
click at [519, 389] on input "N56900" at bounding box center [882, 386] width 912 height 39
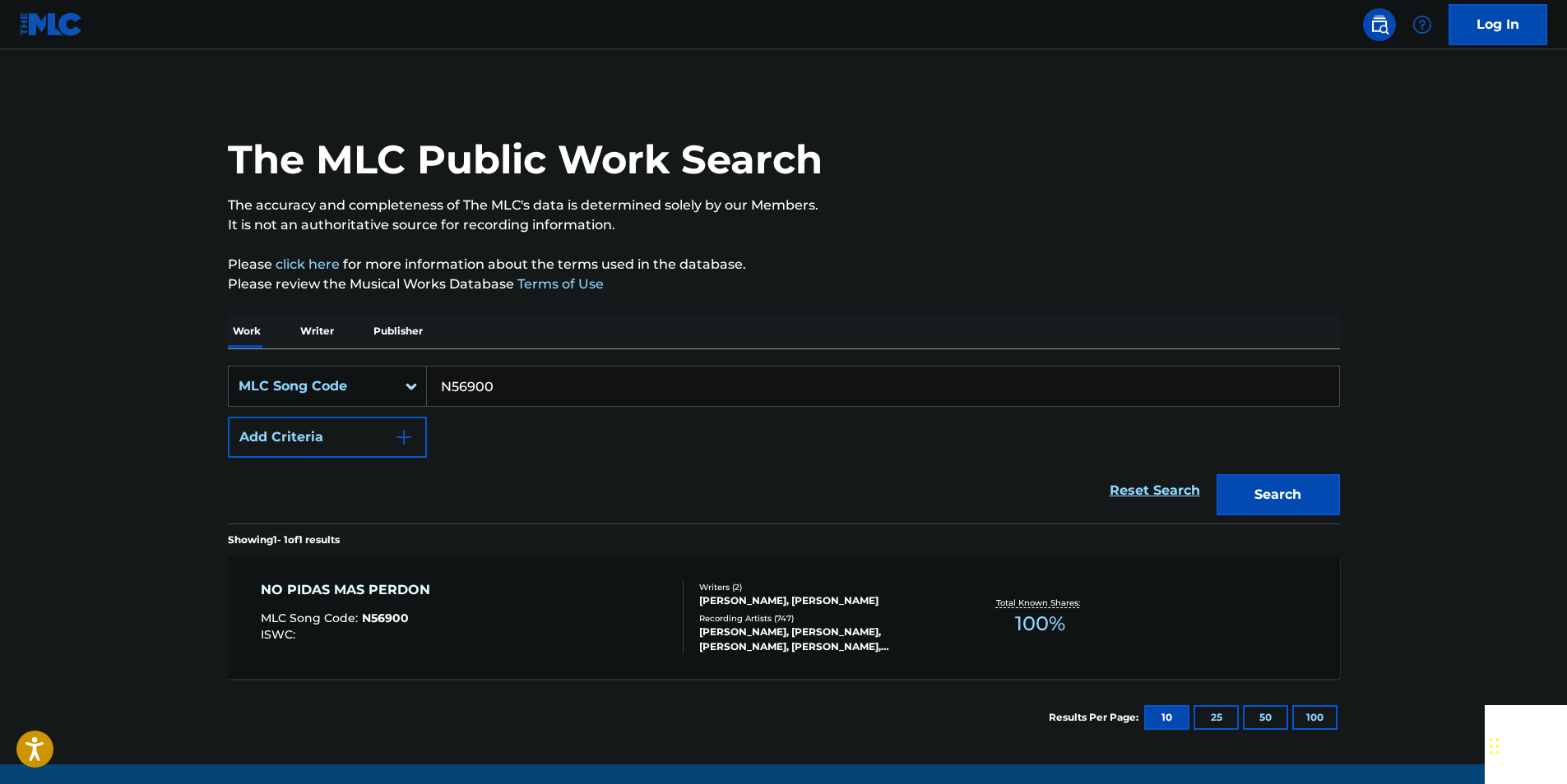
click at [519, 390] on input "N56900" at bounding box center [882, 386] width 912 height 39
paste input "S84356"
click at [1294, 491] on button "Search" at bounding box center [1278, 495] width 123 height 41
click at [502, 390] on input "S84356" at bounding box center [882, 386] width 912 height 39
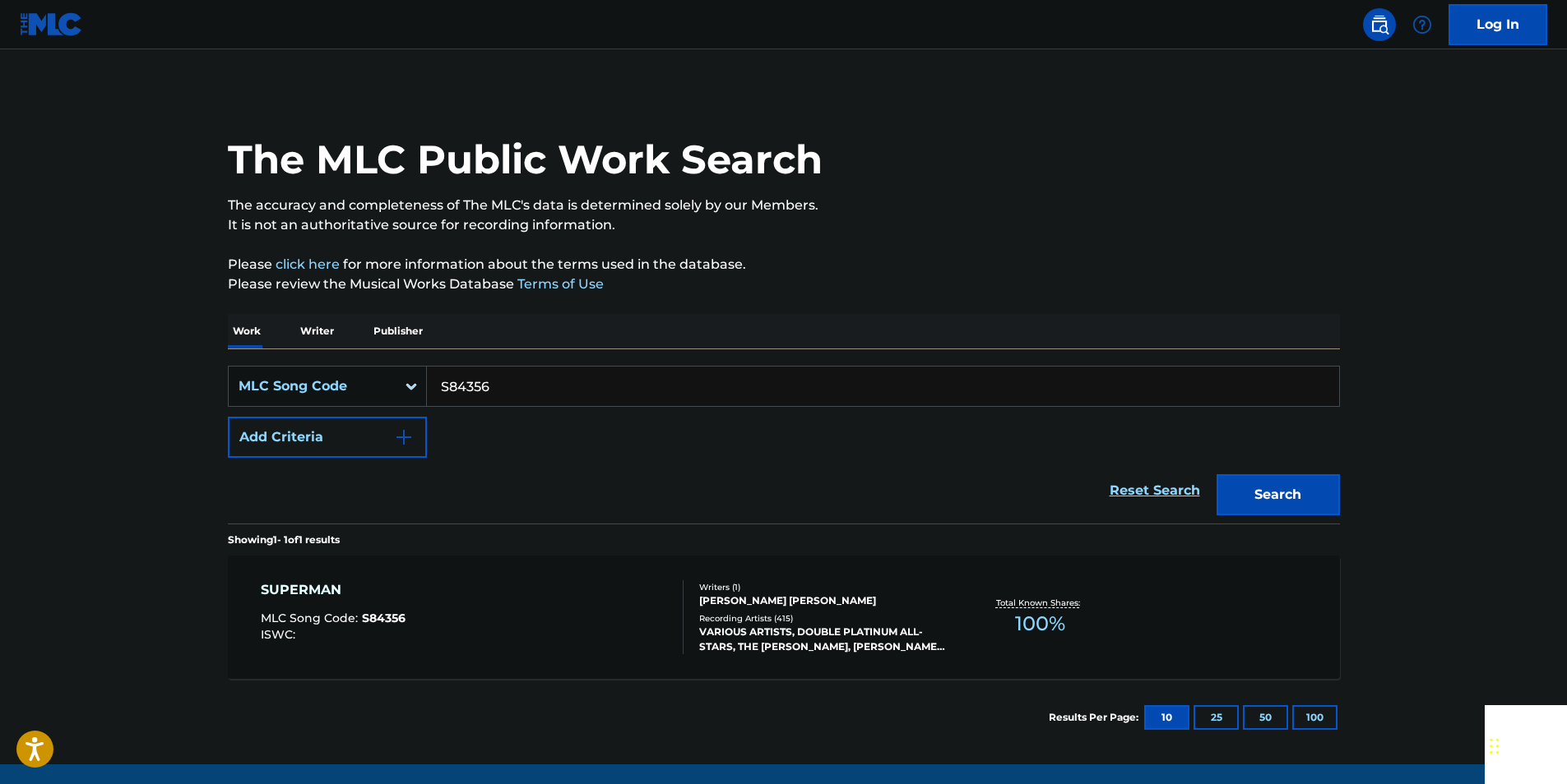
paste input "924929"
click at [1327, 495] on button "Search" at bounding box center [1278, 495] width 123 height 41
click at [508, 395] on input "924929" at bounding box center [882, 386] width 912 height 39
click at [508, 395] on input "924929" at bounding box center [882, 386] width 912 height 39
paste input "A4013B"
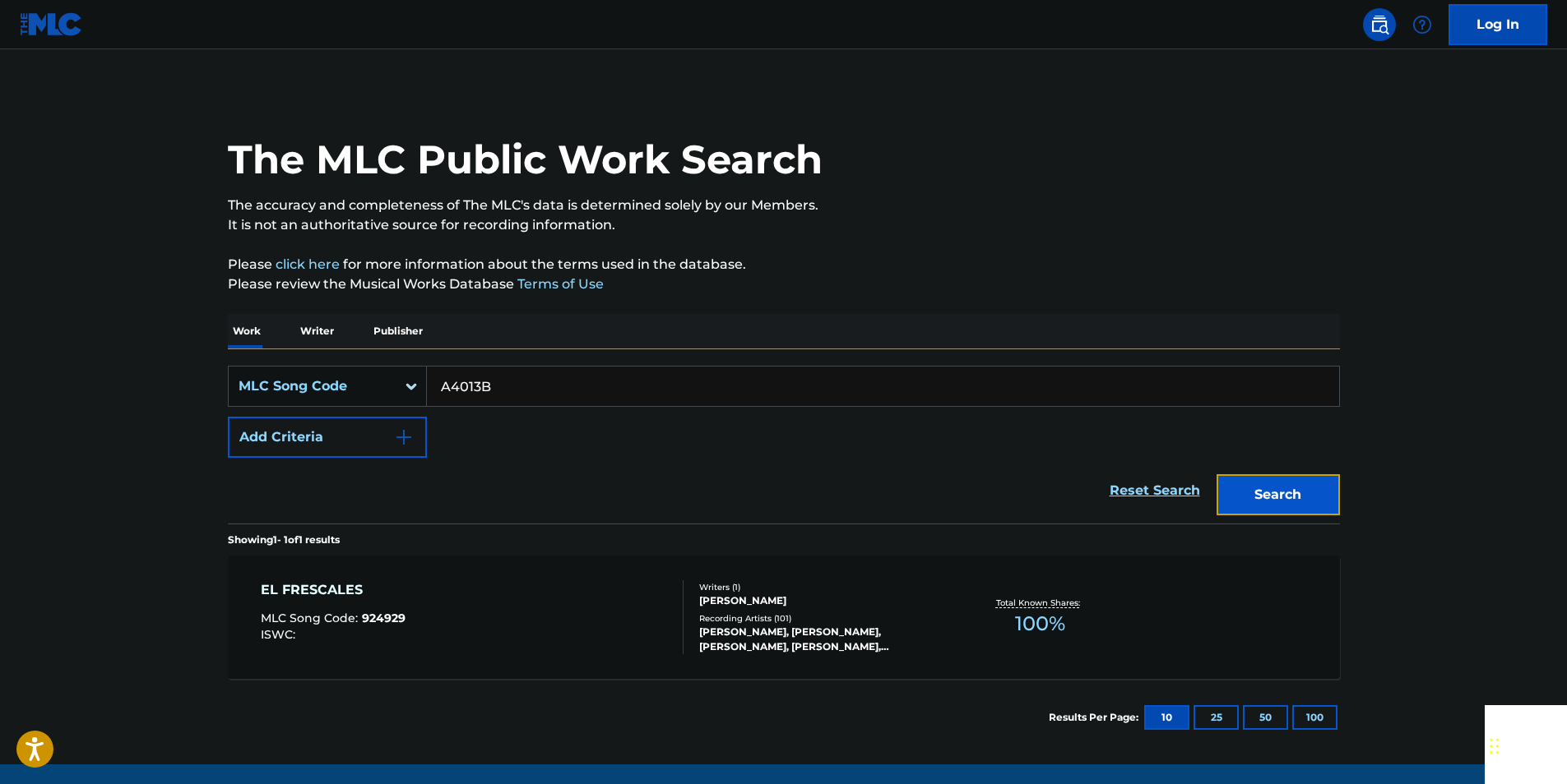
click at [1276, 486] on button "Search" at bounding box center [1278, 495] width 123 height 41
click at [491, 384] on input "A4013B" at bounding box center [882, 386] width 912 height 39
paste input "959590"
click at [1294, 486] on button "Search" at bounding box center [1278, 495] width 123 height 41
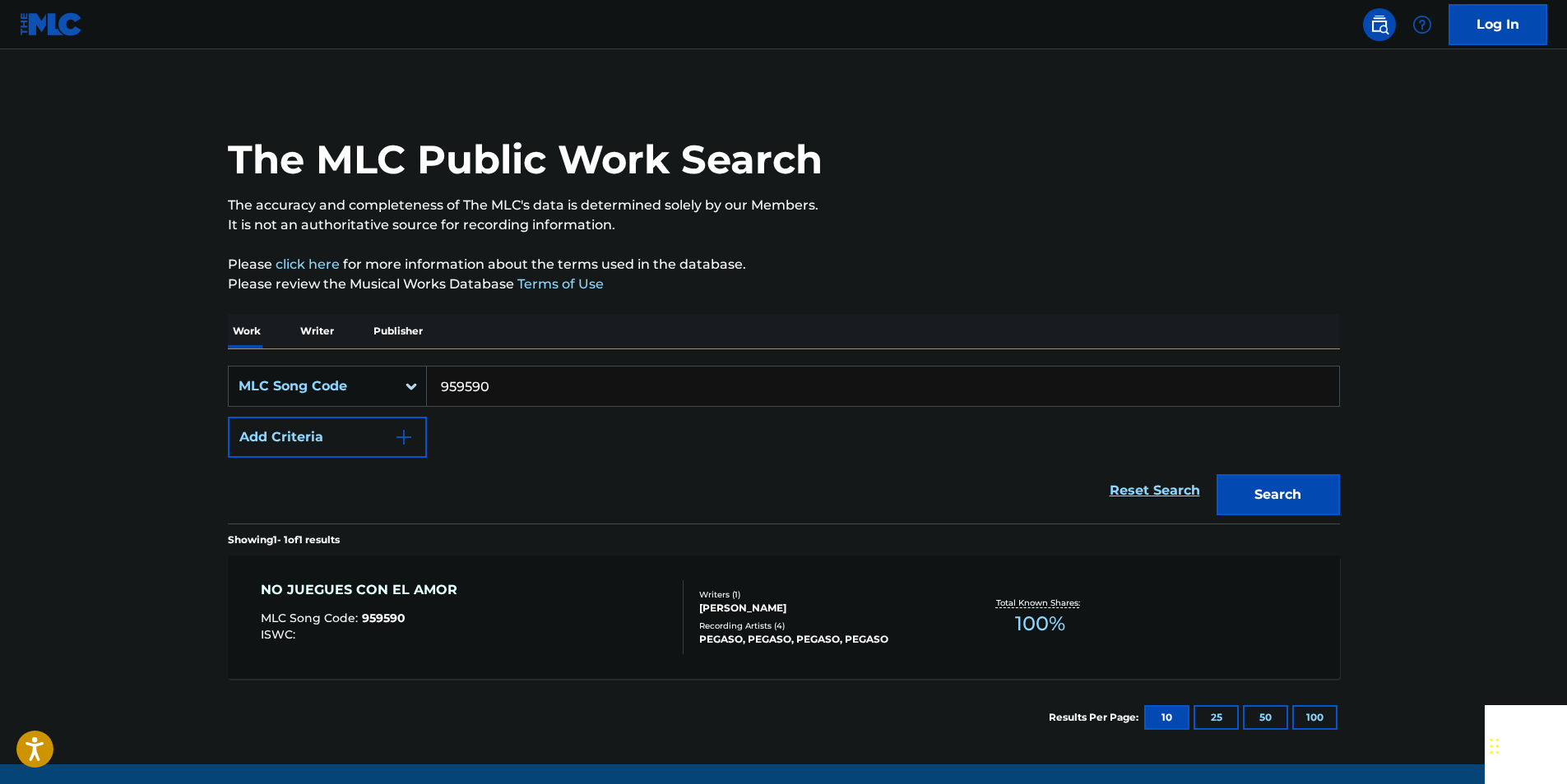
click at [515, 391] on input "959590" at bounding box center [882, 386] width 912 height 39
paste input "24604"
click at [1304, 491] on button "Search" at bounding box center [1278, 495] width 123 height 41
click at [508, 391] on input "924604" at bounding box center [882, 386] width 912 height 39
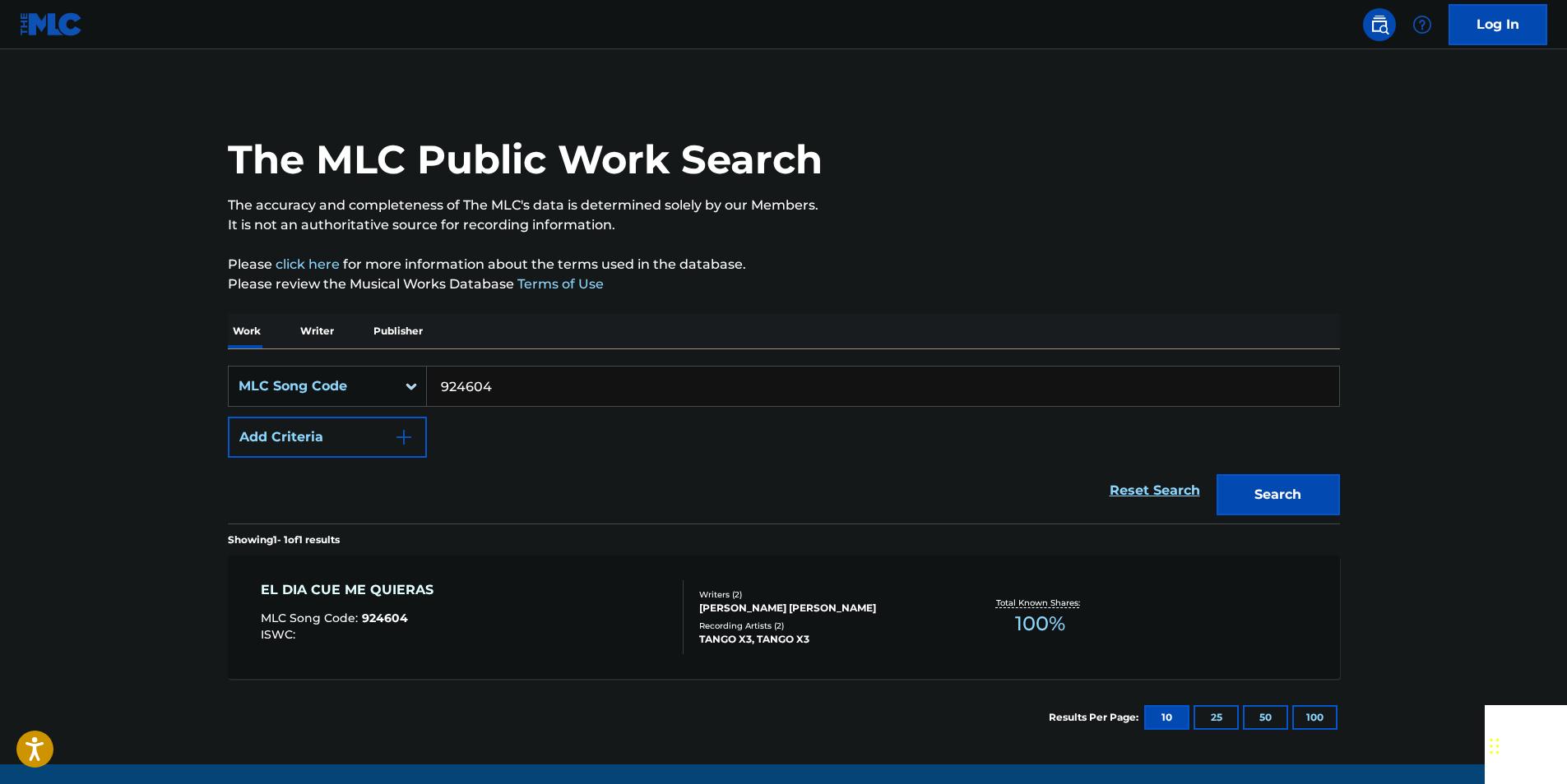
click at [508, 391] on input "924604" at bounding box center [882, 386] width 912 height 39
paste input "C61186"
click at [508, 393] on input "C61186" at bounding box center [882, 386] width 912 height 39
click at [1308, 491] on button "Search" at bounding box center [1278, 495] width 123 height 41
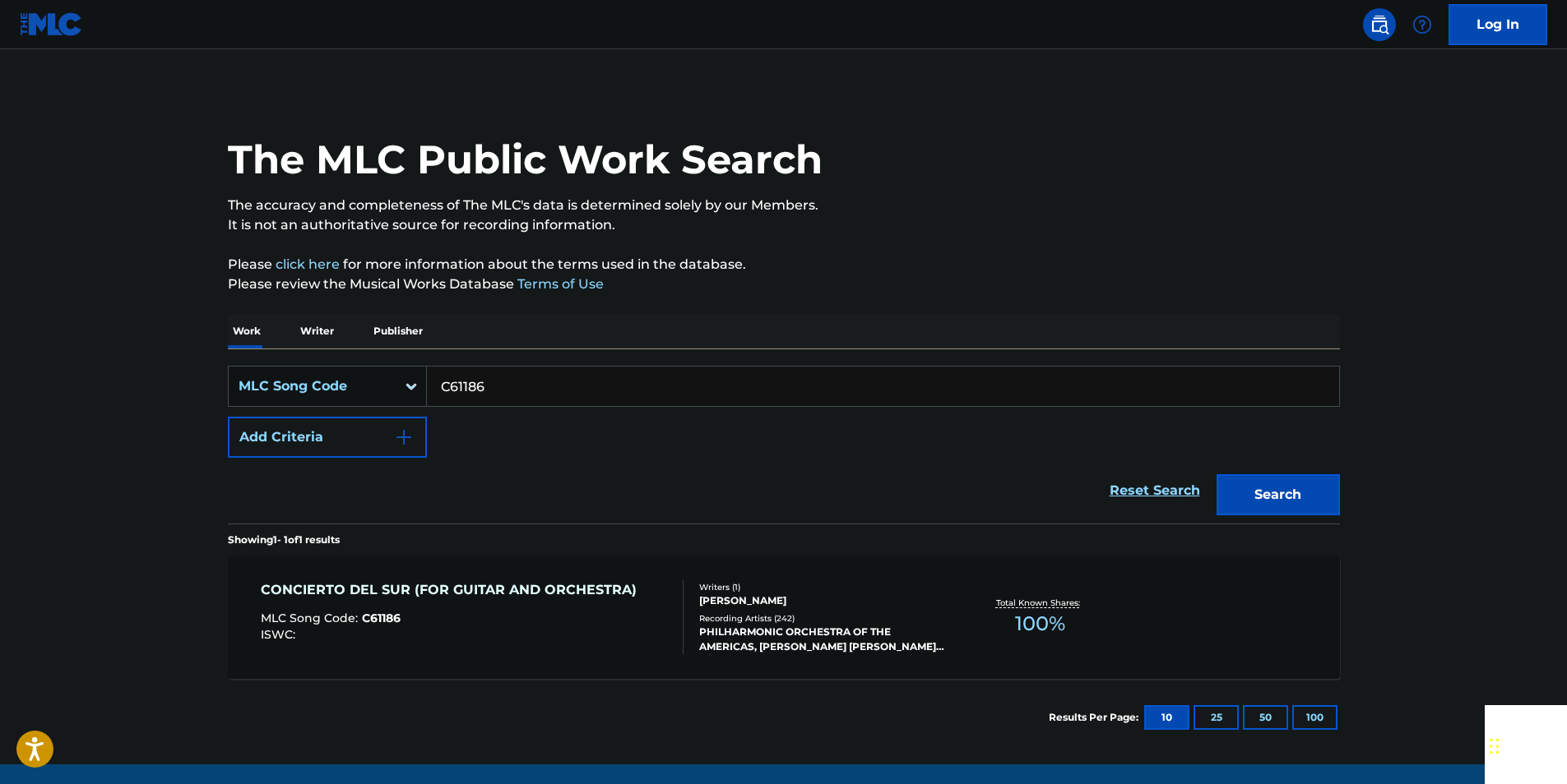
click at [521, 392] on input "C61186" at bounding box center [882, 386] width 912 height 39
click at [1283, 492] on button "Search" at bounding box center [1278, 495] width 123 height 41
click at [499, 387] on input "C61186" at bounding box center [882, 386] width 912 height 39
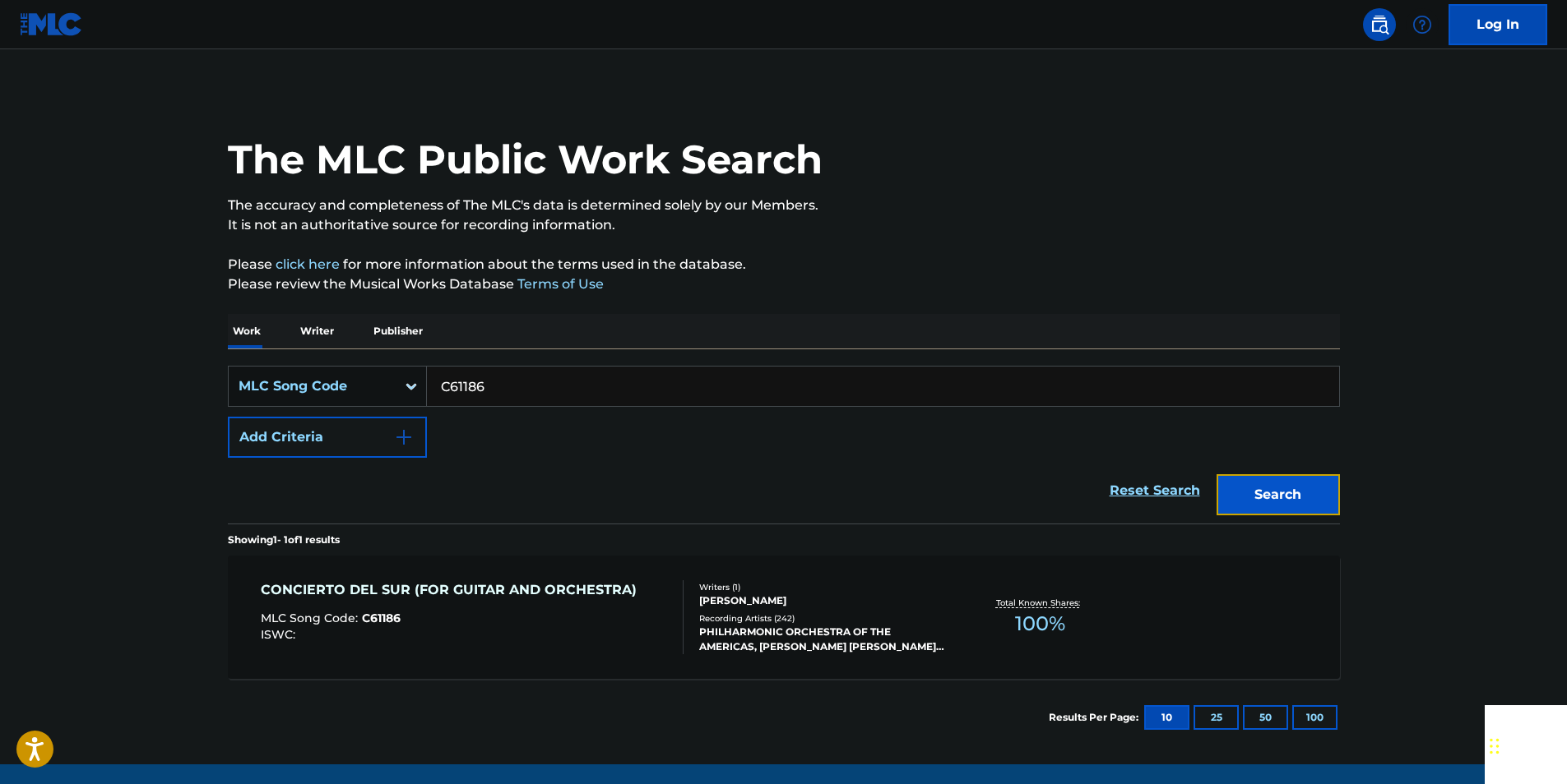
click at [1318, 487] on button "Search" at bounding box center [1278, 495] width 123 height 41
click at [509, 381] on input "C61186" at bounding box center [882, 386] width 912 height 39
click at [1277, 489] on button "Search" at bounding box center [1278, 495] width 123 height 41
click at [508, 377] on input "C61186" at bounding box center [882, 386] width 912 height 39
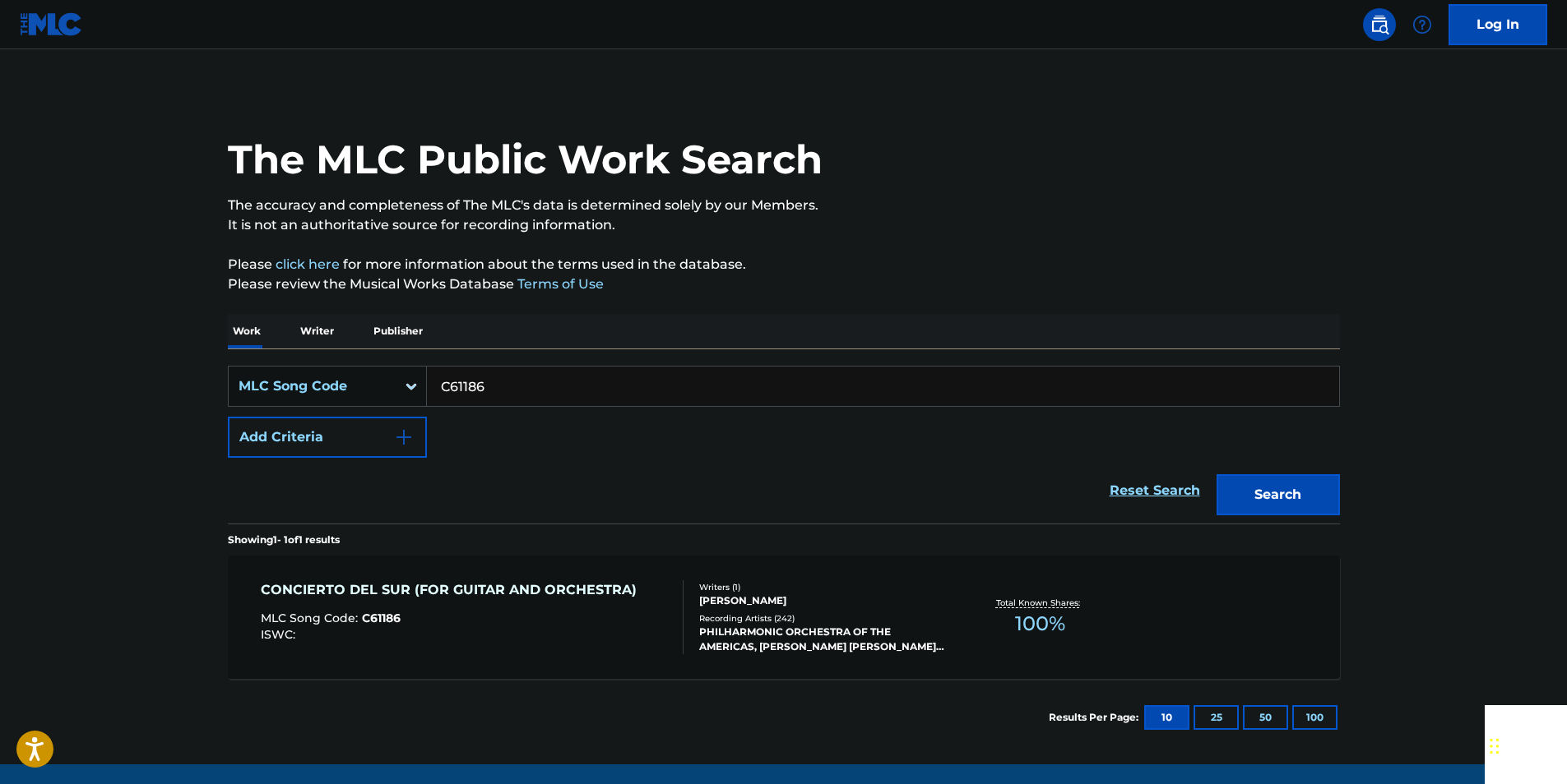
click at [508, 377] on input "C61186" at bounding box center [882, 386] width 912 height 39
paste input "N0828M"
click at [1273, 480] on button "Search" at bounding box center [1278, 495] width 123 height 41
click at [515, 376] on input "N0828M" at bounding box center [882, 386] width 912 height 39
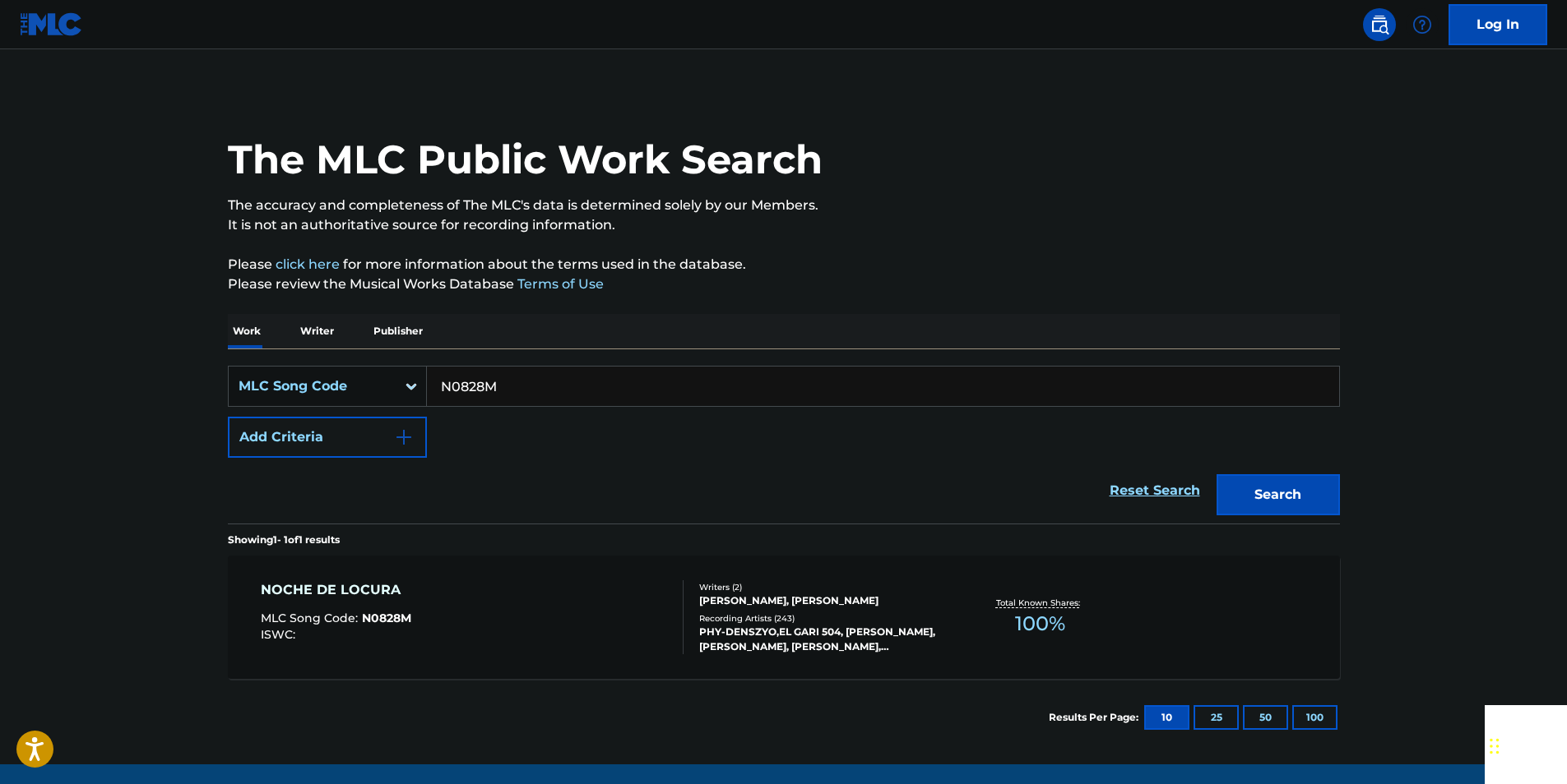
paste input "940711"
click at [1316, 487] on button "Search" at bounding box center [1278, 495] width 123 height 41
click at [502, 380] on input "940711" at bounding box center [882, 386] width 912 height 39
paste input "V03296"
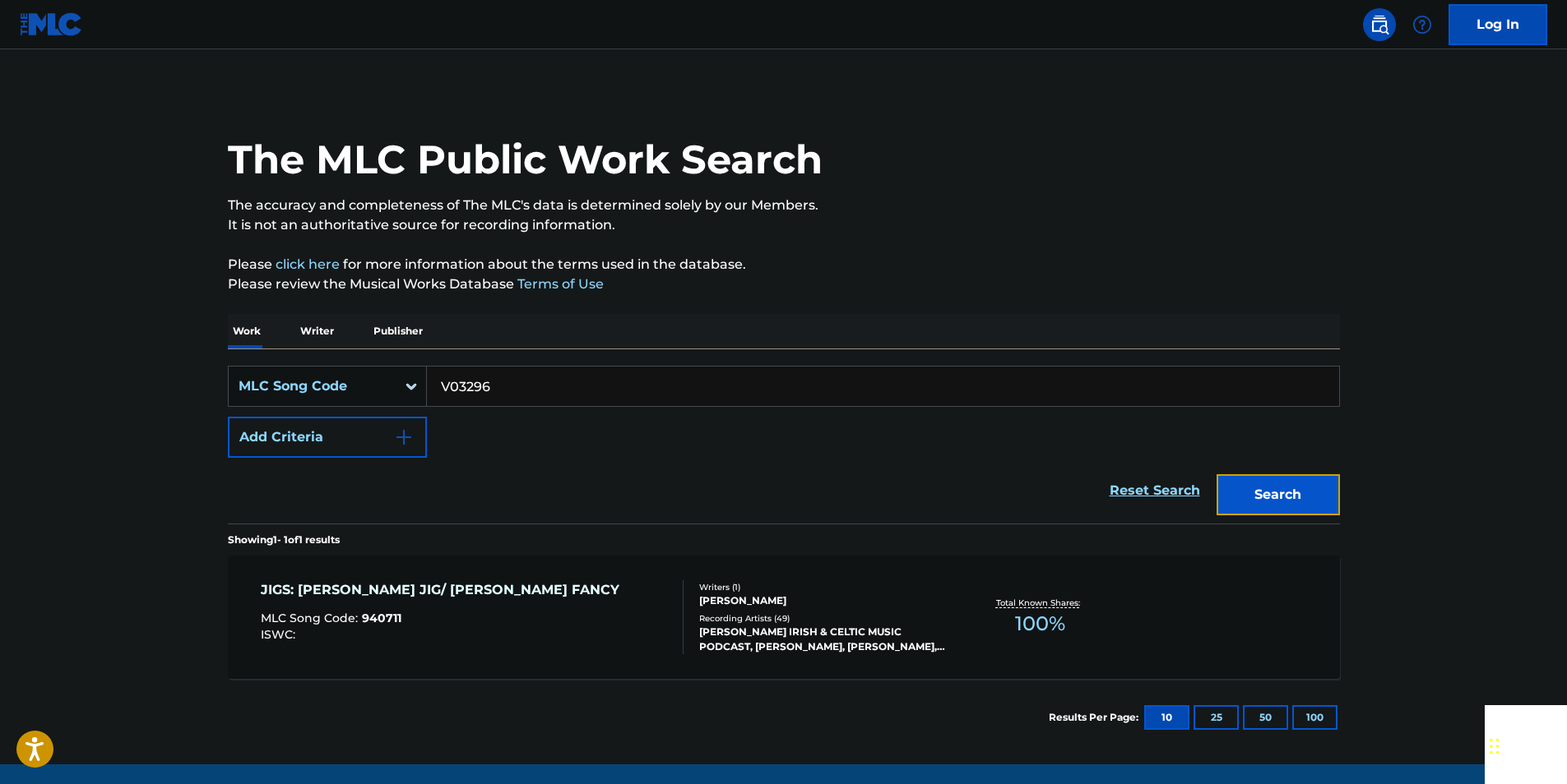
click at [1331, 501] on button "Search" at bounding box center [1278, 495] width 123 height 41
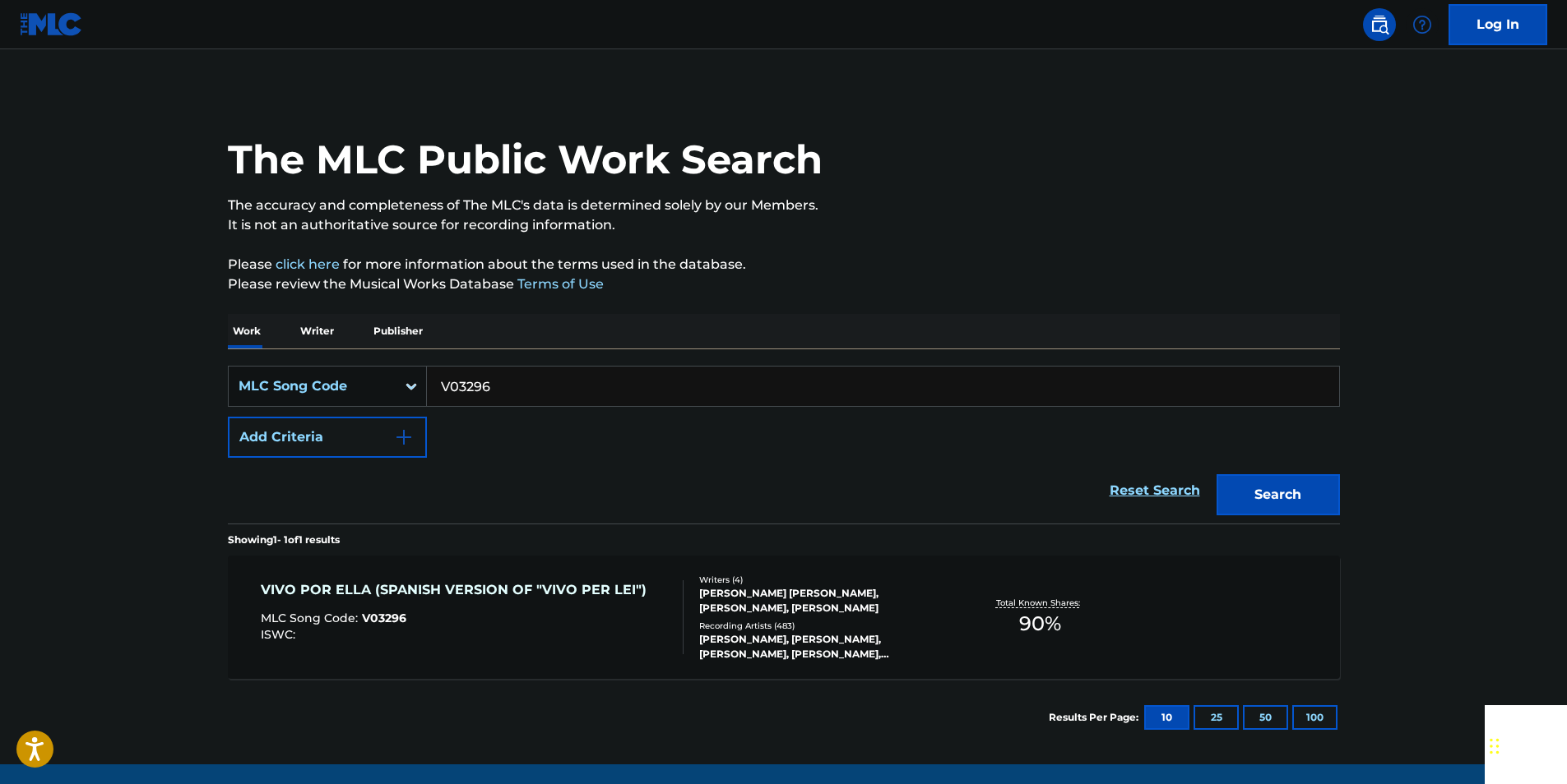
click at [508, 386] on input "V03296" at bounding box center [882, 386] width 912 height 39
drag, startPoint x: 508, startPoint y: 386, endPoint x: 461, endPoint y: 392, distance: 47.4
click at [508, 387] on input "V03296" at bounding box center [882, 386] width 912 height 39
paste input "R58814"
drag, startPoint x: 1305, startPoint y: 496, endPoint x: 1092, endPoint y: 363, distance: 251.1
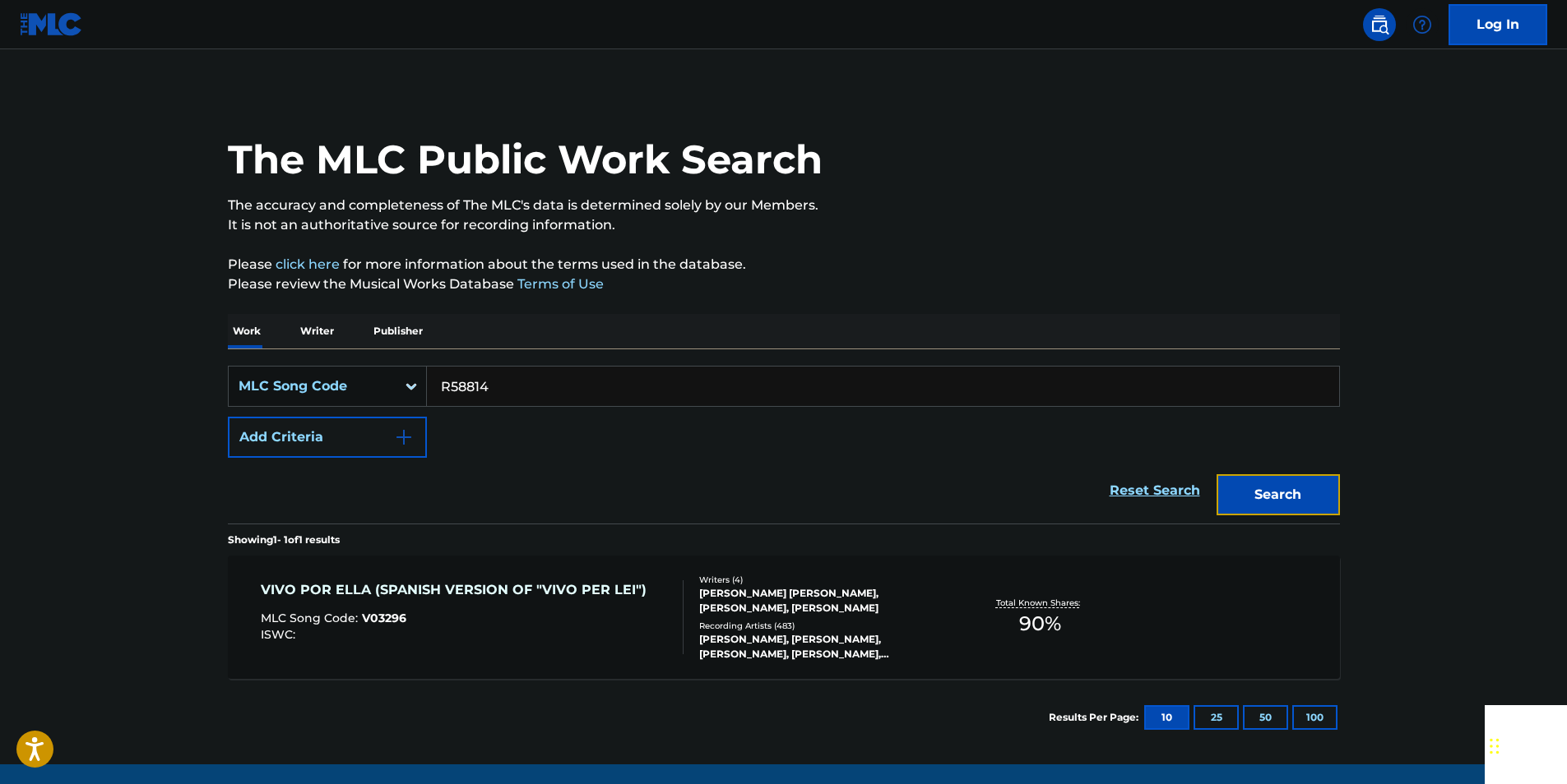
click at [1302, 493] on button "Search" at bounding box center [1278, 495] width 123 height 41
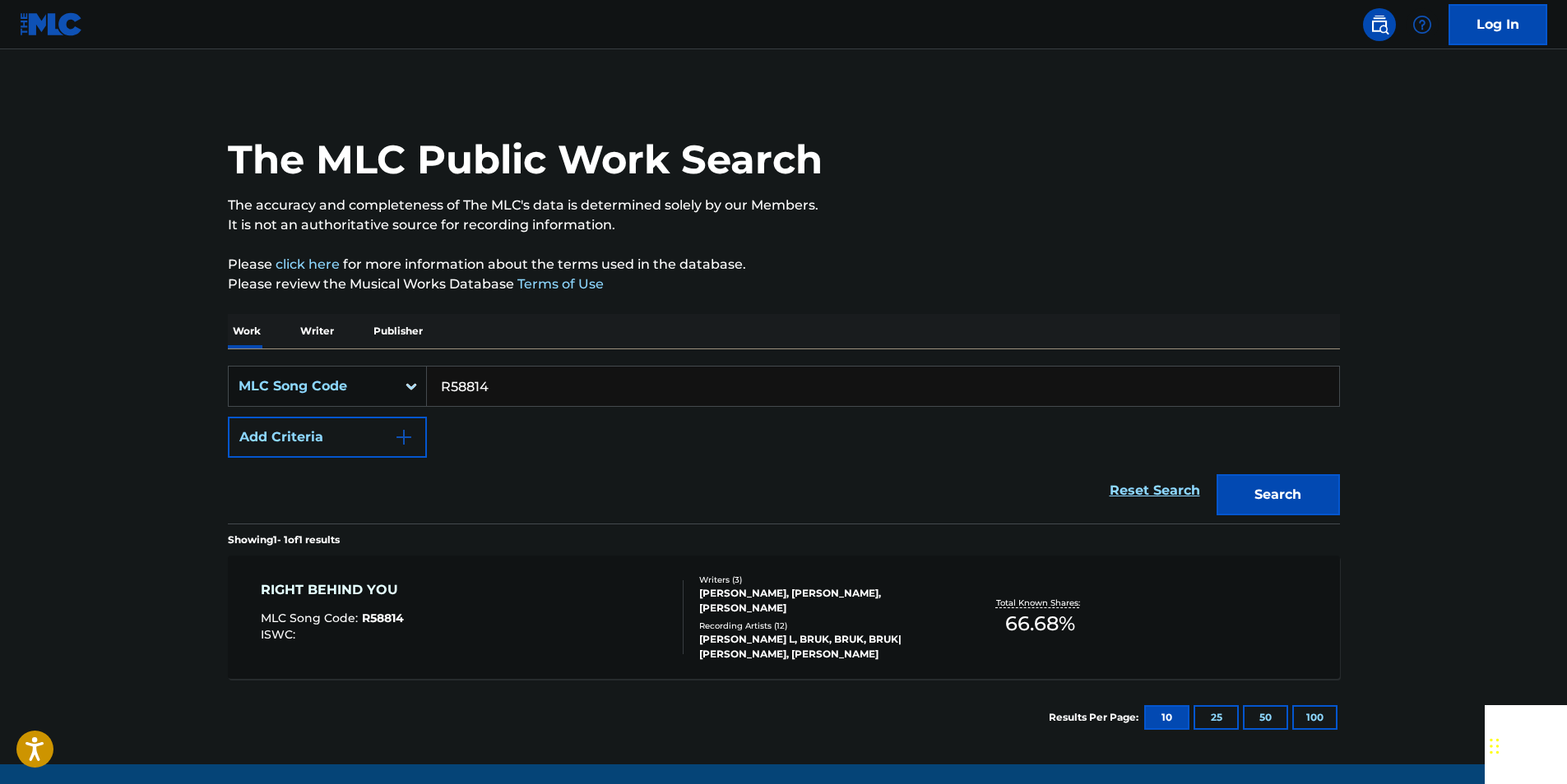
click at [503, 388] on input "R58814" at bounding box center [882, 386] width 912 height 39
click at [502, 388] on input "R58814" at bounding box center [882, 386] width 912 height 39
paste input "GE7CAT"
click at [1294, 495] on button "Search" at bounding box center [1278, 495] width 123 height 41
click at [517, 397] on input "GE7CAT" at bounding box center [882, 386] width 912 height 39
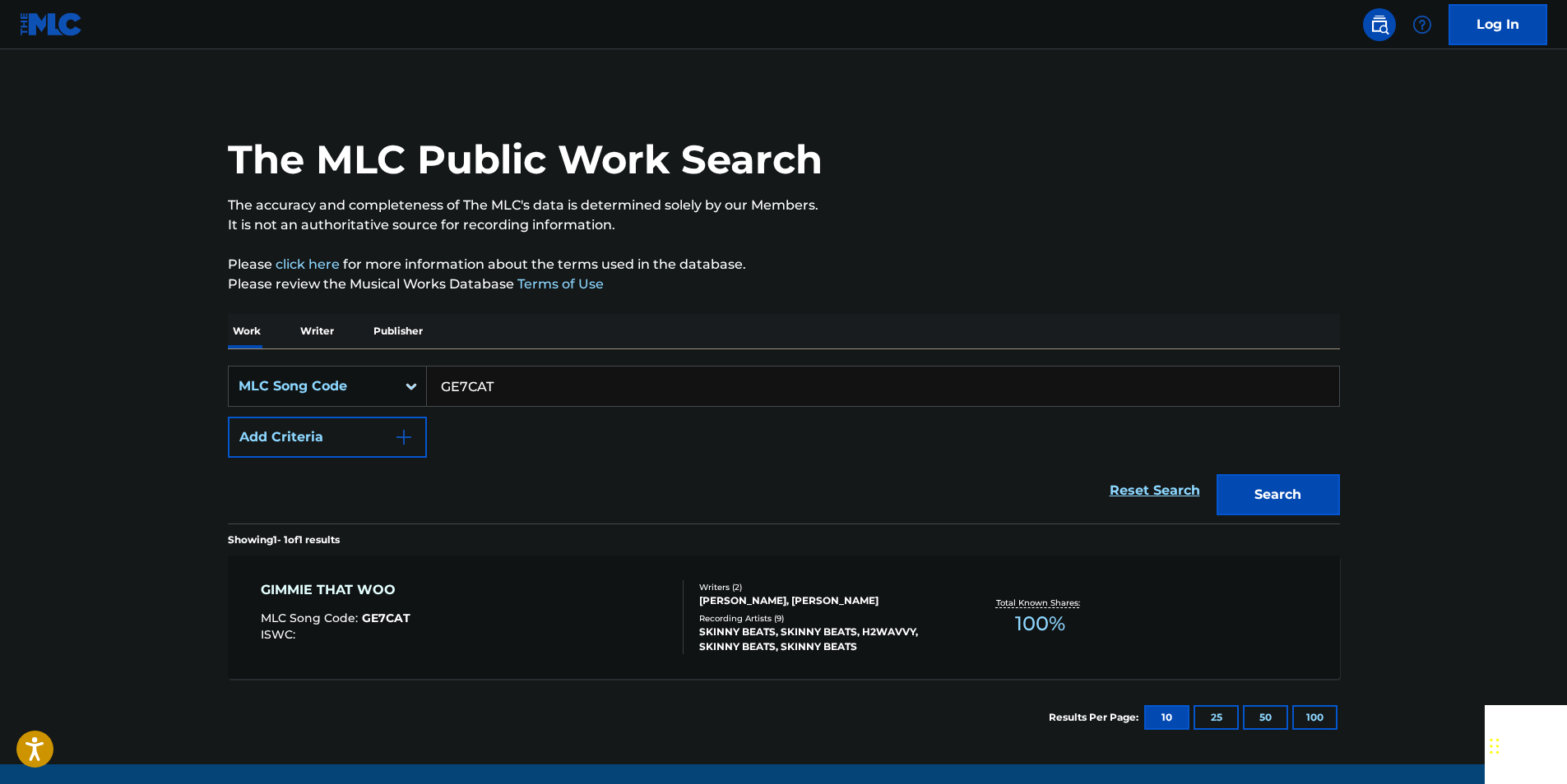
click at [517, 397] on input "GE7CAT" at bounding box center [882, 386] width 912 height 39
paste input "P34435"
click at [1321, 487] on button "Search" at bounding box center [1278, 495] width 123 height 41
click at [531, 387] on input "P34435" at bounding box center [882, 386] width 912 height 39
drag, startPoint x: 531, startPoint y: 387, endPoint x: 456, endPoint y: 388, distance: 75.0
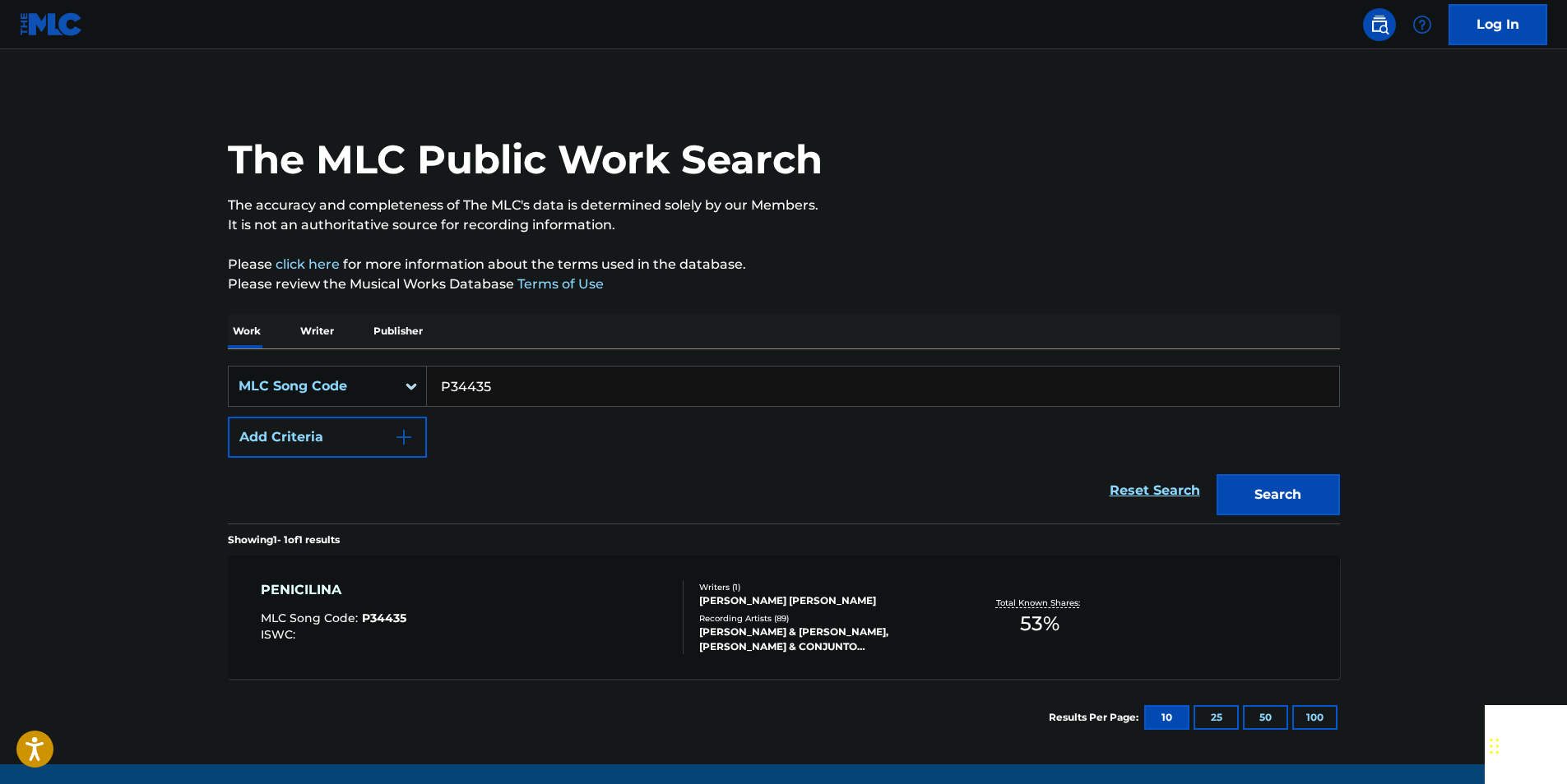
click at [530, 388] on input "P34435" at bounding box center [882, 386] width 912 height 39
paste input "G06266"
click at [1334, 486] on button "Search" at bounding box center [1278, 495] width 123 height 41
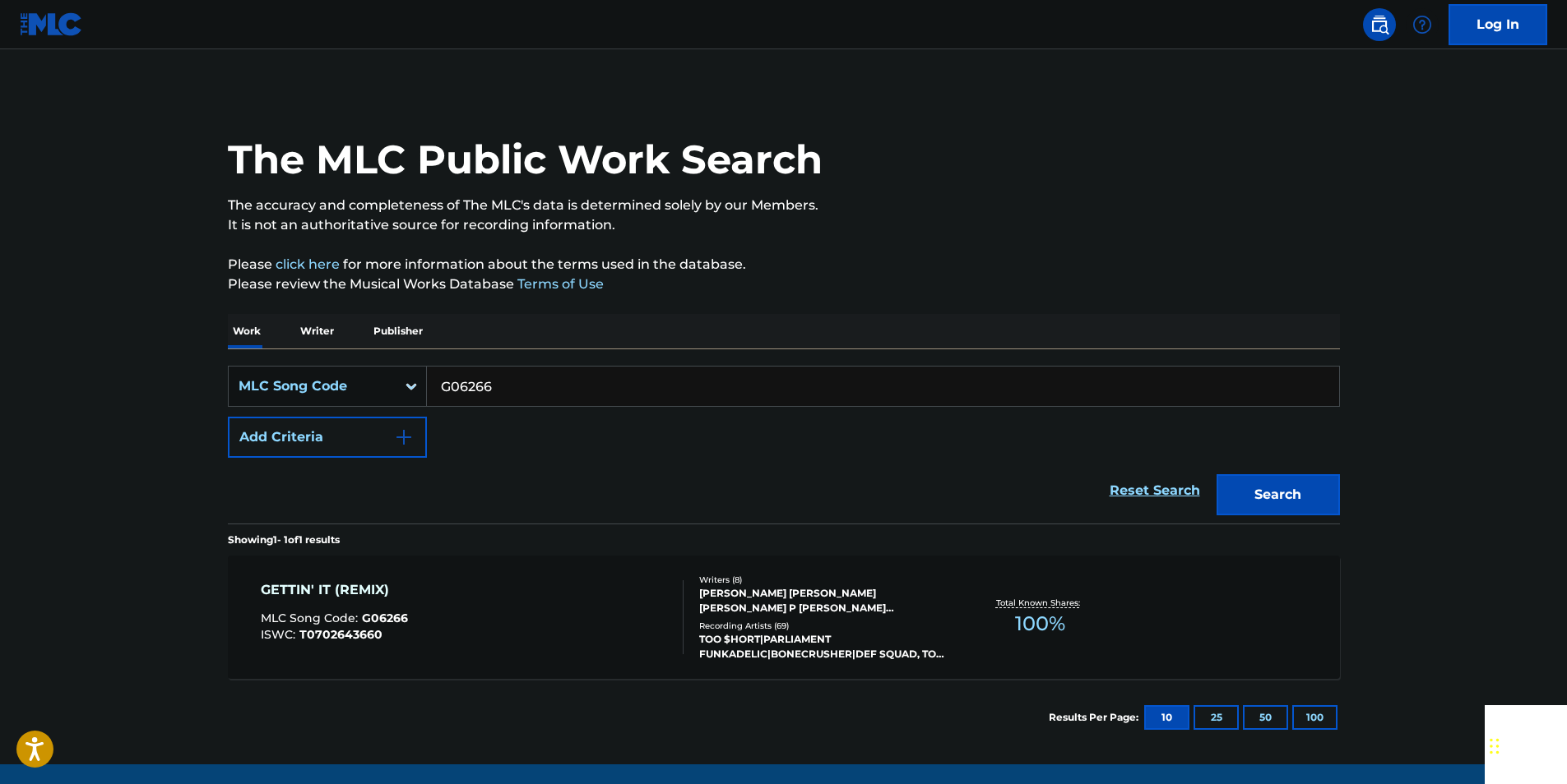
click at [504, 374] on input "G06266" at bounding box center [882, 386] width 912 height 39
click at [504, 375] on input "G06266" at bounding box center [882, 386] width 912 height 39
paste input "959501"
click at [1338, 500] on button "Search" at bounding box center [1278, 495] width 123 height 41
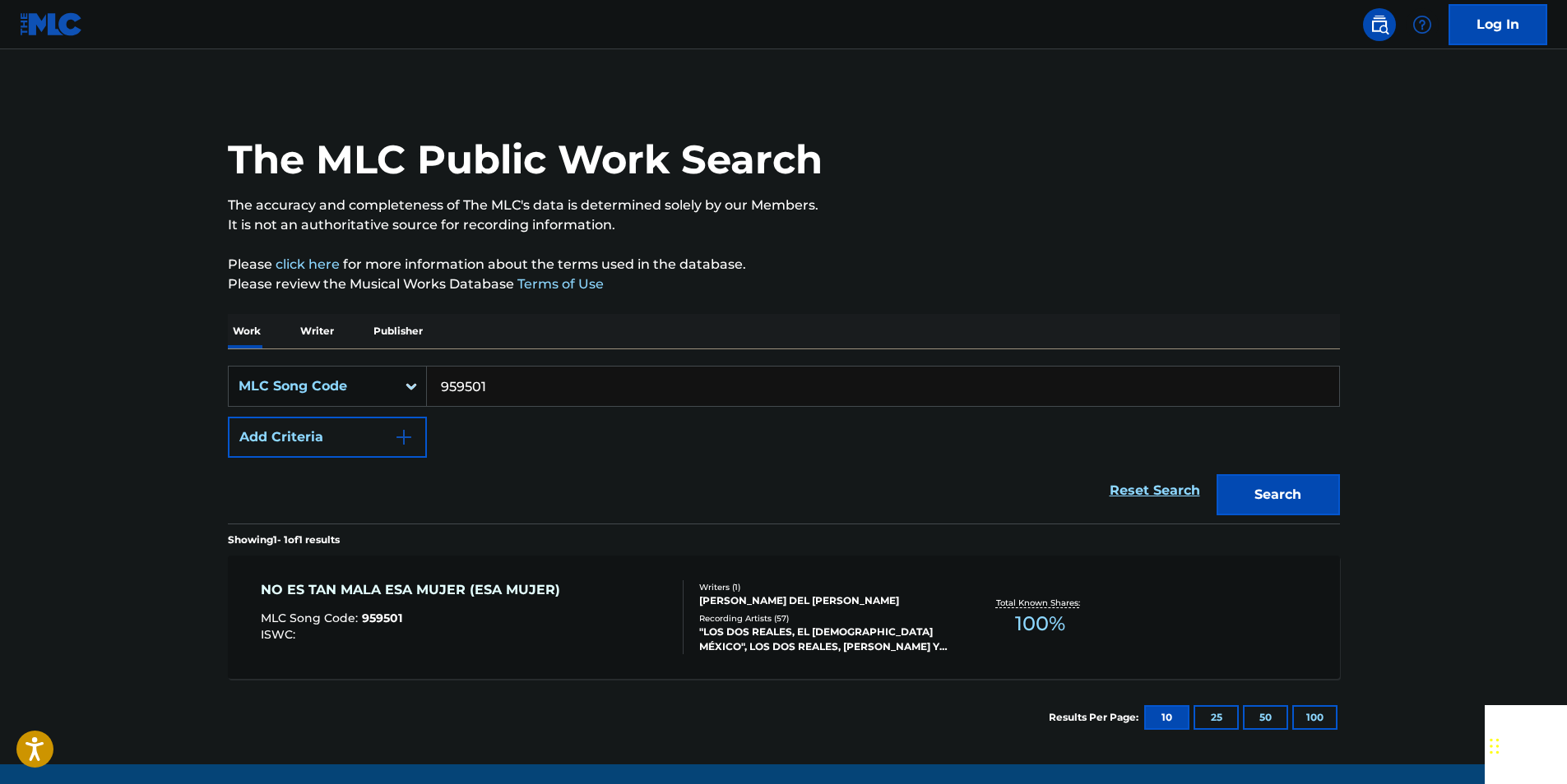
click at [527, 391] on input "959501" at bounding box center [882, 386] width 912 height 39
paste input "Z23066"
click at [1240, 492] on button "Search" at bounding box center [1278, 495] width 123 height 41
click at [507, 381] on input "Z23066" at bounding box center [882, 386] width 912 height 39
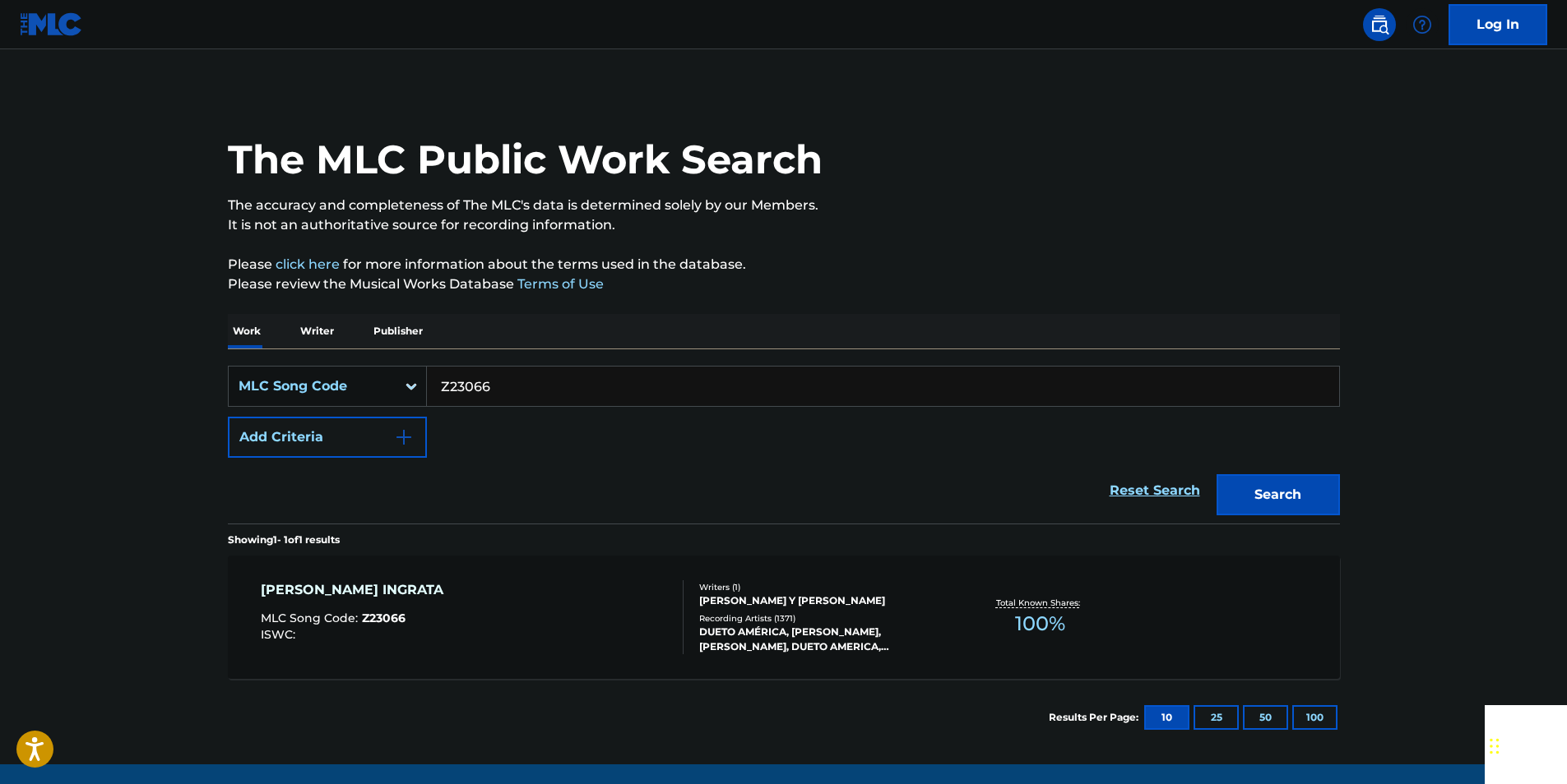
click at [507, 381] on input "Z23066" at bounding box center [882, 386] width 912 height 39
paste input "NVCDAW"
click at [1243, 489] on button "Search" at bounding box center [1278, 495] width 123 height 41
click at [521, 382] on input "NVCDAW" at bounding box center [882, 386] width 912 height 39
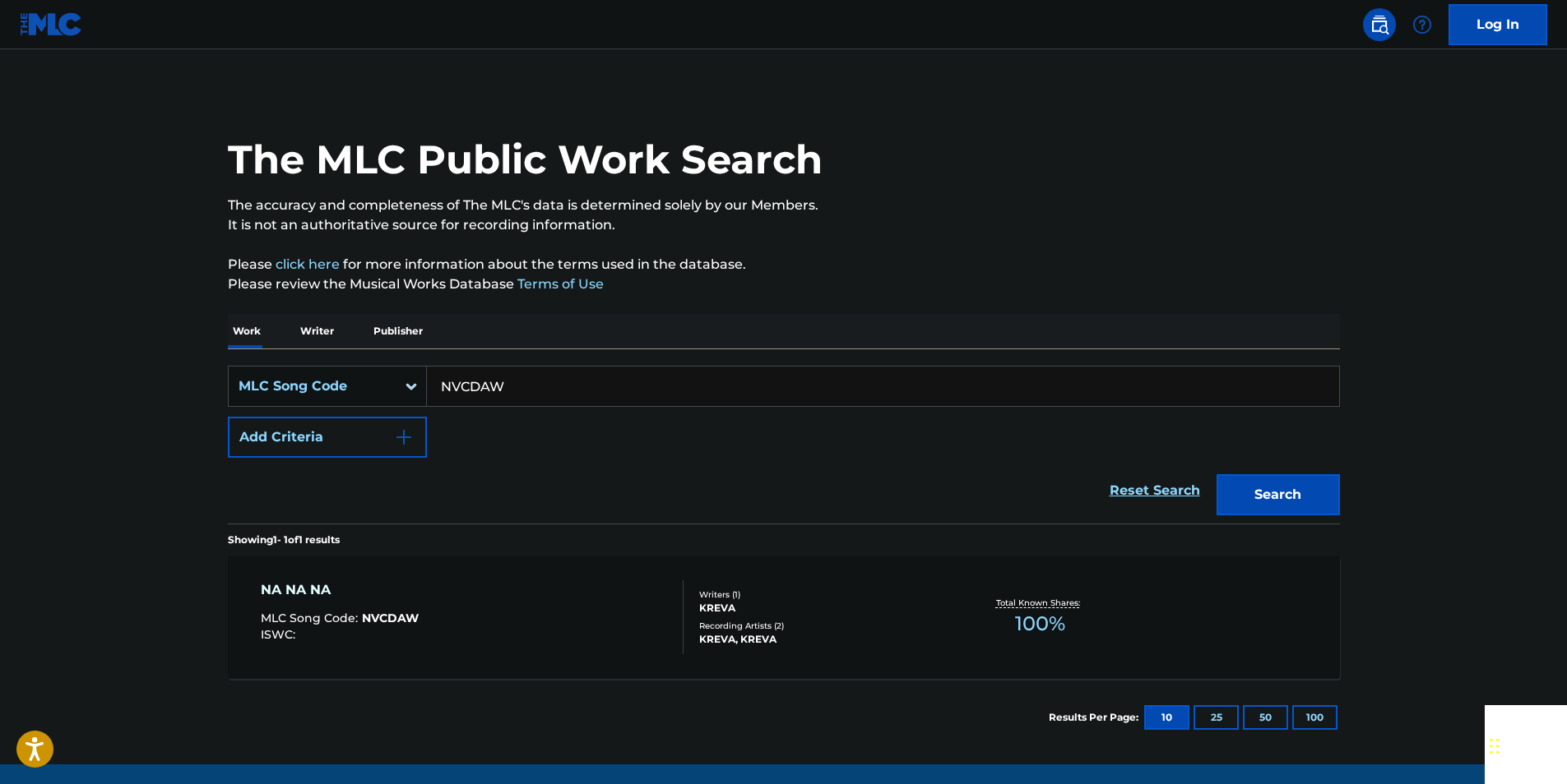
paste input "CV8TBG"
click at [1307, 481] on button "Search" at bounding box center [1278, 495] width 123 height 41
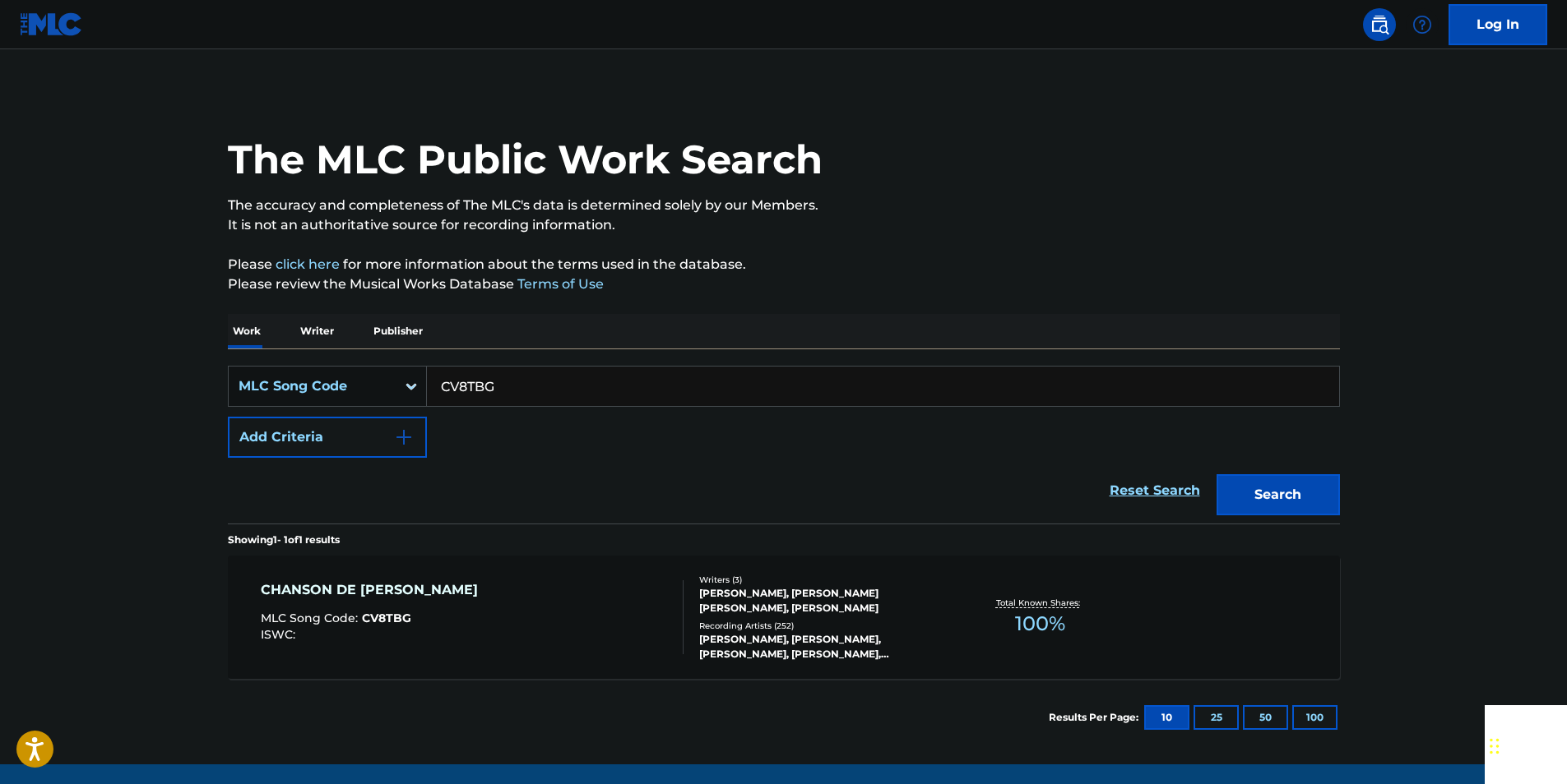
click at [482, 392] on input "CV8TBG" at bounding box center [882, 386] width 912 height 39
paste input "S1741"
click at [1304, 501] on button "Search" at bounding box center [1278, 495] width 123 height 41
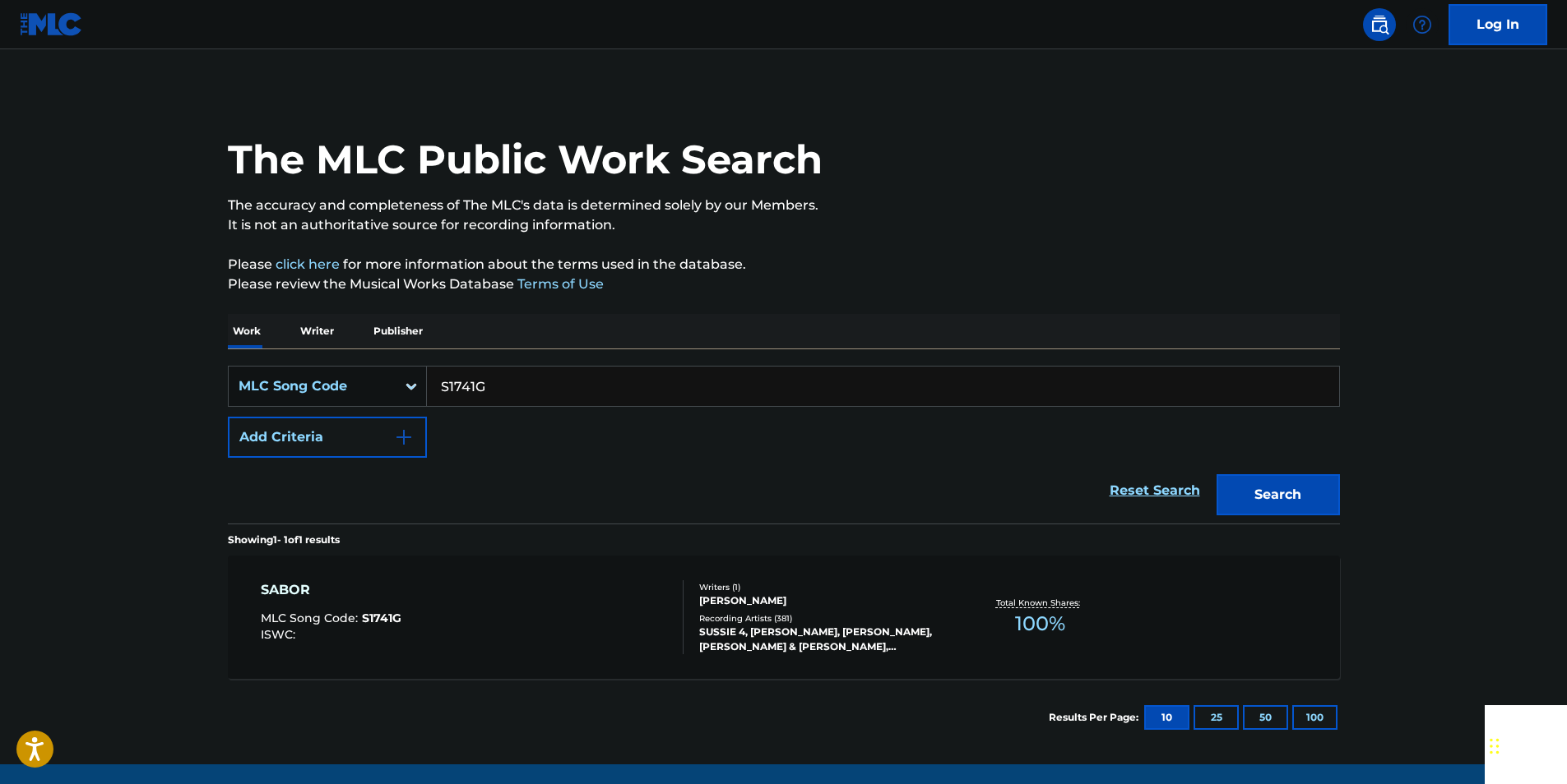
click at [509, 382] on input "S1741G" at bounding box center [882, 386] width 912 height 39
paste input "C4028U"
click at [1299, 482] on button "Search" at bounding box center [1278, 495] width 123 height 41
click at [493, 387] on input "C4028U" at bounding box center [882, 386] width 912 height 39
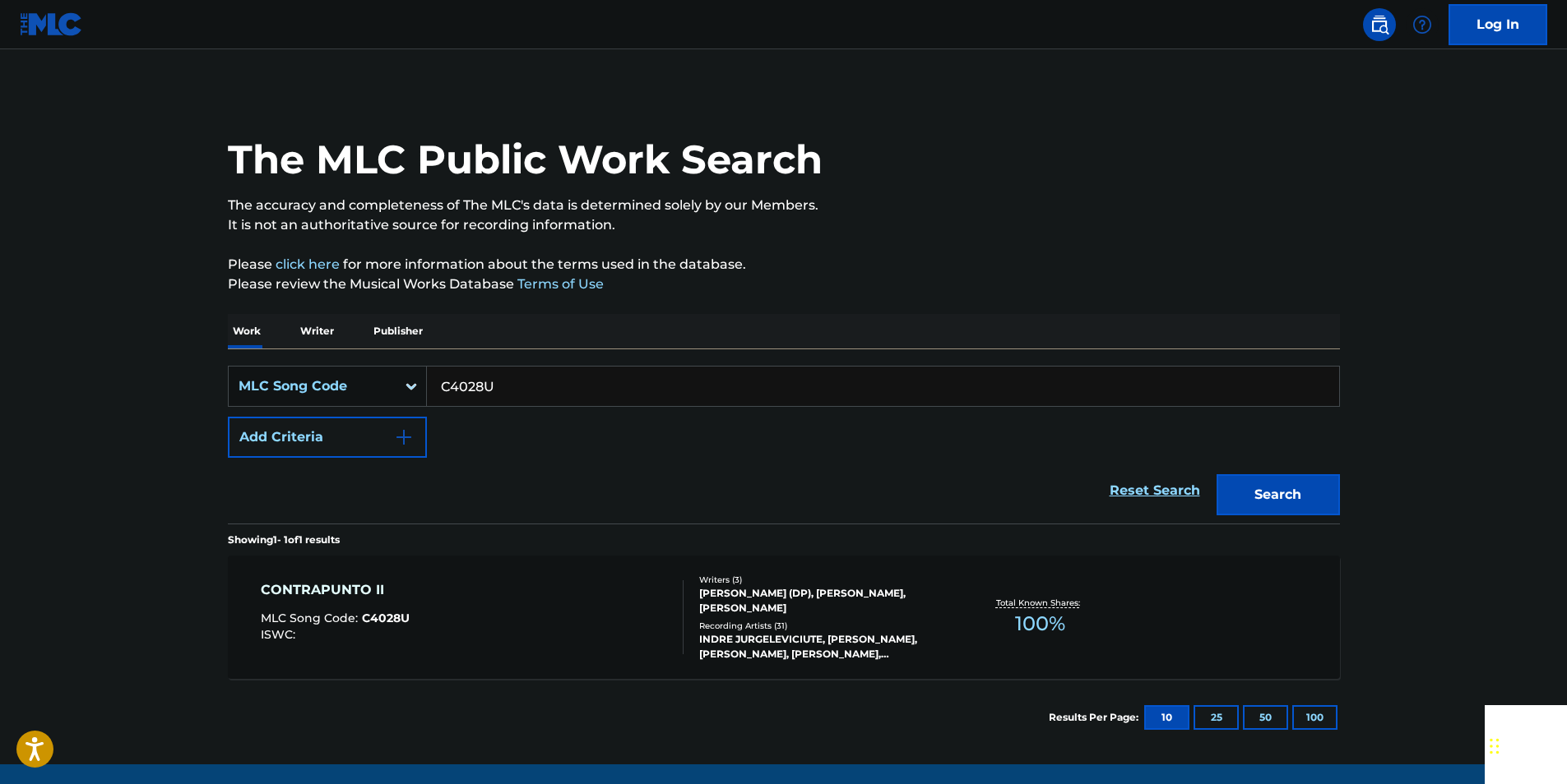
drag, startPoint x: 493, startPoint y: 387, endPoint x: 473, endPoint y: 387, distance: 20.0
click at [493, 387] on input "C4028U" at bounding box center [882, 386] width 912 height 39
paste input "P2151S"
click at [1321, 489] on button "Search" at bounding box center [1278, 495] width 123 height 41
click at [528, 392] on input "P2151S" at bounding box center [882, 386] width 912 height 39
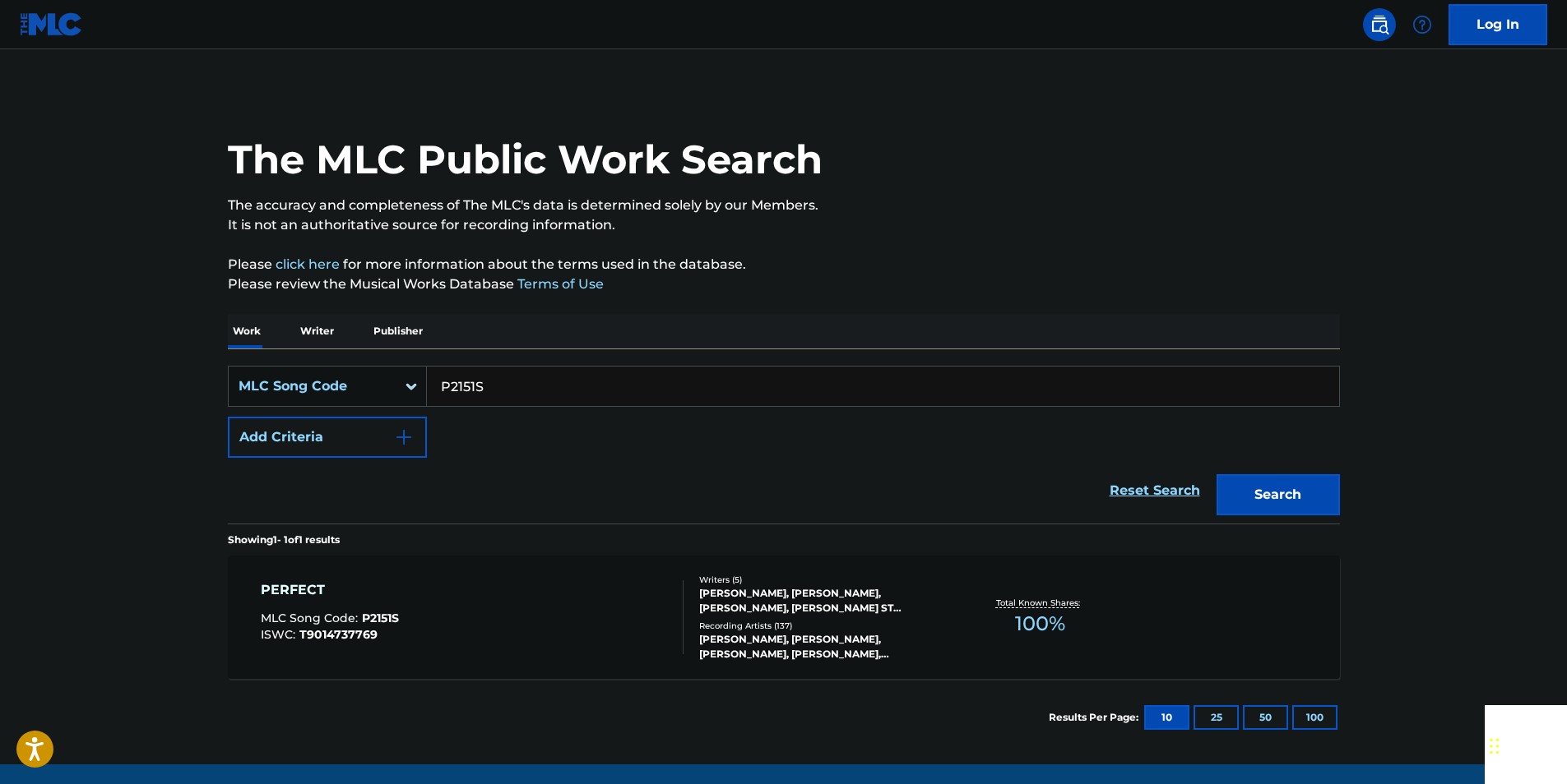
click at [528, 392] on input "P2151S" at bounding box center [882, 386] width 912 height 39
paste input "A00055"
click at [1240, 488] on button "Search" at bounding box center [1278, 495] width 123 height 41
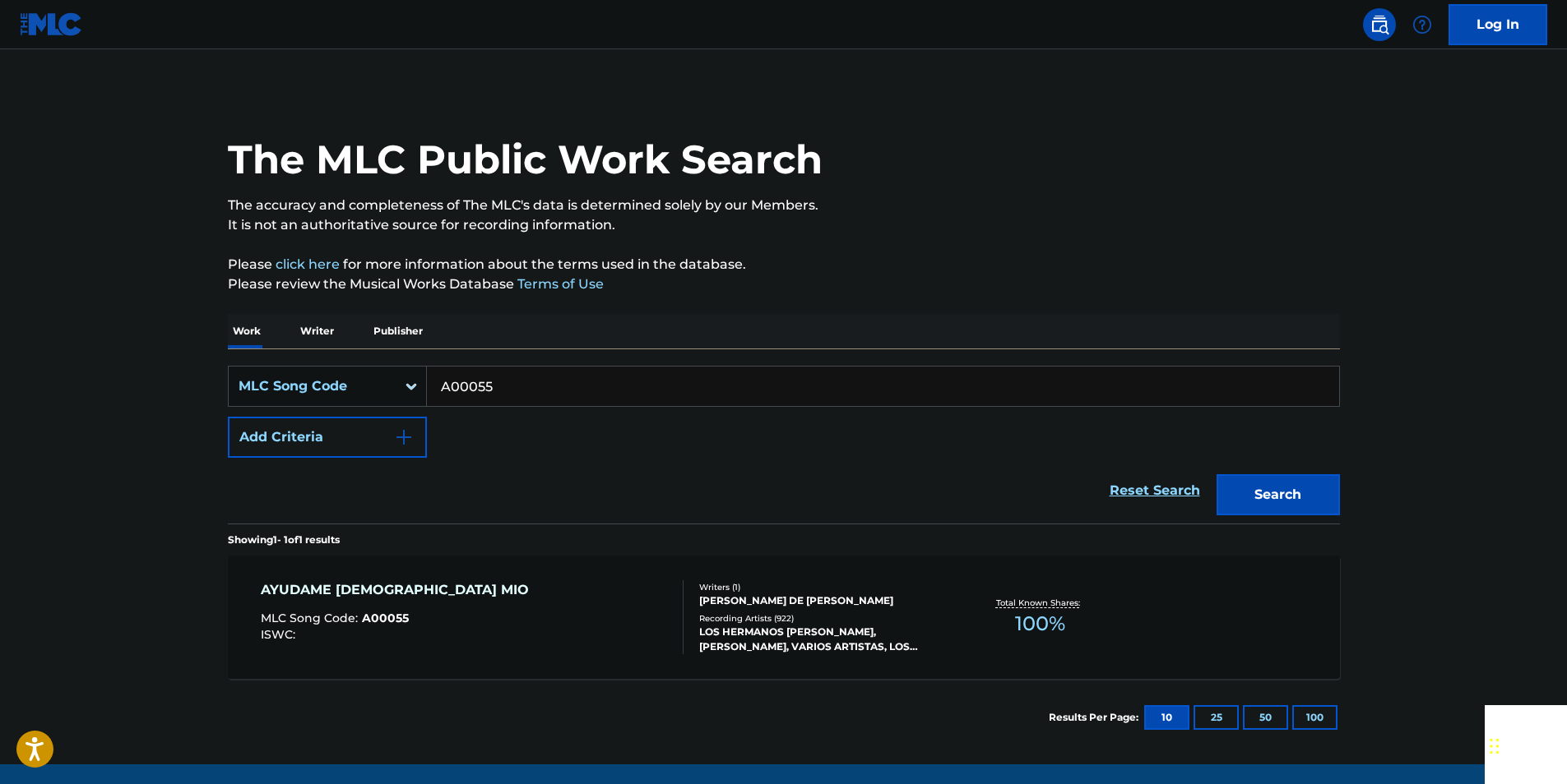
click at [503, 389] on input "A00055" at bounding box center [882, 386] width 912 height 39
paste input "968099"
click at [1328, 491] on button "Search" at bounding box center [1278, 495] width 123 height 41
click at [505, 384] on input "968099" at bounding box center [882, 386] width 912 height 39
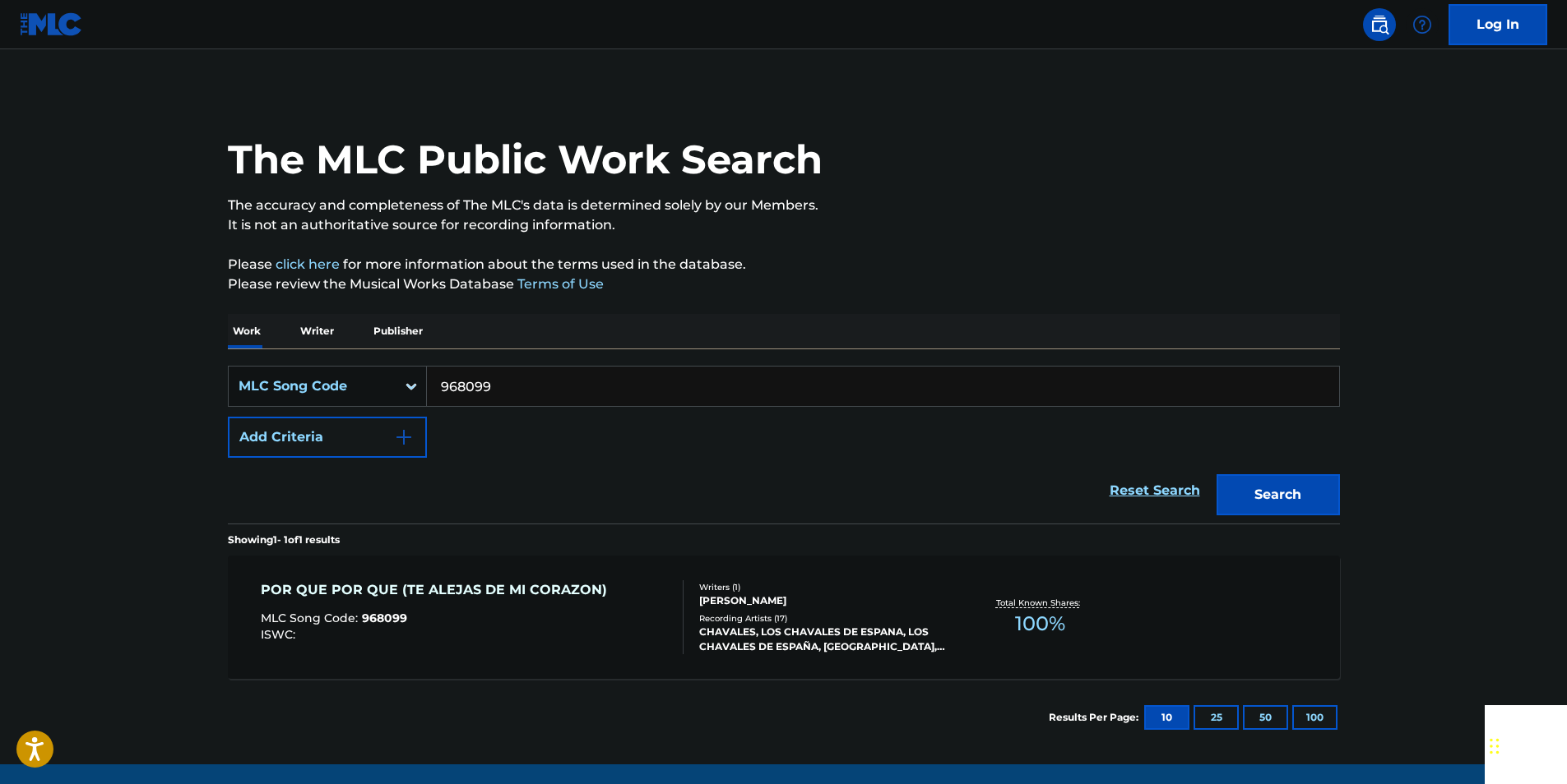
click at [505, 384] on input "968099" at bounding box center [882, 386] width 912 height 39
paste input "B32010"
click at [1277, 491] on button "Search" at bounding box center [1278, 495] width 123 height 41
click at [540, 383] on input "B32010" at bounding box center [882, 386] width 912 height 39
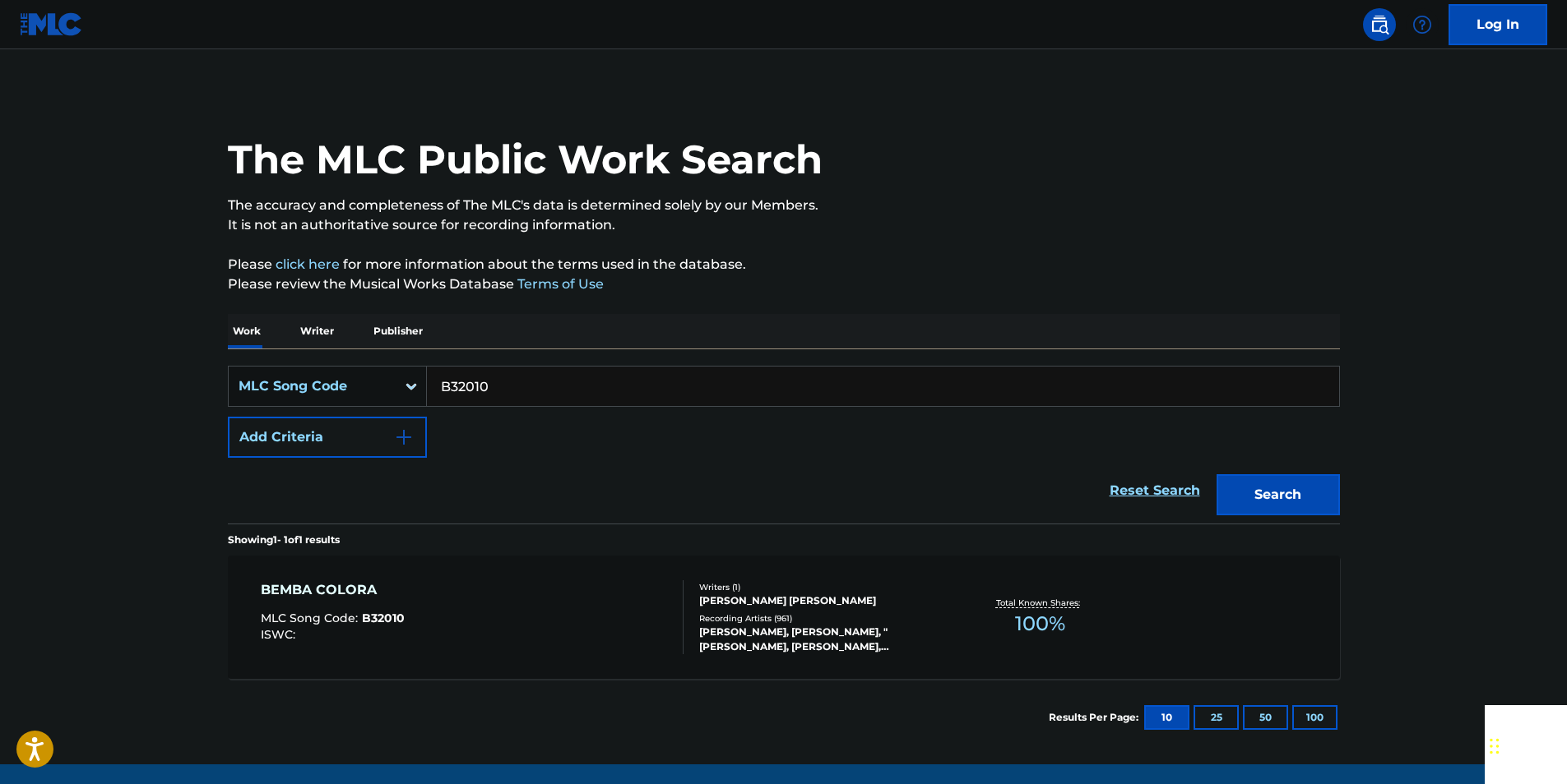
paste input "J03004"
click at [1299, 507] on button "Search" at bounding box center [1278, 495] width 123 height 41
click at [544, 392] on input "J03004" at bounding box center [882, 386] width 912 height 39
paste input "V1000A"
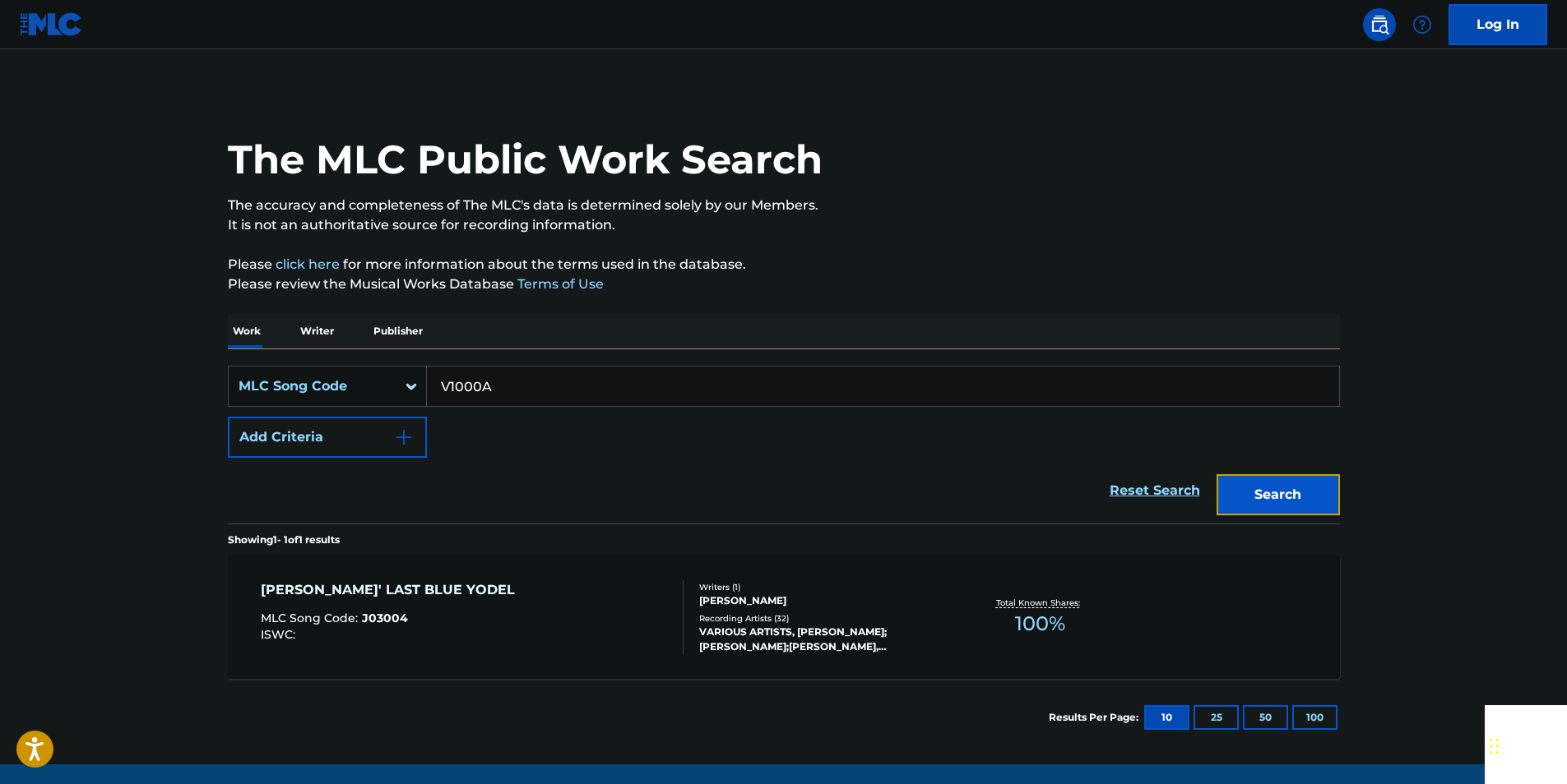
click at [1312, 492] on button "Search" at bounding box center [1278, 495] width 123 height 41
click at [539, 396] on input "V1000A" at bounding box center [882, 386] width 912 height 39
drag, startPoint x: 539, startPoint y: 396, endPoint x: 470, endPoint y: 388, distance: 69.5
click at [538, 396] on input "V1000A" at bounding box center [882, 386] width 912 height 39
paste input "M28812"
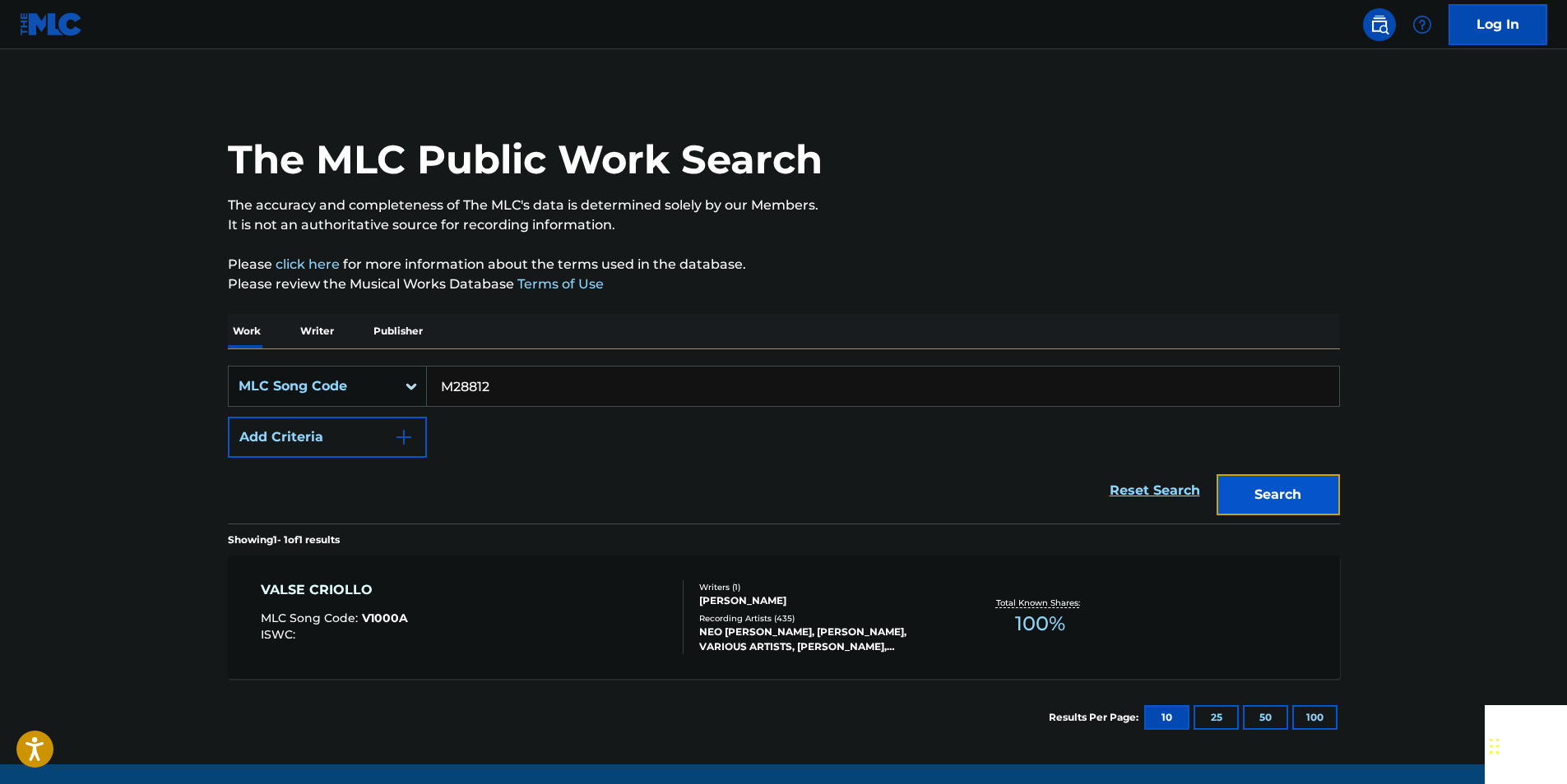
click at [1318, 491] on button "Search" at bounding box center [1278, 495] width 123 height 41
click at [489, 381] on input "M28812" at bounding box center [882, 386] width 912 height 39
paste input "C3247N"
click at [1322, 494] on button "Search" at bounding box center [1278, 495] width 123 height 41
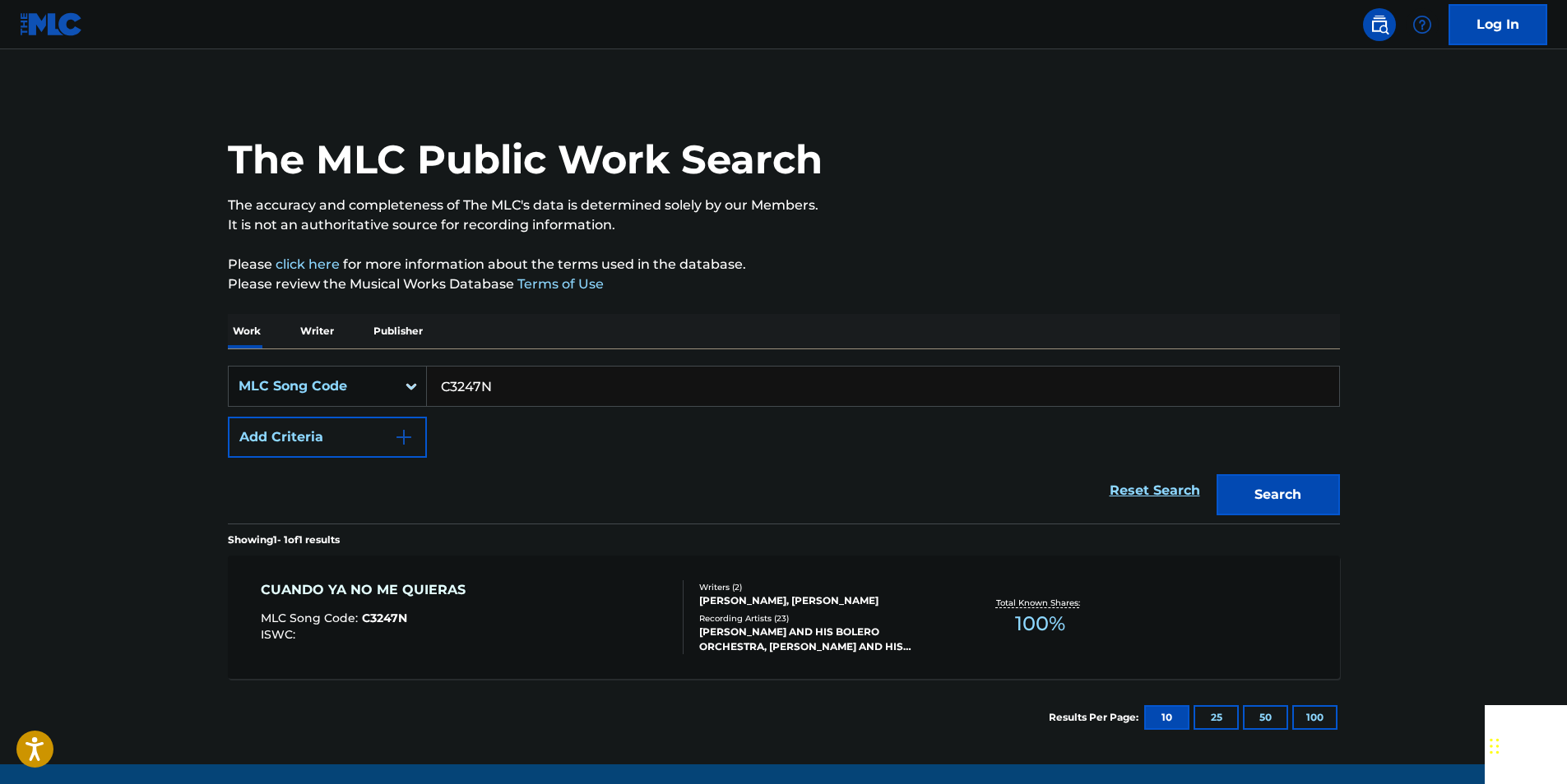
click at [517, 376] on input "C3247N" at bounding box center [882, 386] width 912 height 39
paste input "61186"
click at [1320, 490] on button "Search" at bounding box center [1278, 495] width 123 height 41
click at [508, 390] on input "C61186" at bounding box center [882, 386] width 912 height 39
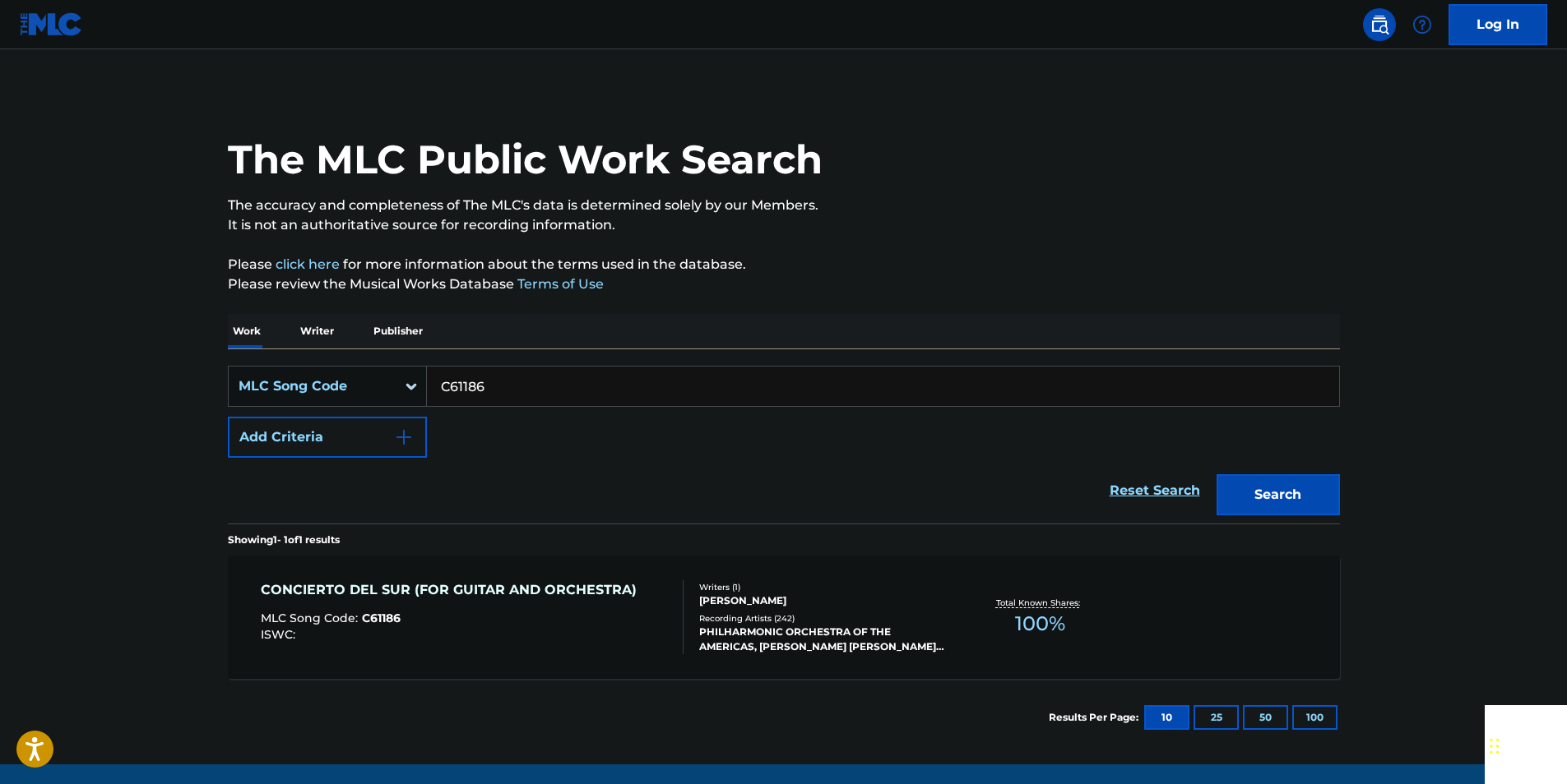
drag, startPoint x: 508, startPoint y: 390, endPoint x: 446, endPoint y: 393, distance: 62.1
click at [507, 391] on input "C61186" at bounding box center [882, 386] width 912 height 39
click at [1330, 507] on button "Search" at bounding box center [1278, 495] width 123 height 41
click at [494, 391] on input "C61186" at bounding box center [882, 386] width 912 height 39
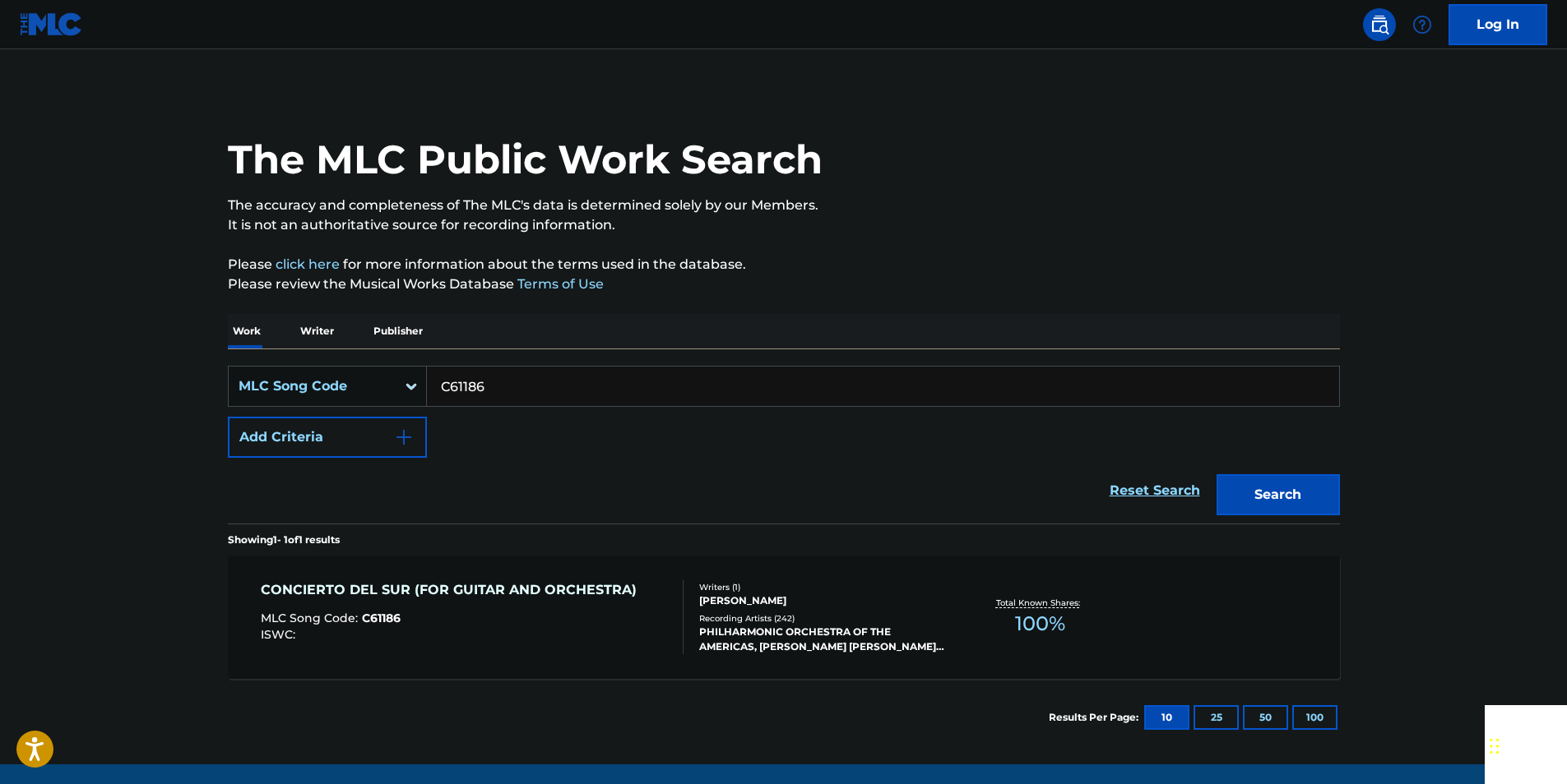
paste input "3247N"
click at [1305, 496] on button "Search" at bounding box center [1278, 495] width 123 height 41
click at [513, 395] on input "C3247N" at bounding box center [882, 386] width 912 height 39
click at [1316, 490] on button "Search" at bounding box center [1278, 495] width 123 height 41
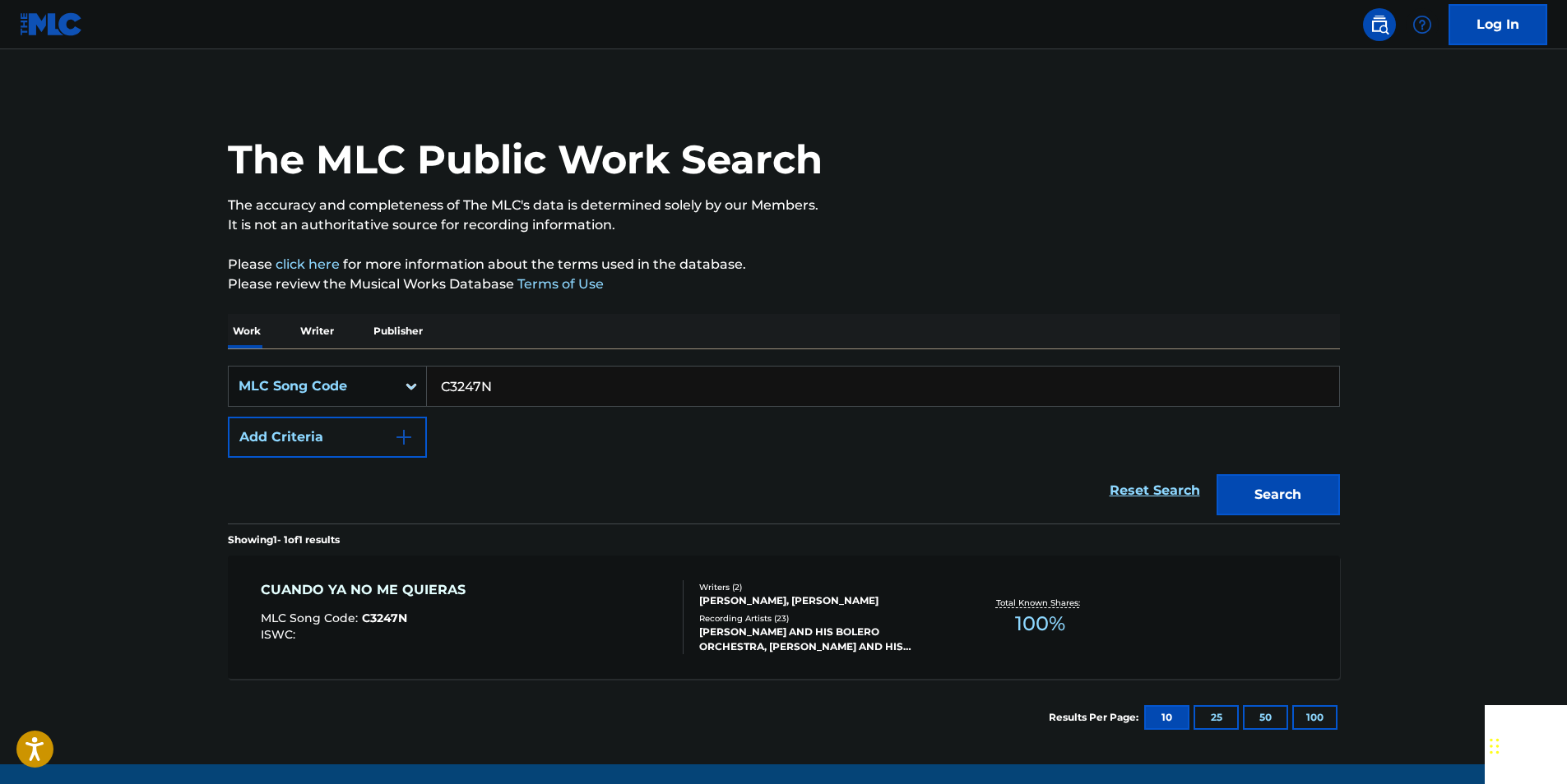
click at [510, 380] on input "C3247N" at bounding box center [882, 386] width 912 height 39
paste input "Y3108C"
click at [1317, 491] on button "Search" at bounding box center [1278, 495] width 123 height 41
click at [512, 382] on input "Y3108C" at bounding box center [882, 386] width 912 height 39
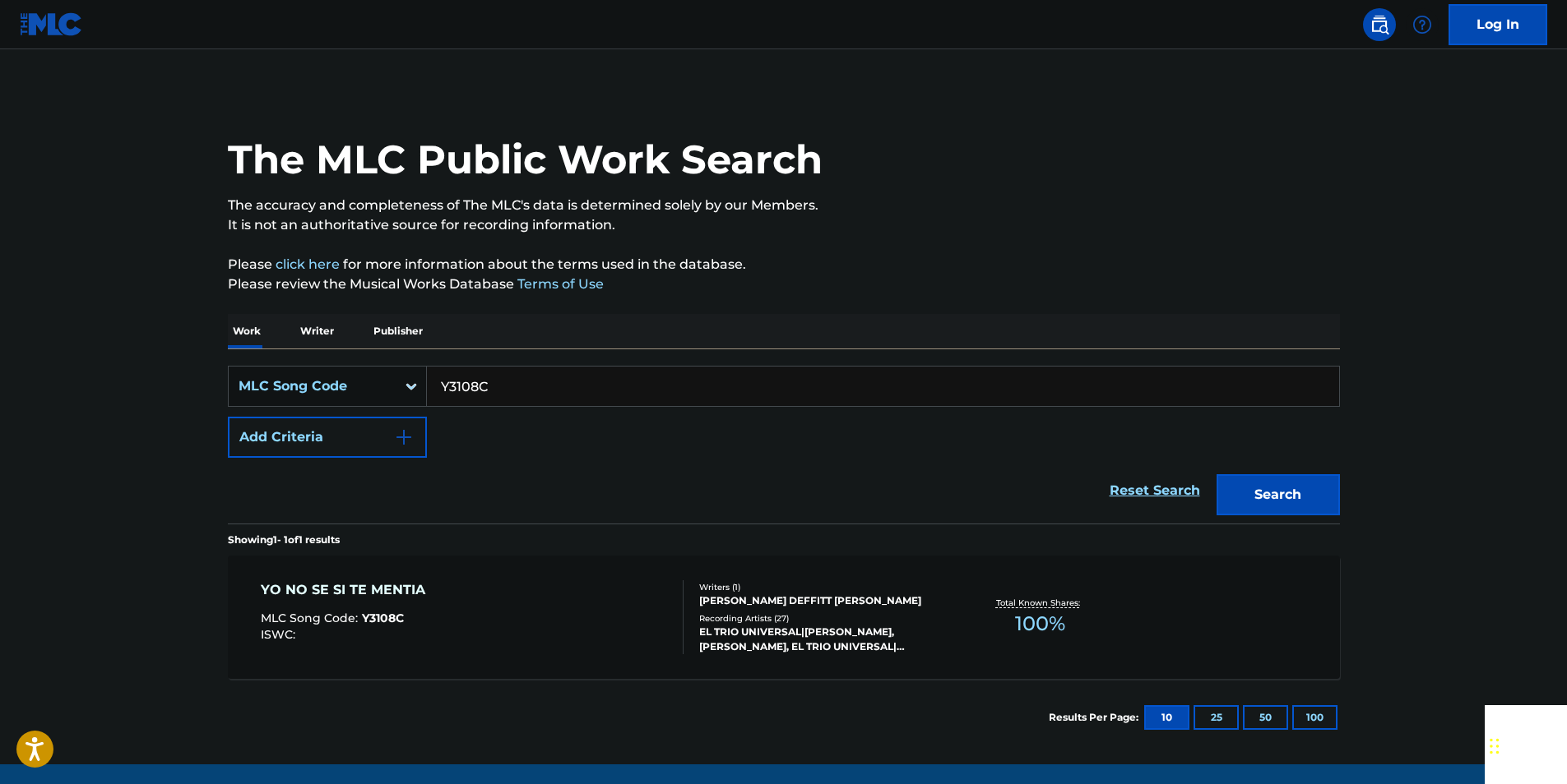
click at [512, 382] on input "Y3108C" at bounding box center [882, 386] width 912 height 39
paste input "C61186"
click at [1325, 490] on button "Search" at bounding box center [1278, 495] width 123 height 41
click at [497, 388] on input "C61186" at bounding box center [882, 386] width 912 height 39
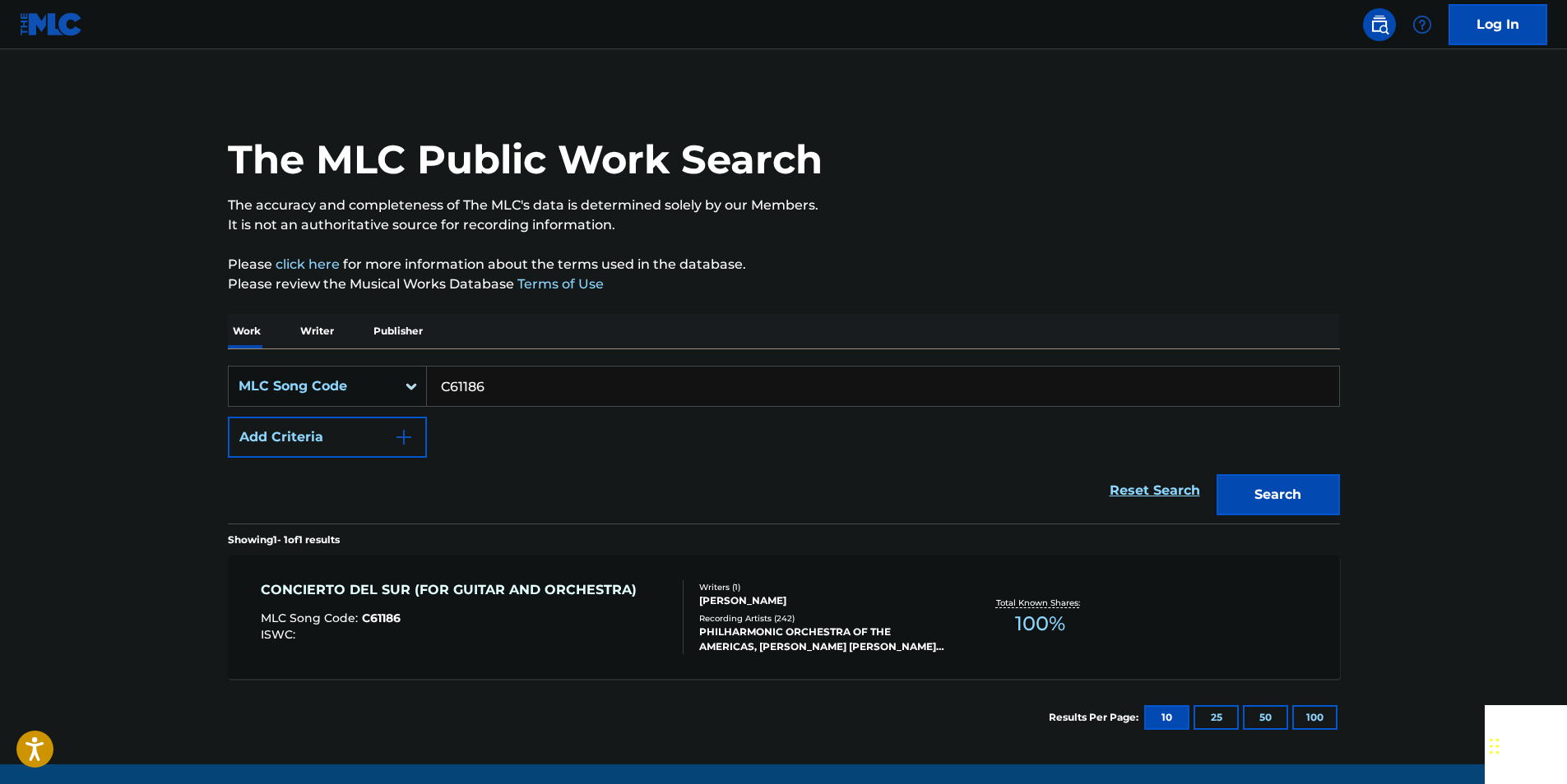
paste input "S1581S"
click at [1323, 491] on button "Search" at bounding box center [1278, 495] width 123 height 41
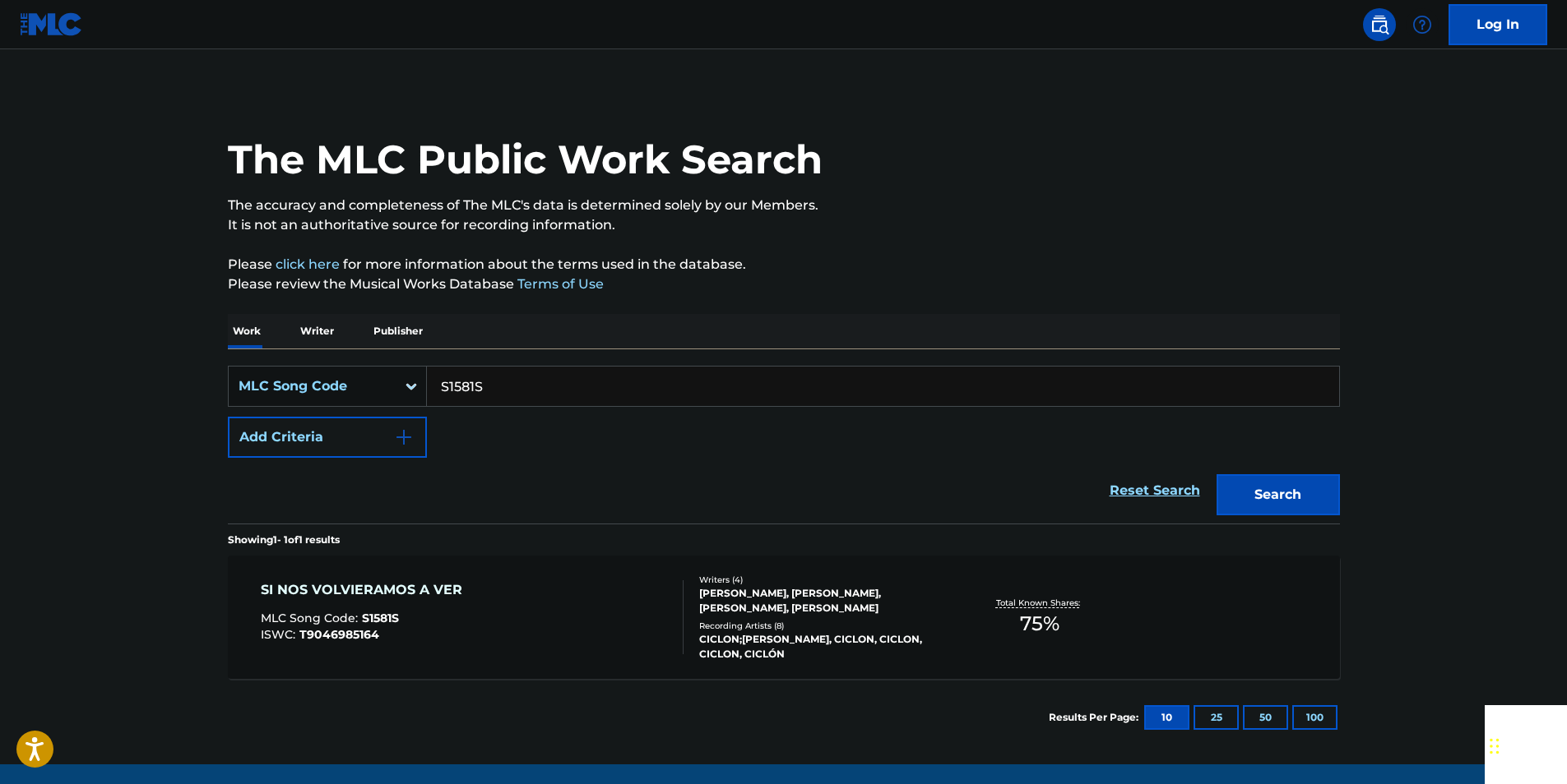
click at [508, 391] on input "S1581S" at bounding box center [882, 386] width 912 height 39
paste input "E1553D"
click at [1316, 485] on button "Search" at bounding box center [1278, 495] width 123 height 41
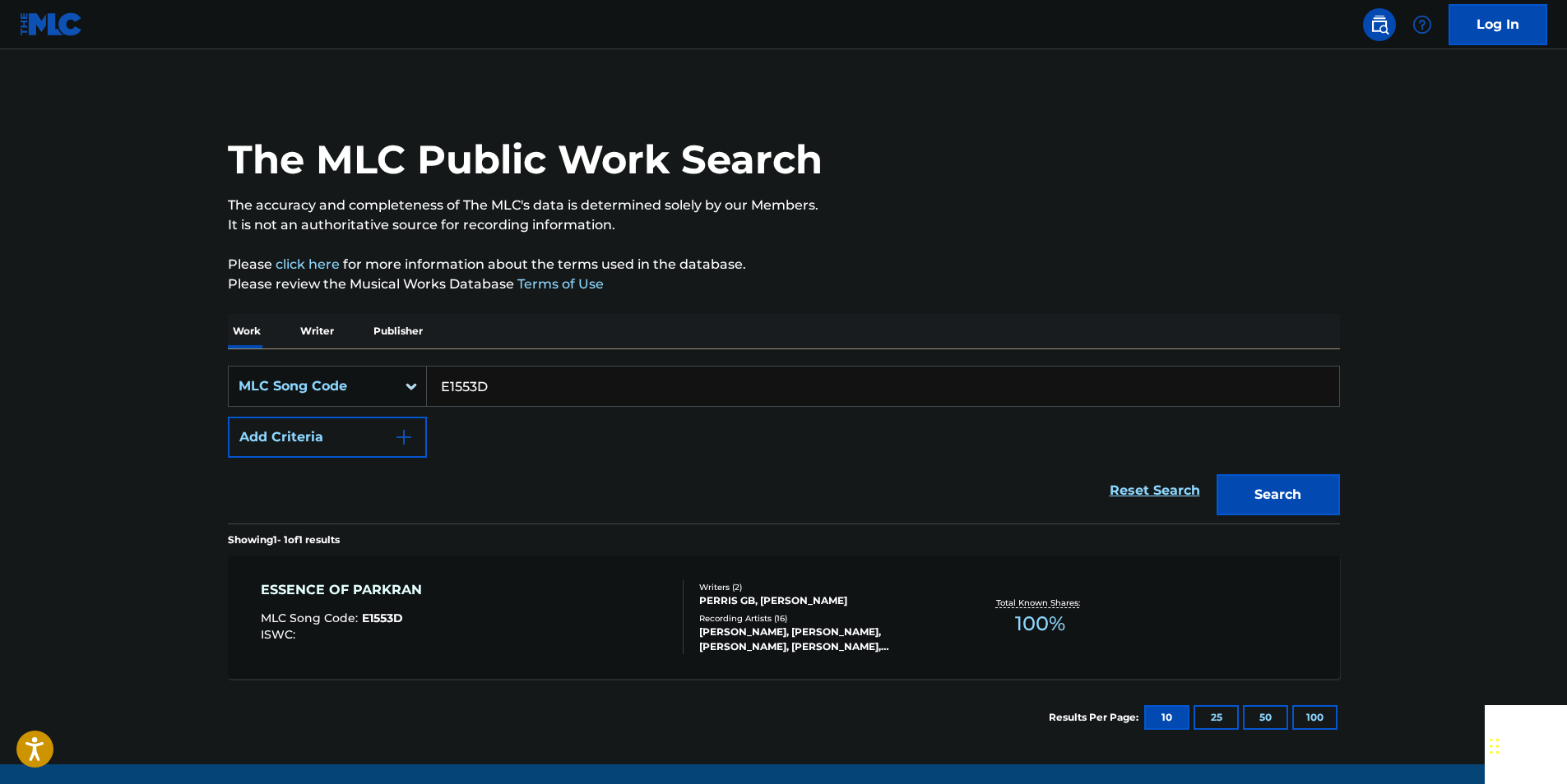
click at [505, 401] on input "E1553D" at bounding box center [882, 386] width 912 height 39
paste input "H3867A"
click at [1322, 488] on button "Search" at bounding box center [1278, 495] width 123 height 41
click at [495, 371] on input "H3867A" at bounding box center [882, 386] width 912 height 39
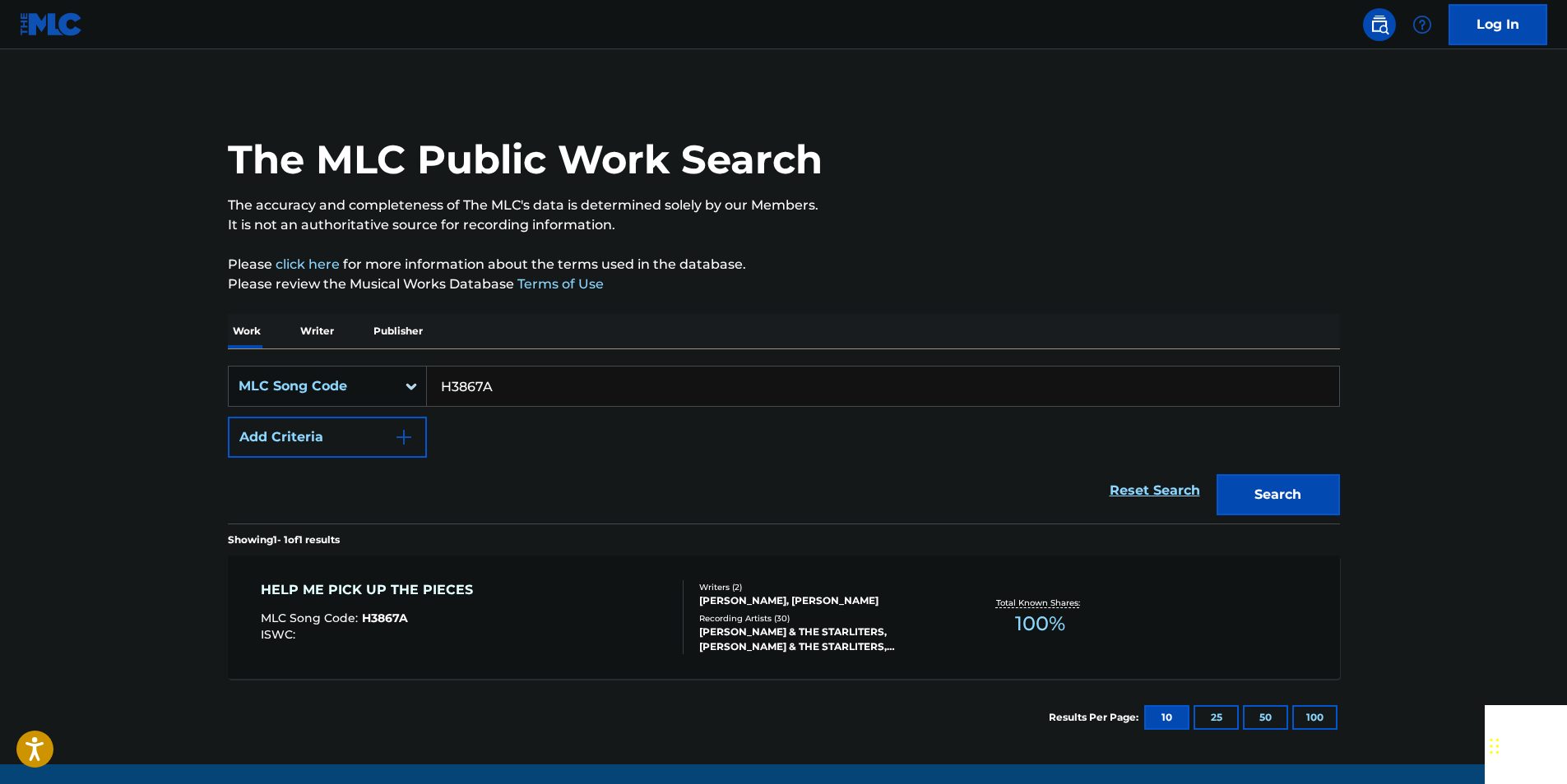
click at [495, 371] on input "H3867A" at bounding box center [882, 386] width 912 height 39
paste input "T04053"
click at [1291, 496] on button "Search" at bounding box center [1278, 495] width 123 height 41
click at [500, 391] on input "T04053" at bounding box center [882, 386] width 912 height 39
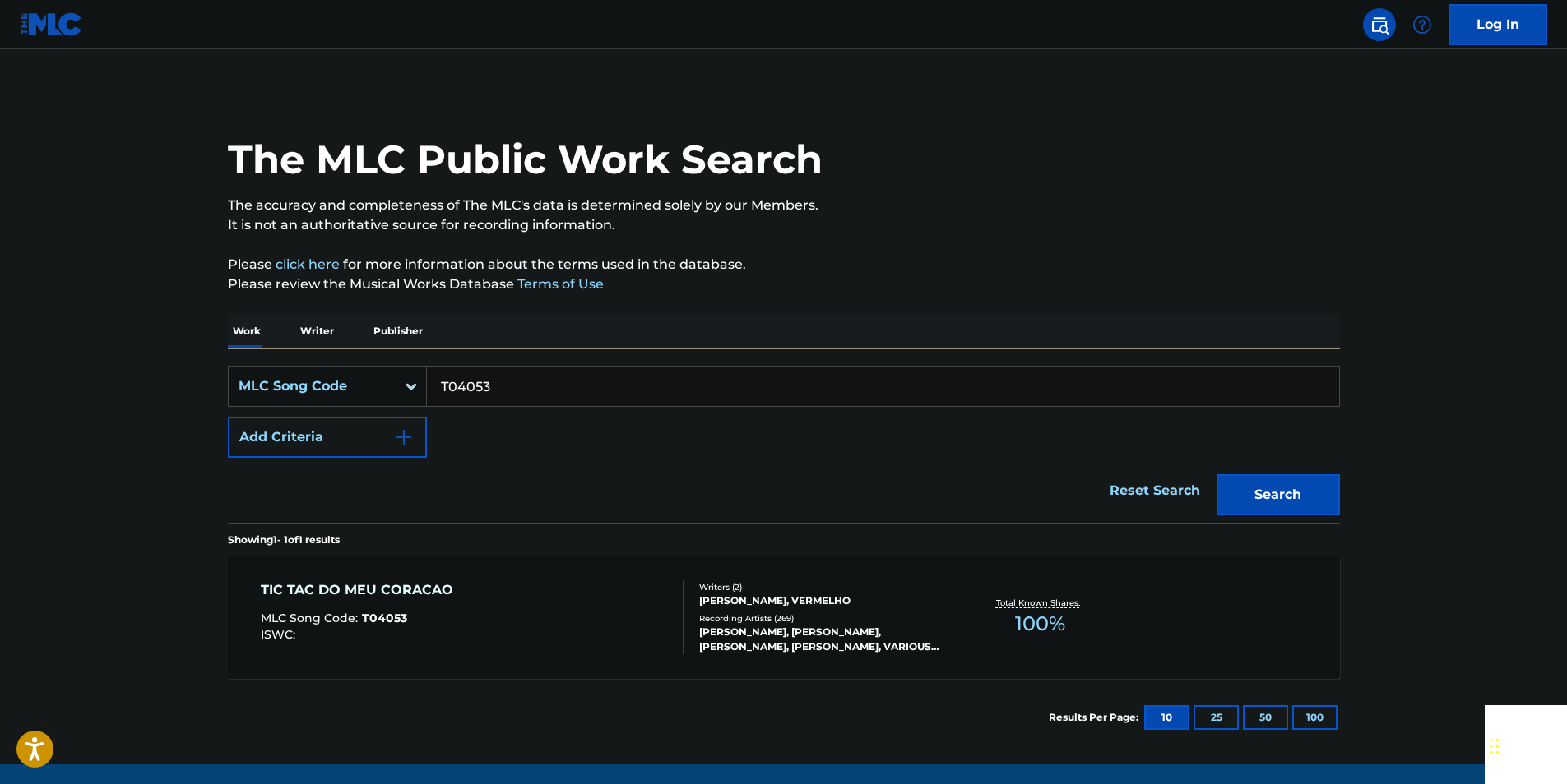
paste input "EB0MYC"
click at [1299, 504] on button "Search" at bounding box center [1278, 495] width 123 height 41
click at [514, 395] on input "EB0MYC" at bounding box center [882, 386] width 912 height 39
click at [515, 394] on input "EB0MYC" at bounding box center [882, 386] width 912 height 39
paste input "H3777B"
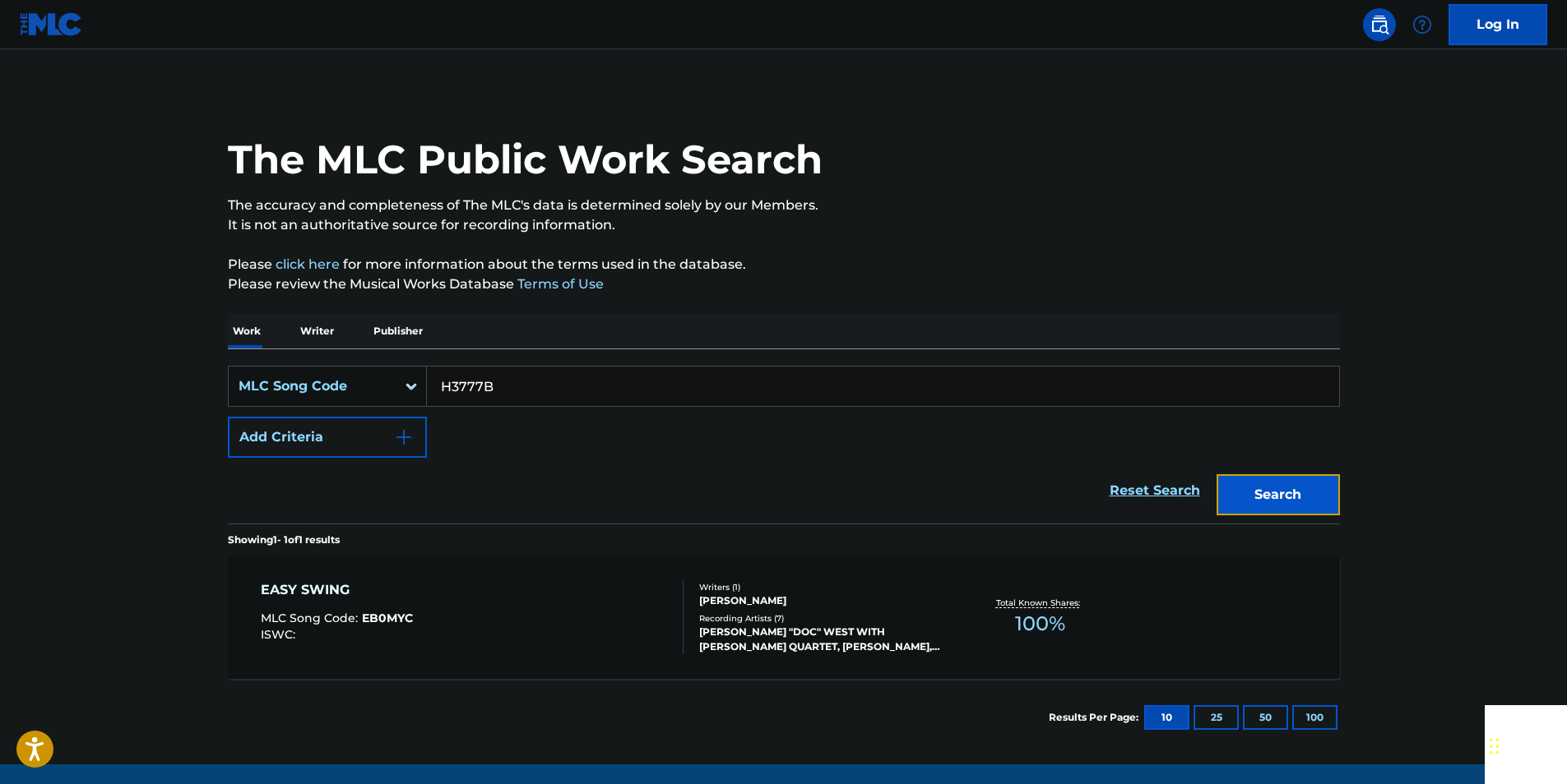
click at [1321, 489] on button "Search" at bounding box center [1278, 495] width 123 height 41
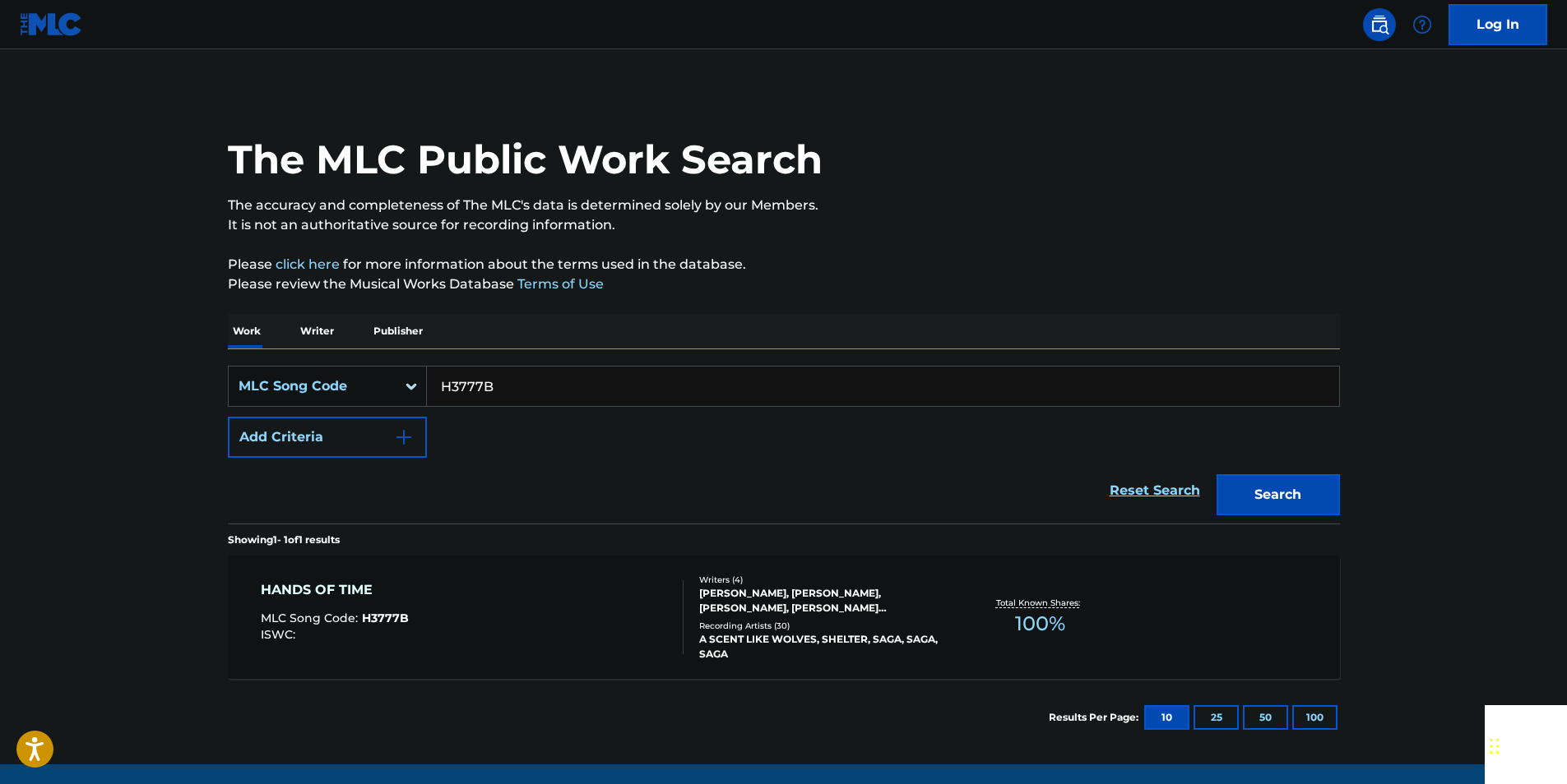
click at [499, 387] on input "H3777B" at bounding box center [882, 386] width 912 height 39
paste input "C2340R"
click at [1319, 485] on button "Search" at bounding box center [1278, 495] width 123 height 41
click at [542, 395] on input "C2340R" at bounding box center [882, 386] width 912 height 39
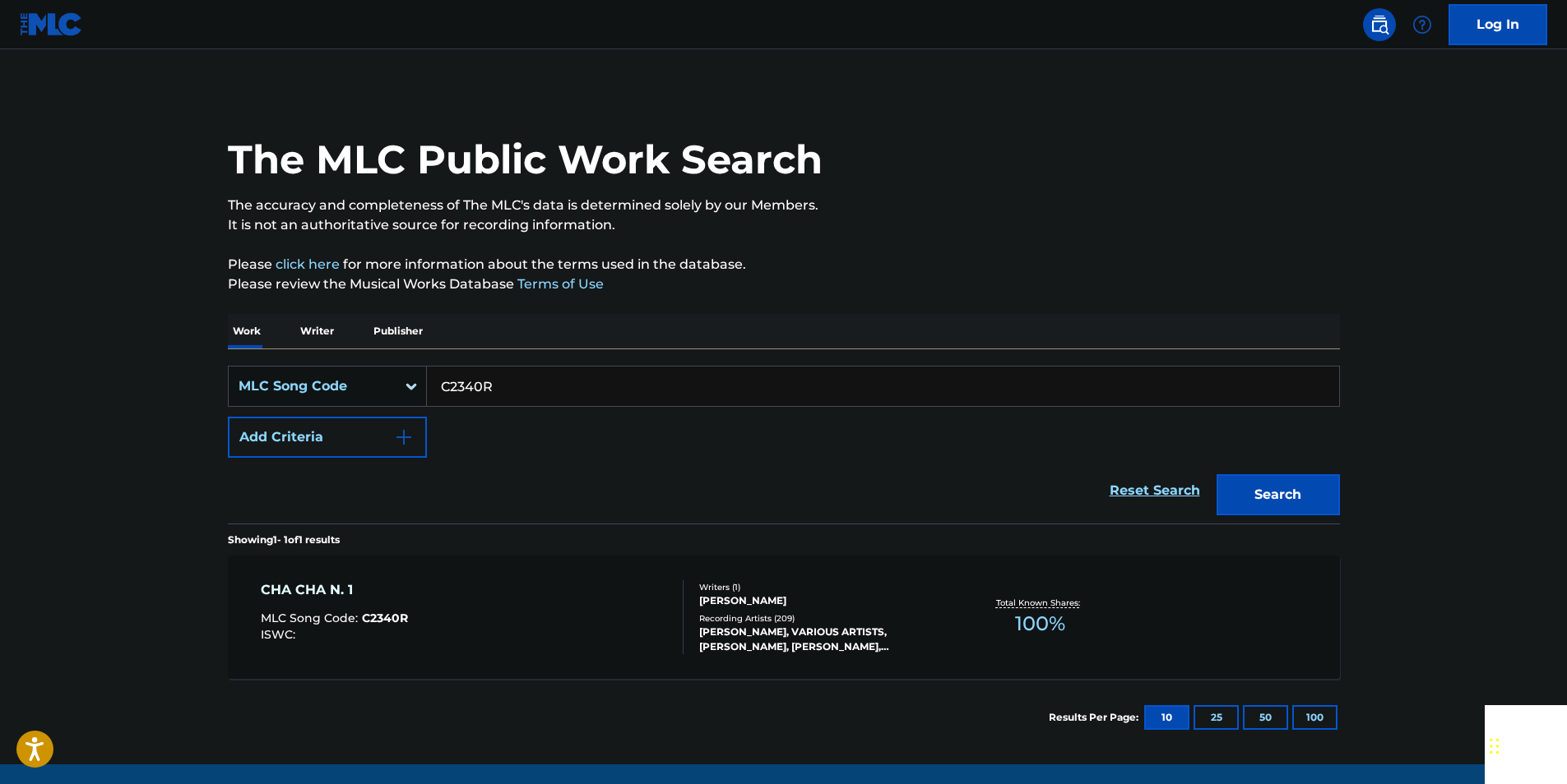
click at [542, 395] on input "C2340R" at bounding box center [882, 386] width 912 height 39
paste input "E4451P"
click at [1320, 489] on button "Search" at bounding box center [1278, 495] width 123 height 41
click at [494, 395] on input "E4451P" at bounding box center [882, 386] width 912 height 39
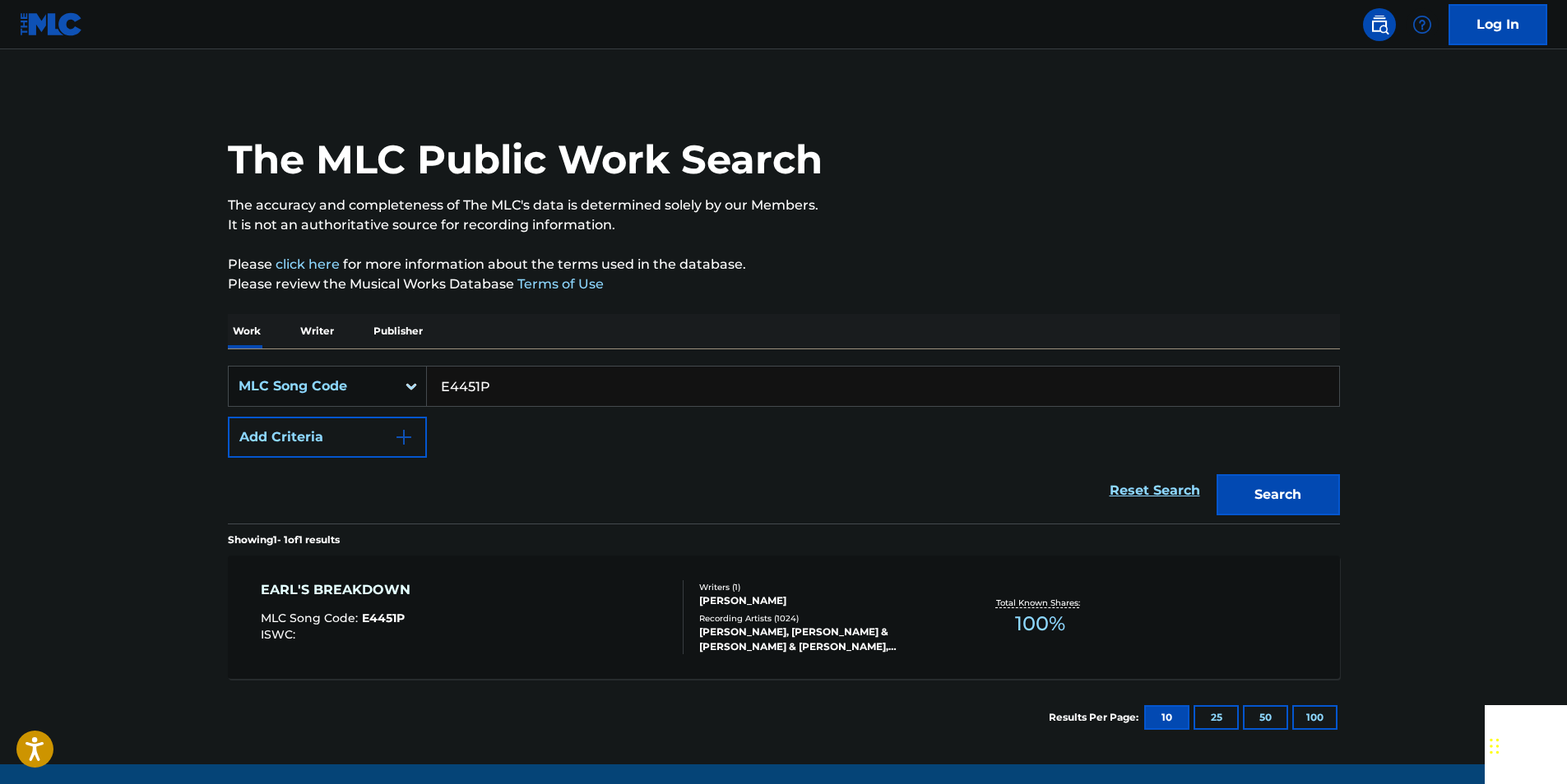
paste input "951109"
click at [1309, 487] on button "Search" at bounding box center [1278, 495] width 123 height 41
click at [503, 378] on input "951109" at bounding box center [882, 386] width 912 height 39
click at [1262, 485] on button "Search" at bounding box center [1278, 495] width 123 height 41
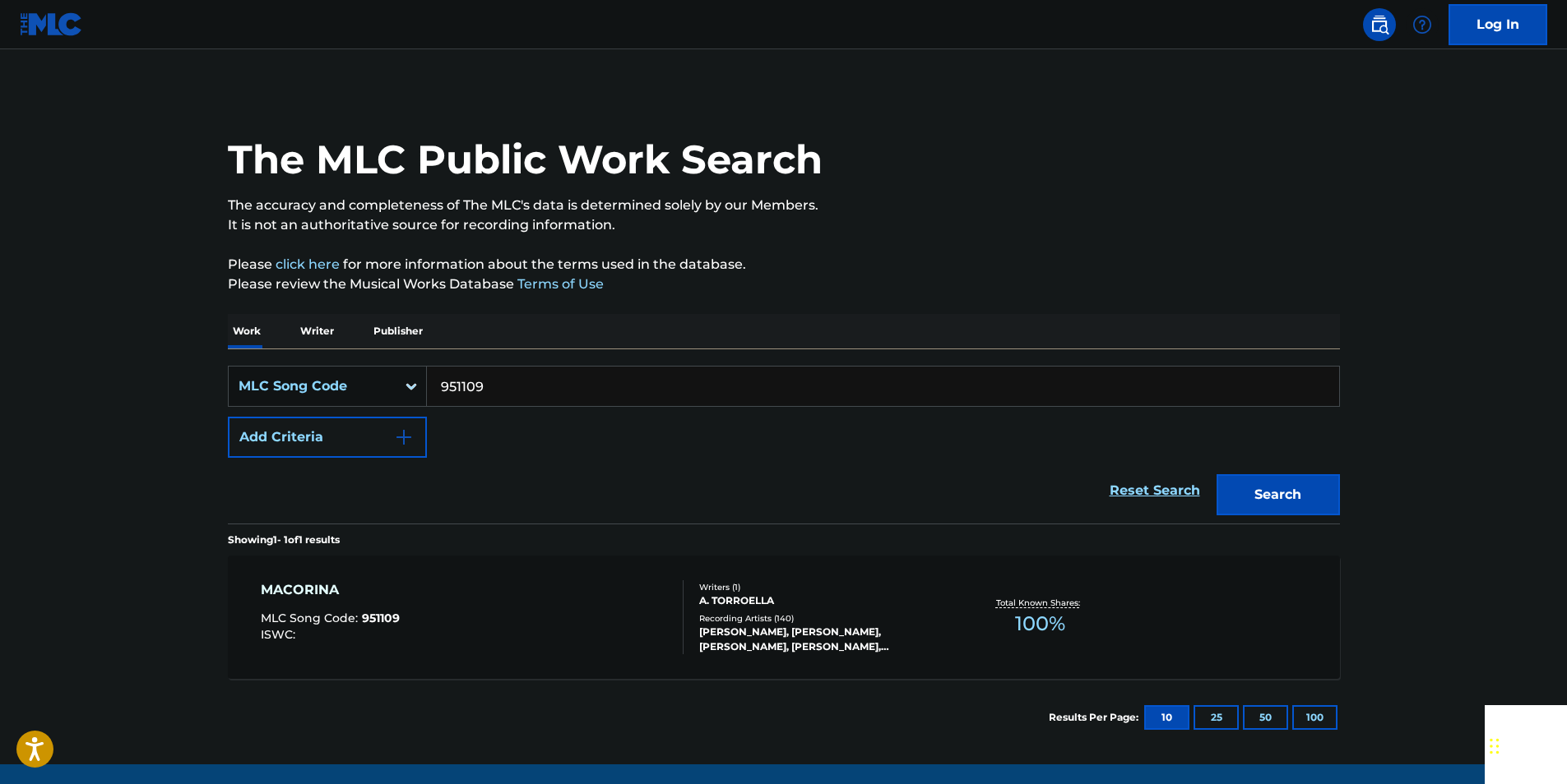
click at [506, 391] on input "951109" at bounding box center [882, 386] width 912 height 39
paste input "M69750"
click at [1309, 489] on button "Search" at bounding box center [1278, 495] width 123 height 41
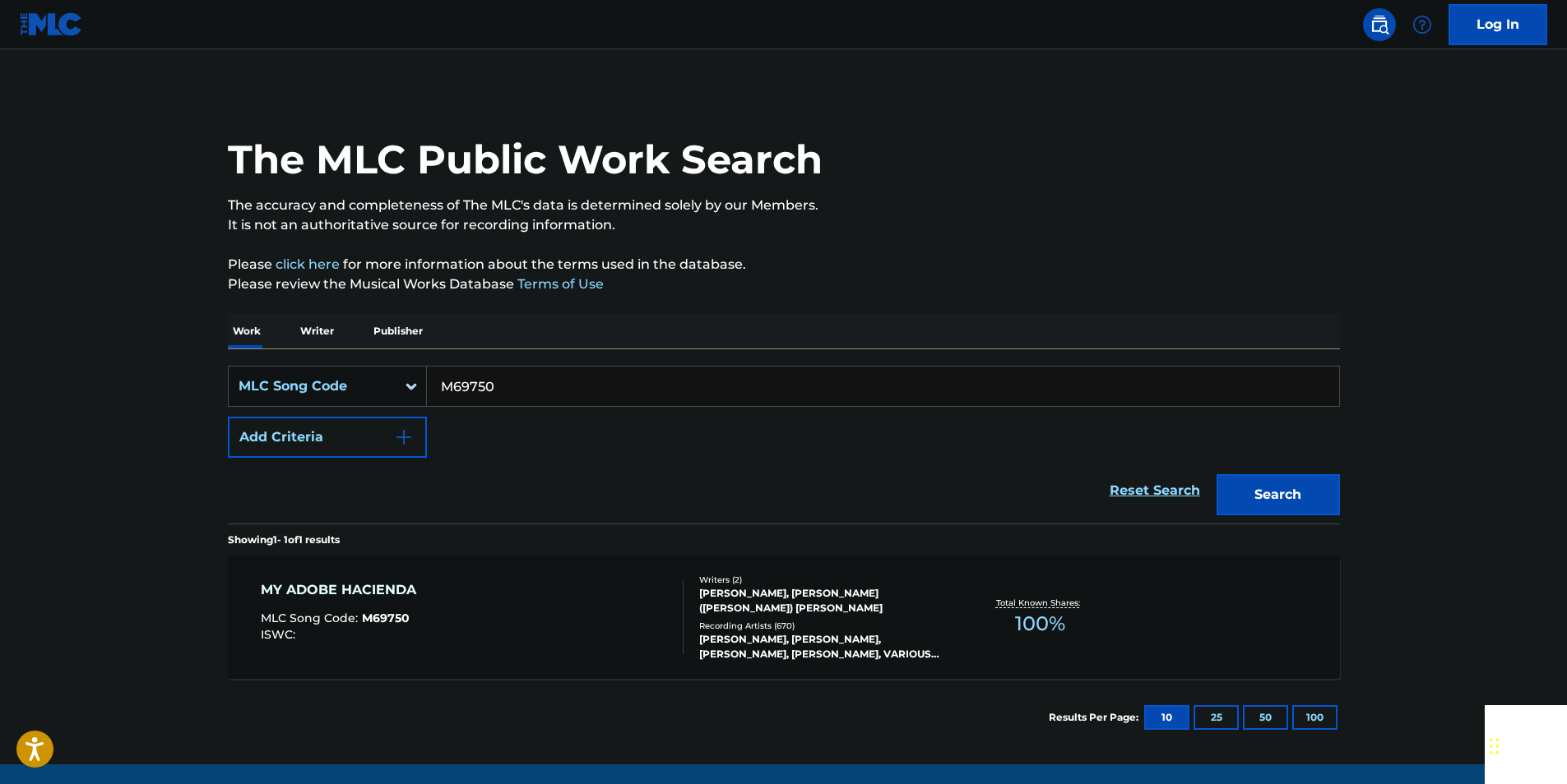
click at [495, 385] on input "M69750" at bounding box center [882, 386] width 912 height 39
paste input "940711"
click at [1319, 485] on button "Search" at bounding box center [1278, 495] width 123 height 41
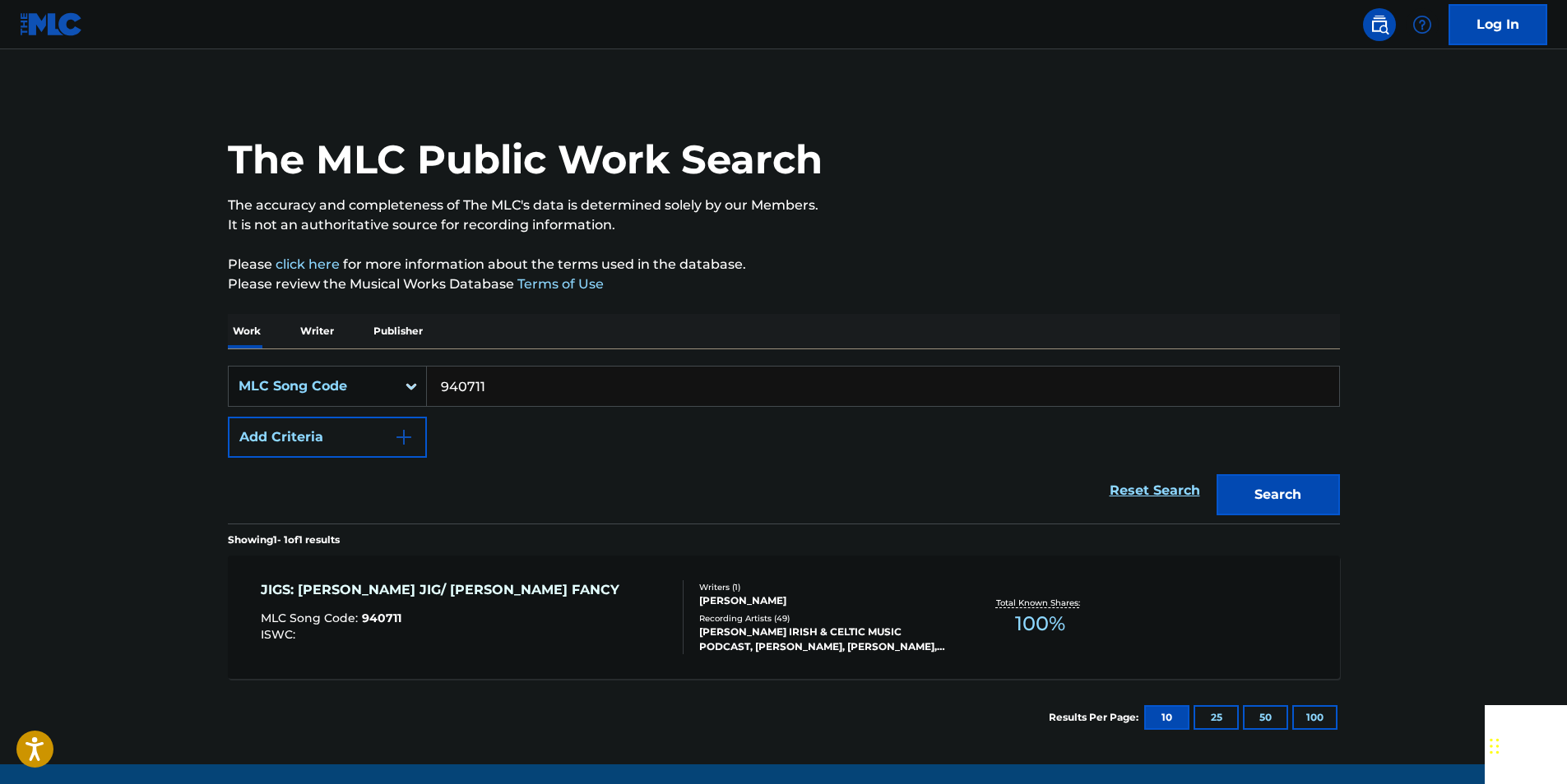
click at [488, 387] on input "940711" at bounding box center [882, 386] width 912 height 39
click at [1282, 493] on button "Search" at bounding box center [1278, 495] width 123 height 41
click at [490, 373] on input "940711" at bounding box center [882, 386] width 912 height 39
drag, startPoint x: 490, startPoint y: 373, endPoint x: 470, endPoint y: 379, distance: 20.9
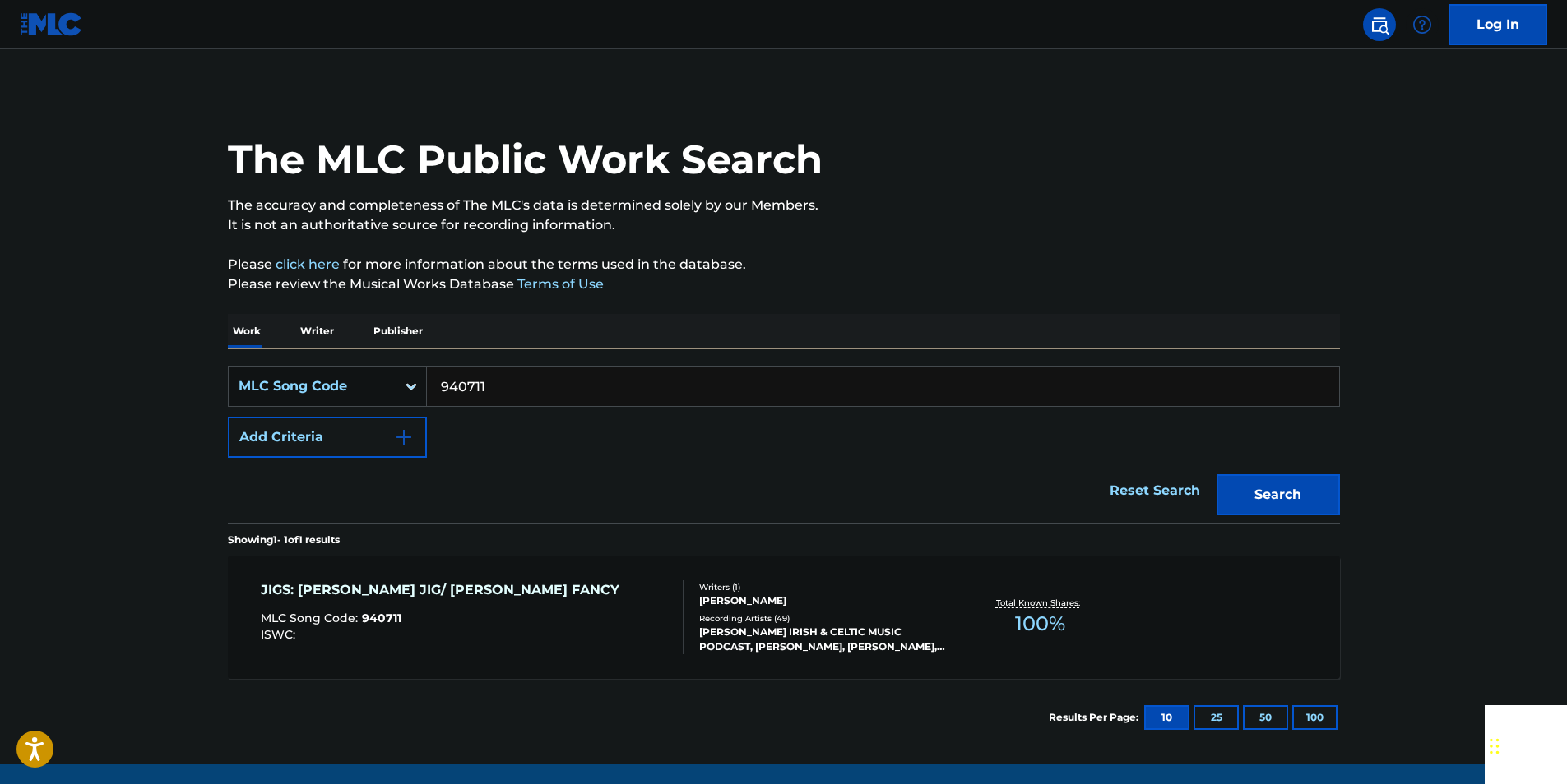
click at [490, 374] on input "940711" at bounding box center [882, 386] width 912 height 39
paste input "94397"
click at [1309, 488] on button "Search" at bounding box center [1278, 495] width 123 height 41
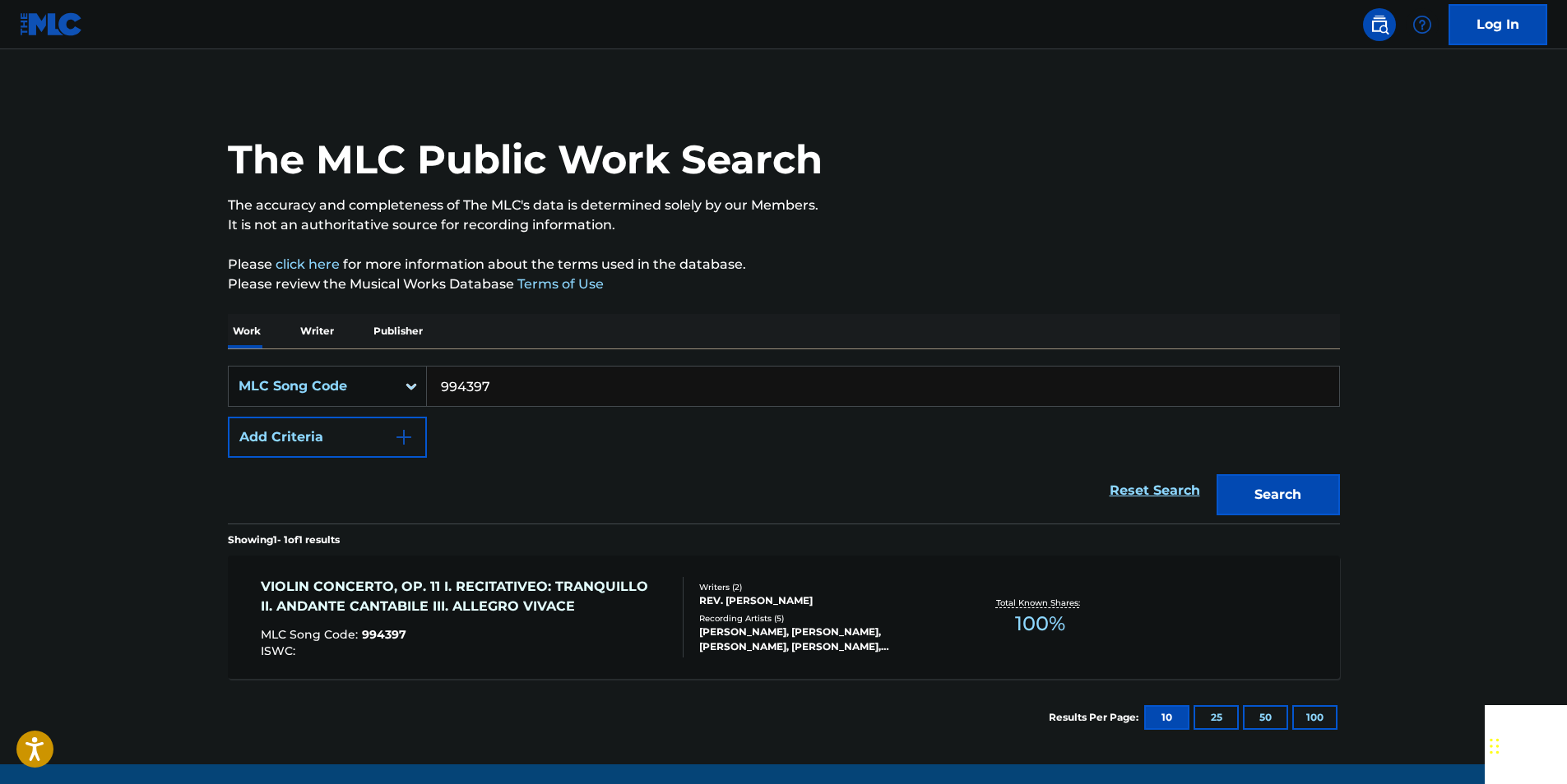
click at [497, 389] on input "994397" at bounding box center [882, 386] width 912 height 39
paste input "WVB8SO"
click at [1305, 487] on button "Search" at bounding box center [1278, 495] width 123 height 41
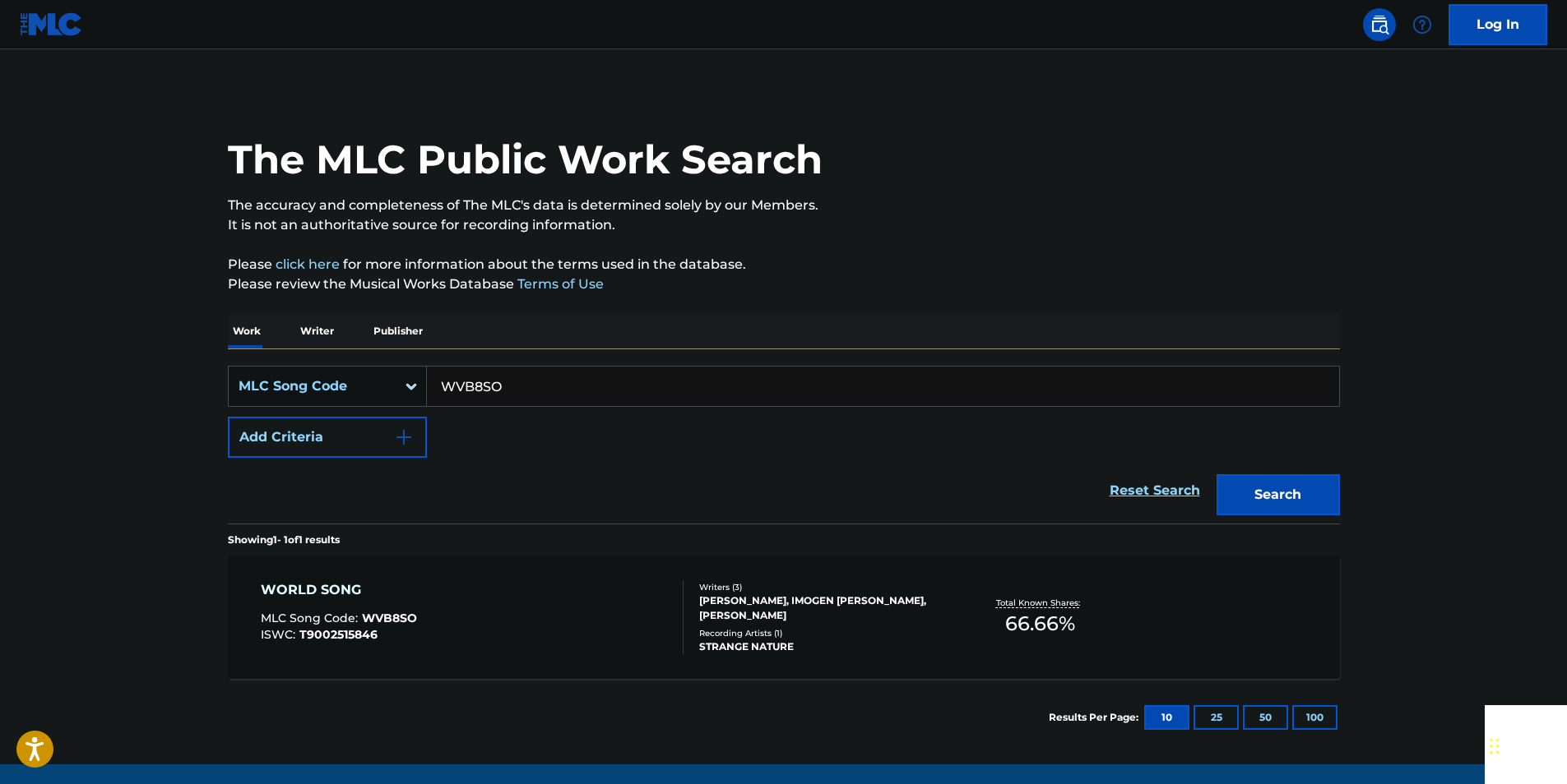
click at [552, 393] on input "WVB8SO" at bounding box center [882, 386] width 912 height 39
paste input "TVEWKQ"
click at [1316, 485] on button "Search" at bounding box center [1278, 495] width 123 height 41
click at [513, 387] on input "TVEWKQ" at bounding box center [882, 386] width 912 height 39
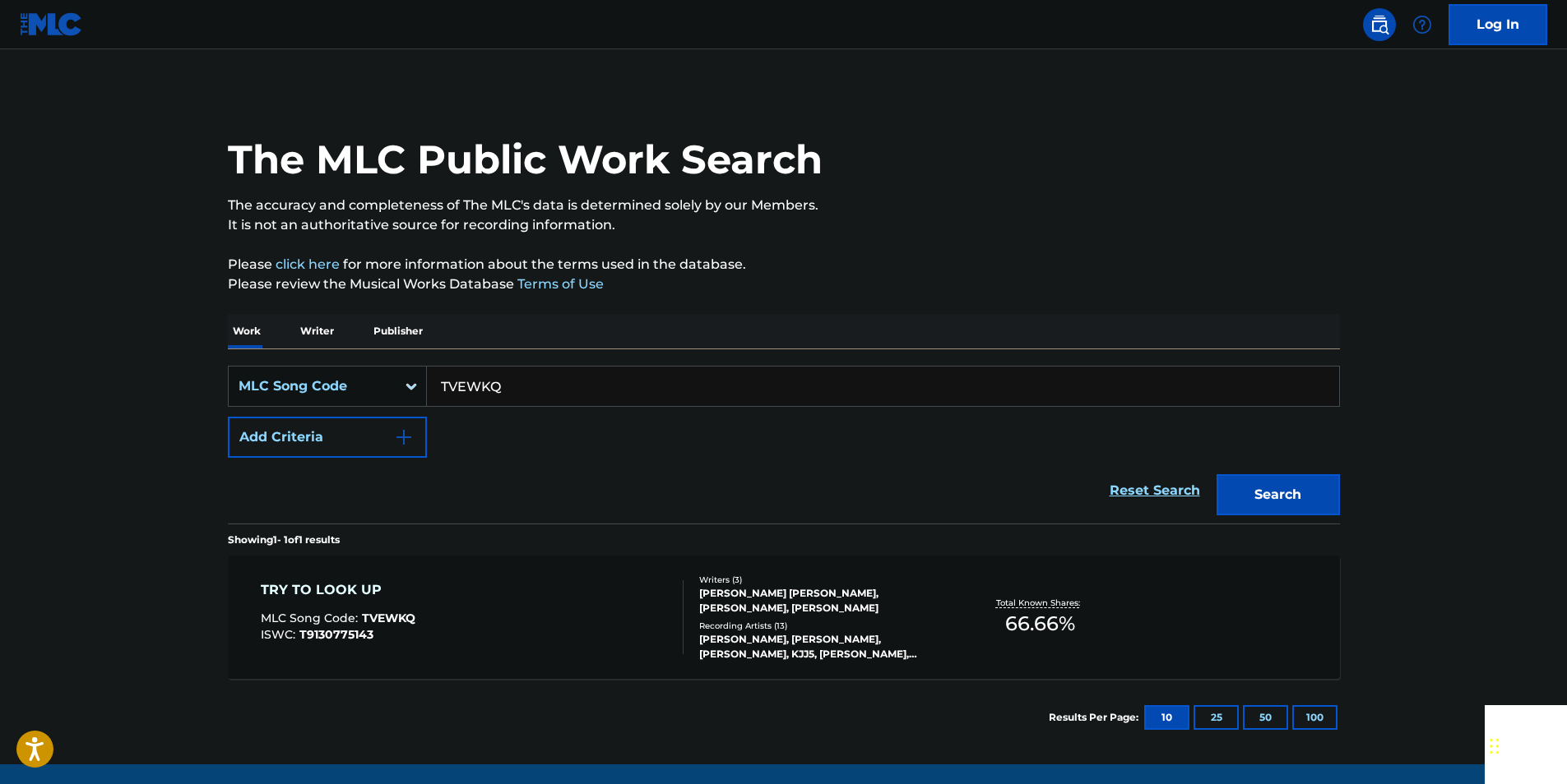
click at [513, 388] on input "TVEWKQ" at bounding box center [882, 386] width 912 height 39
click at [1315, 490] on button "Search" at bounding box center [1278, 495] width 123 height 41
click at [520, 398] on input "TVEWKQ" at bounding box center [882, 386] width 912 height 39
paste
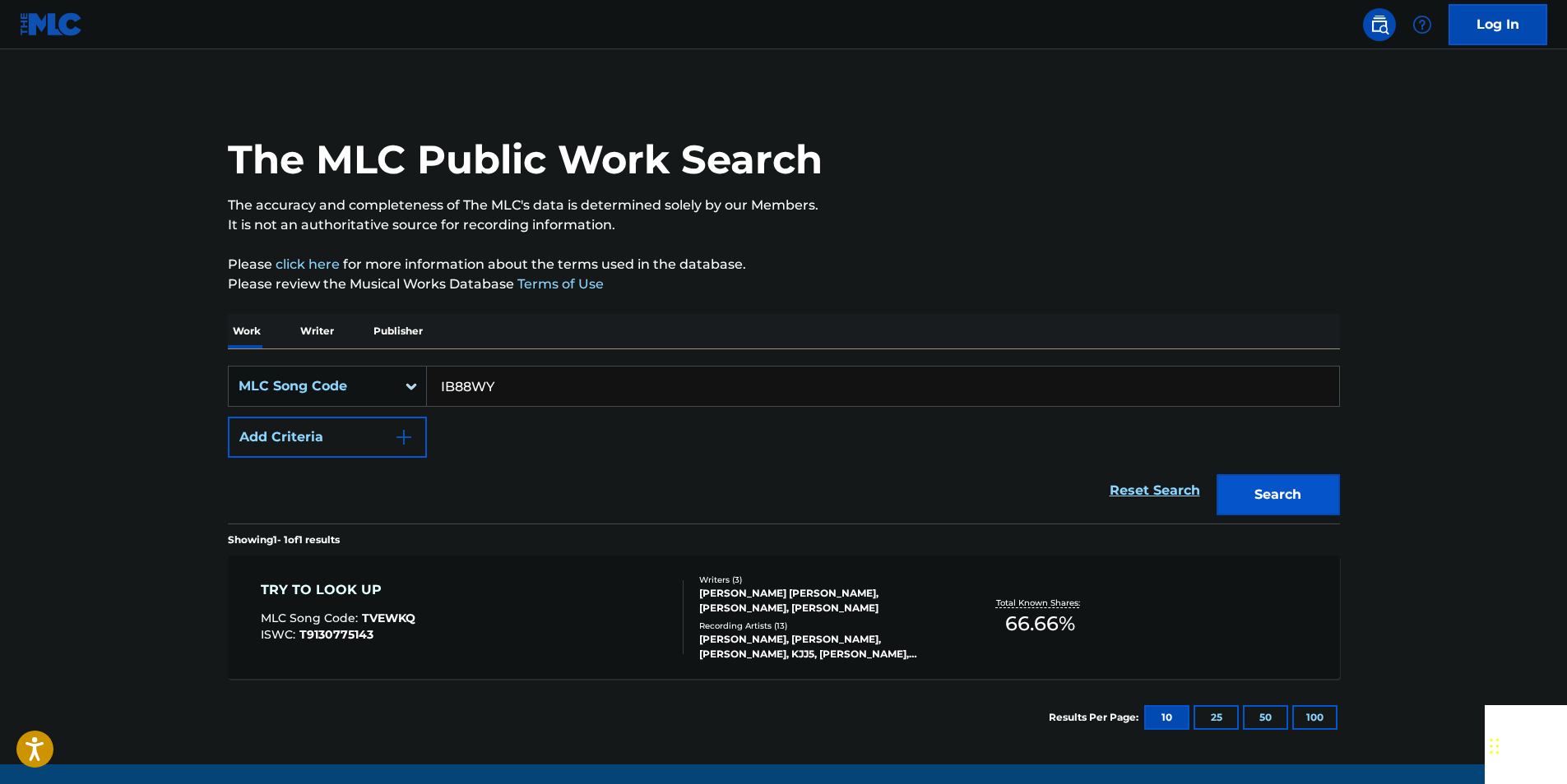
type input "IB88WY"
click at [1316, 487] on button "Search" at bounding box center [1278, 495] width 123 height 41
